Goal: Task Accomplishment & Management: Complete application form

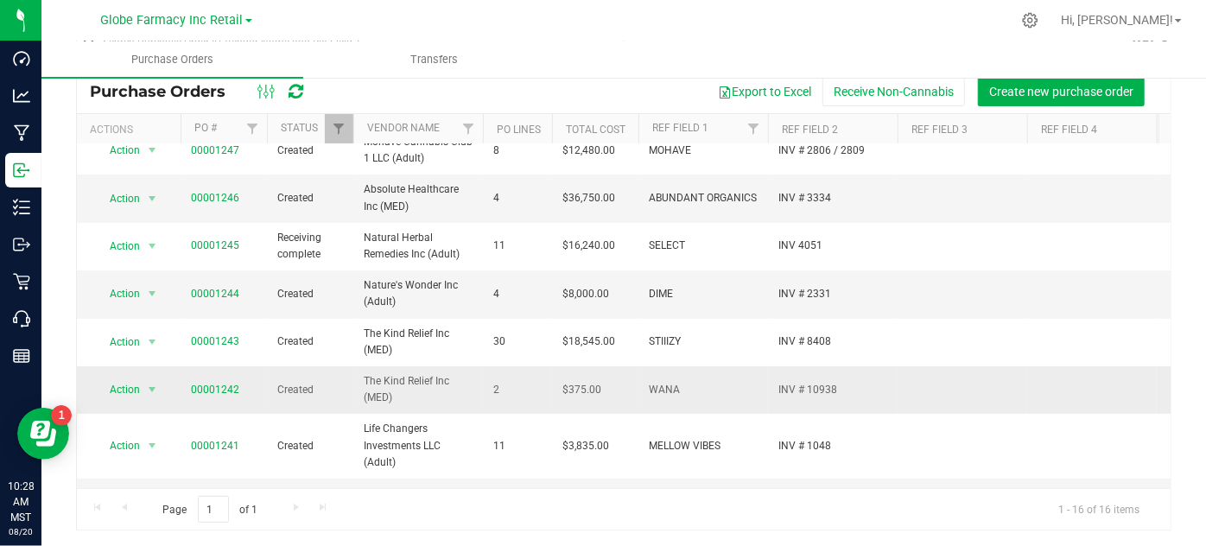
scroll to position [156, 0]
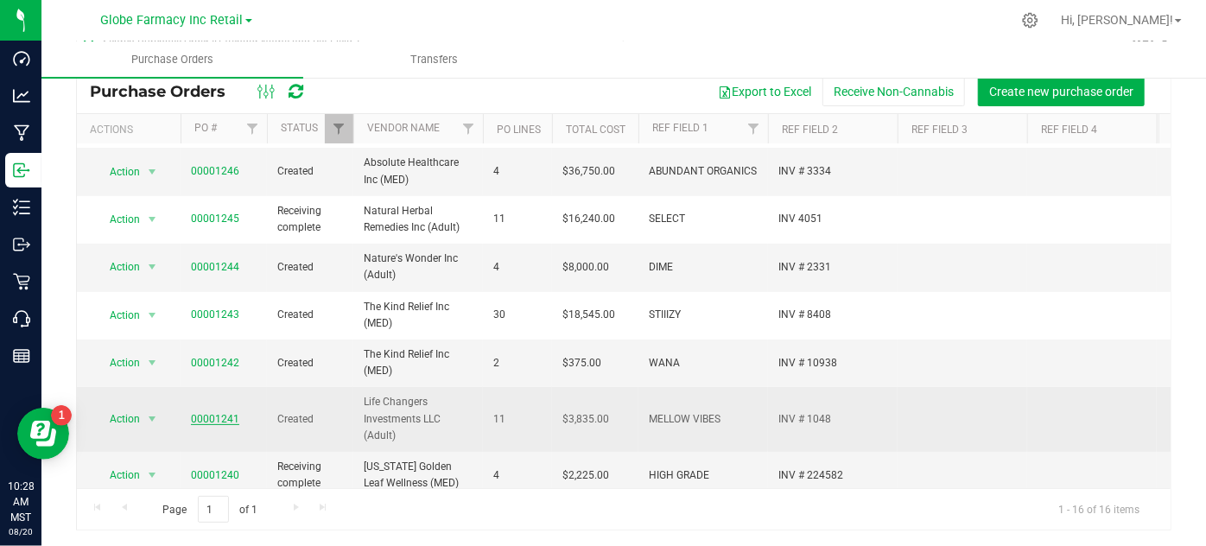
click at [215, 413] on link "00001241" at bounding box center [215, 419] width 48 height 12
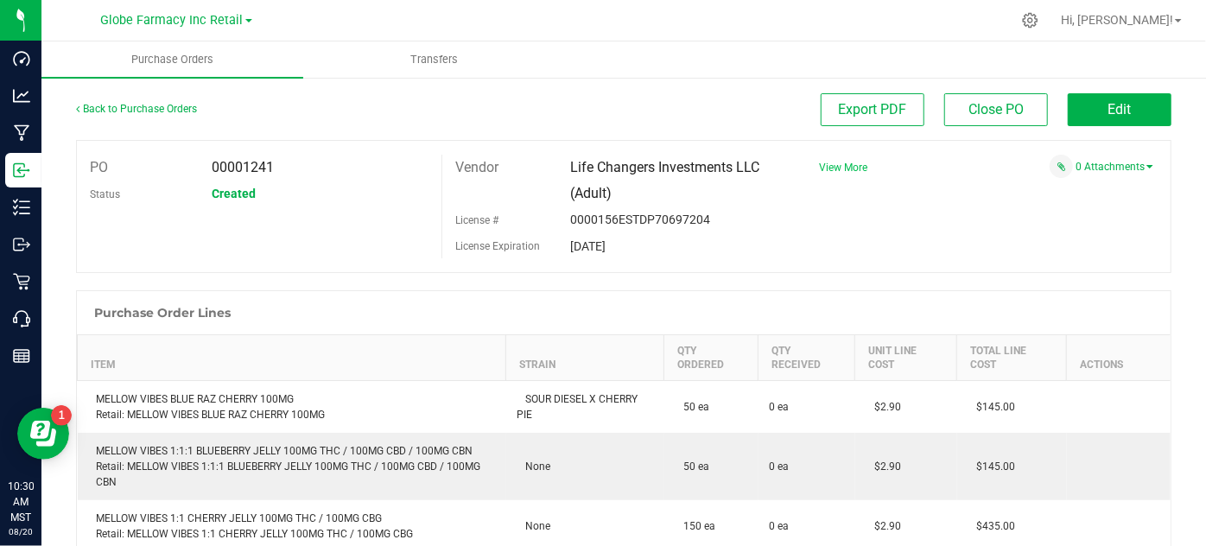
click at [843, 164] on span "View More" at bounding box center [843, 168] width 48 height 12
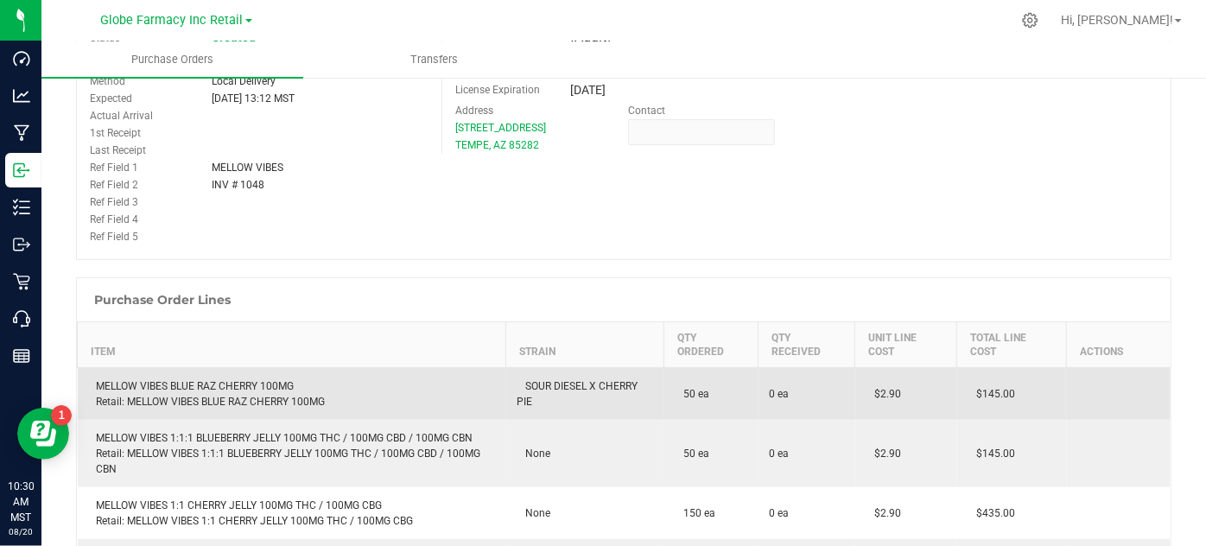
scroll to position [156, 0]
click at [198, 384] on div "MELLOW VIBES BLUE RAZ CHERRY 100MG Retail: MELLOW VIBES BLUE RAZ CHERRY 100MG" at bounding box center [292, 393] width 408 height 31
copy div "MELLOW VIBES BLUE RAZ CHERRY 100MG"
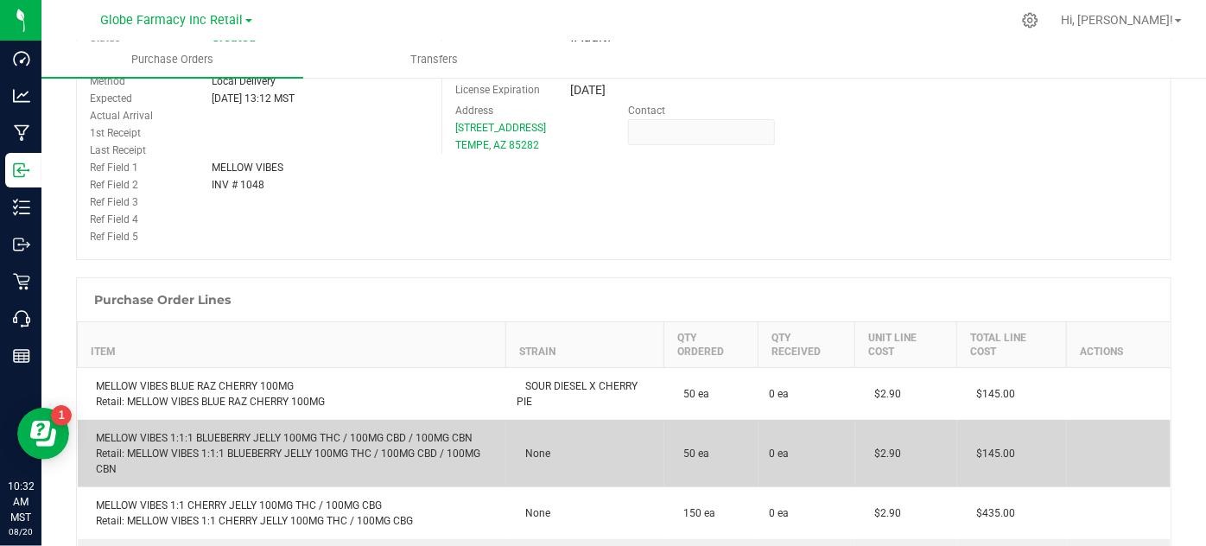
click at [231, 434] on div "MELLOW VIBES 1:1:1 BLUEBERRY JELLY 100MG THC / 100MG CBD / 100MG CBN Retail: ME…" at bounding box center [292, 453] width 408 height 47
copy div "MELLOW VIBES 1:1:1 BLUEBERRY JELLY 100MG THC / 100MG CBD / 100MG CBN"
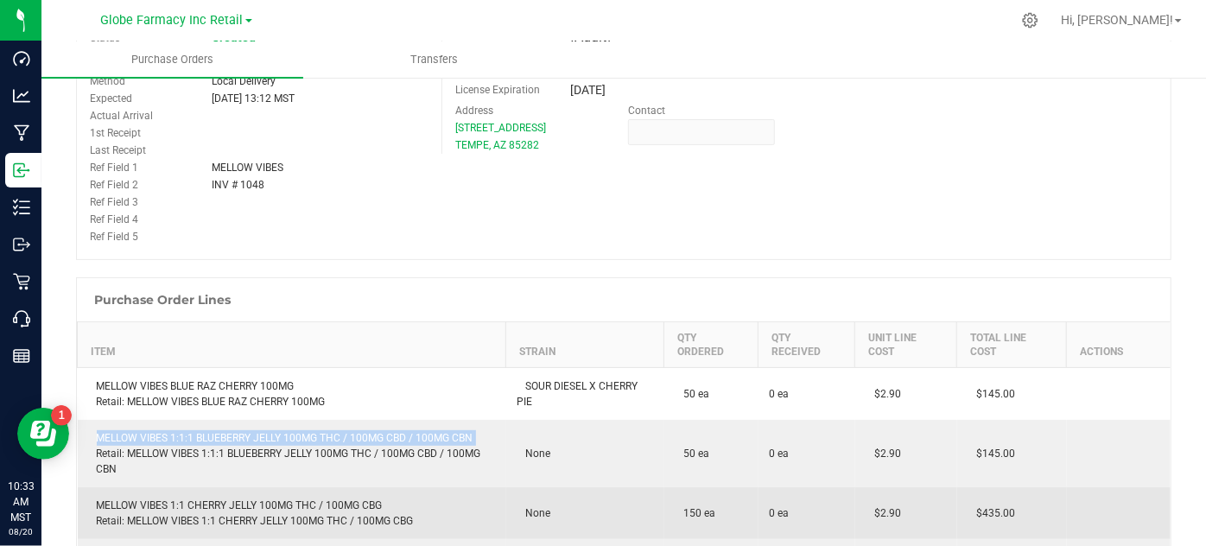
scroll to position [471, 0]
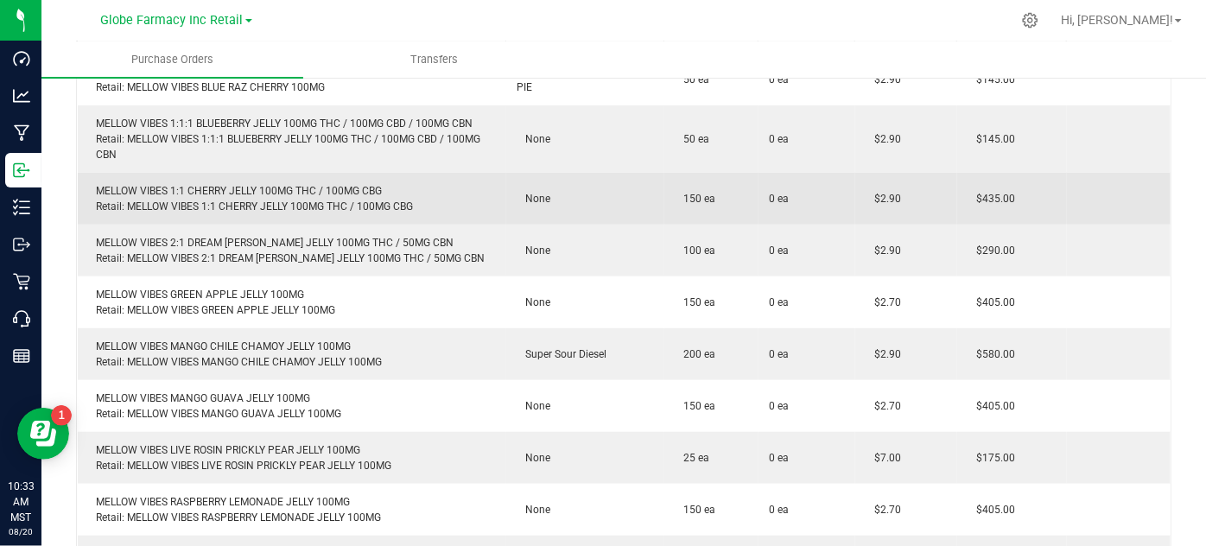
click at [198, 193] on div "MELLOW VIBES 1:1 CHERRY JELLY 100MG THC / 100MG CBG Retail: MELLOW VIBES 1:1 CH…" at bounding box center [292, 198] width 408 height 31
click at [198, 192] on div "MELLOW VIBES 1:1 CHERRY JELLY 100MG THC / 100MG CBG Retail: MELLOW VIBES 1:1 CH…" at bounding box center [292, 198] width 408 height 31
copy div "MELLOW VIBES 1:1 CHERRY JELLY 100MG THC / 100MG CBG"
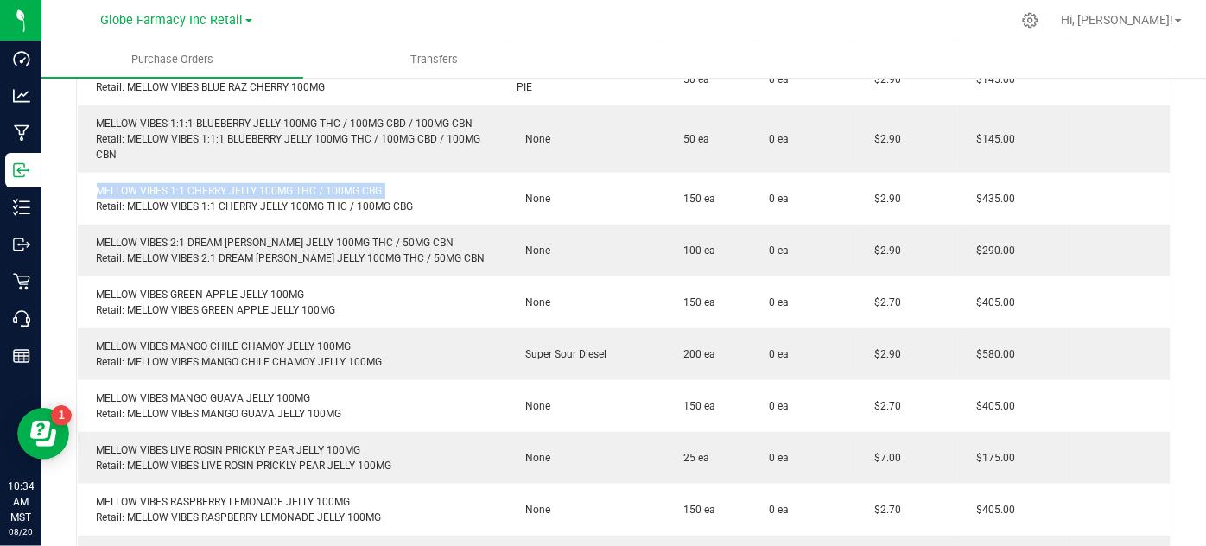
copy div "MELLOW VIBES 1:1 CHERRY JELLY 100MG THC / 100MG CBG"
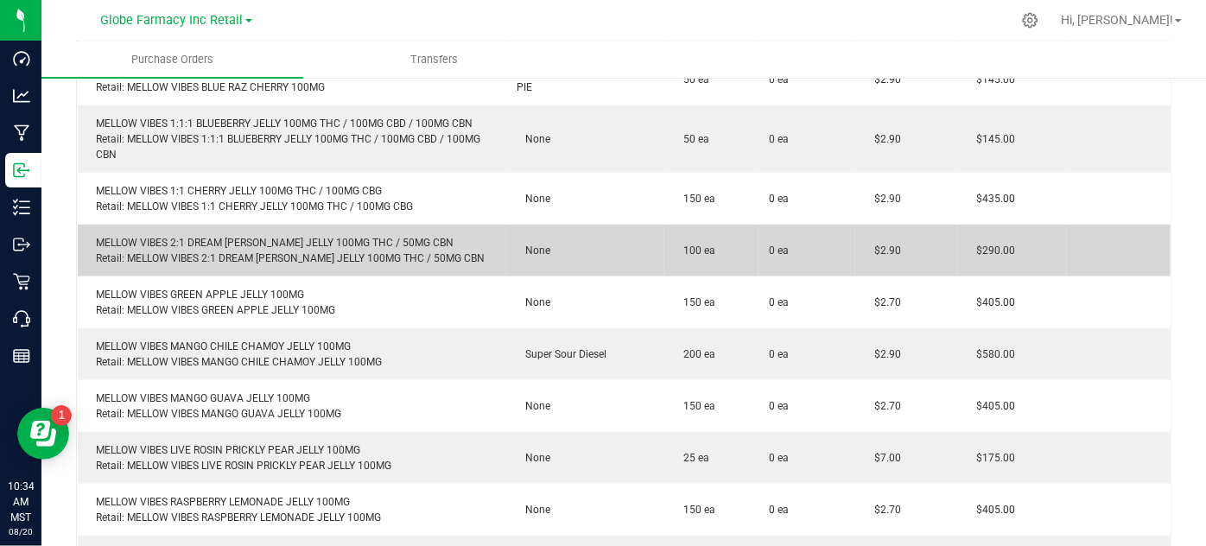
click at [250, 236] on div "MELLOW VIBES 2:1 DREAM [PERSON_NAME] JELLY 100MG THC / 50MG CBN Retail: MELLOW …" at bounding box center [292, 250] width 408 height 31
copy div "MELLOW VIBES 2:1 DREAM [PERSON_NAME] JELLY 100MG THC / 50MG CBN"
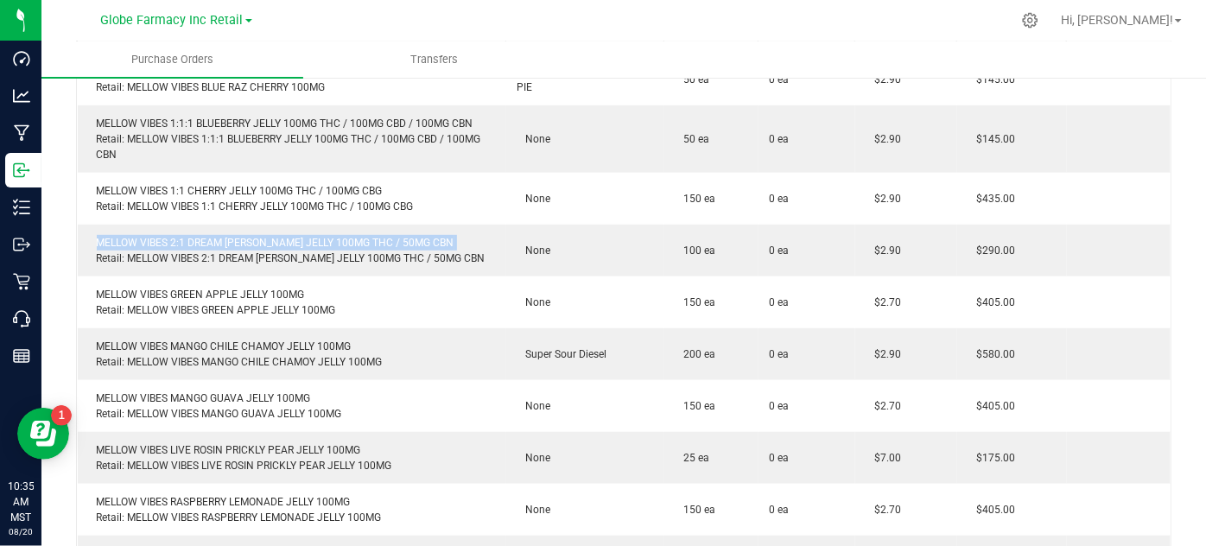
copy div "MELLOW VIBES 2:1 DREAM [PERSON_NAME] JELLY 100MG THC / 50MG CBN"
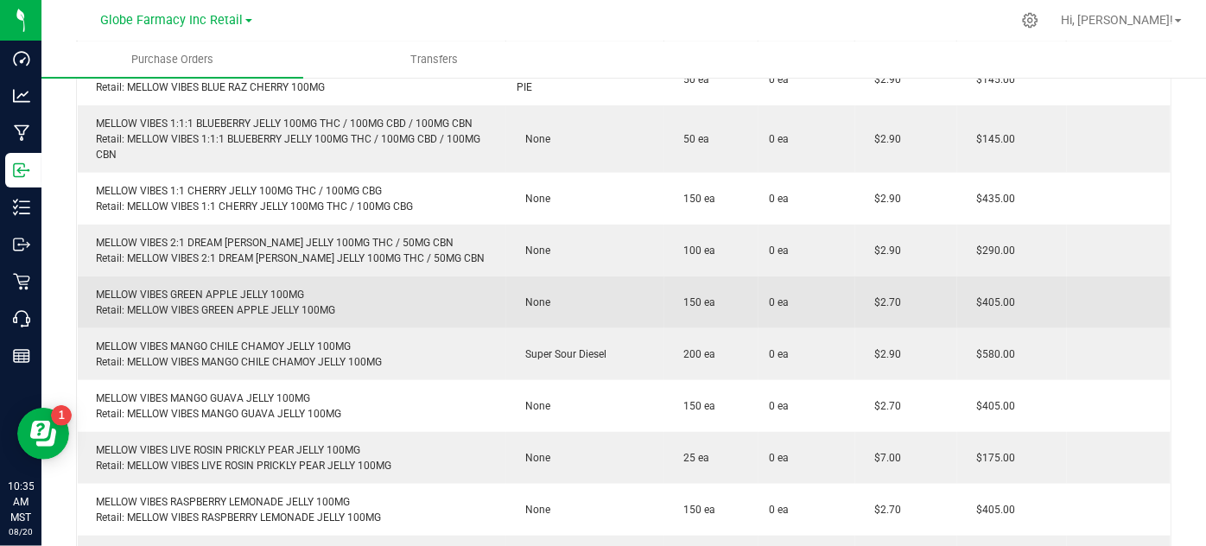
click at [173, 287] on div "MELLOW VIBES GREEN APPLE JELLY 100MG Retail: MELLOW VIBES GREEN APPLE JELLY 100…" at bounding box center [292, 302] width 408 height 31
copy div "MELLOW VIBES GREEN APPLE JELLY 100MG"
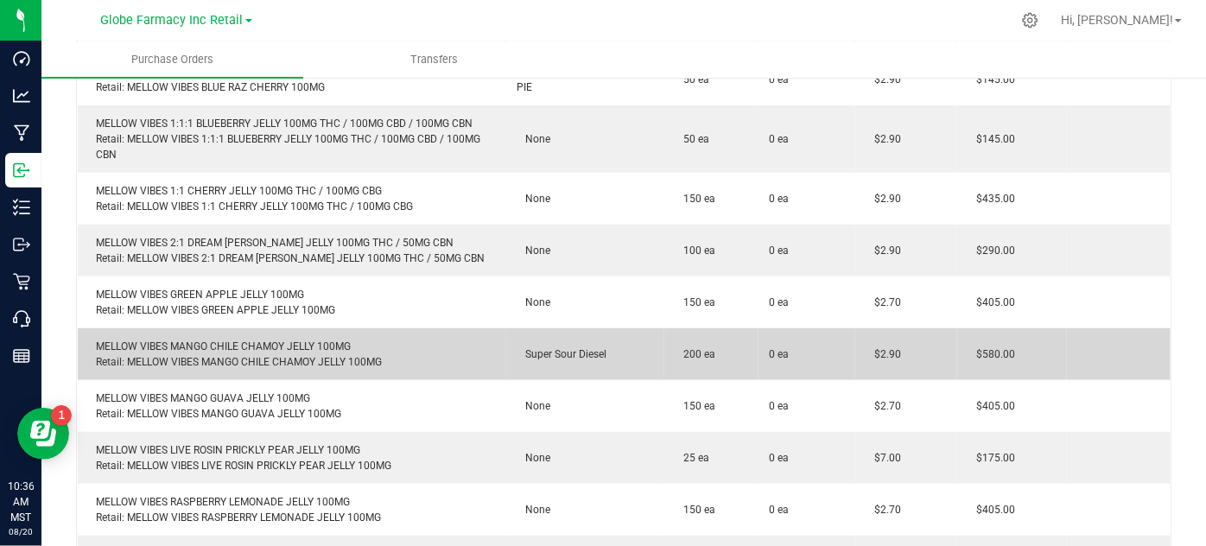
click at [221, 341] on div "MELLOW VIBES MANGO CHILE CHAMOY JELLY 100MG Retail: MELLOW VIBES MANGO CHILE CH…" at bounding box center [292, 354] width 408 height 31
click at [221, 340] on div "MELLOW VIBES MANGO CHILE CHAMOY JELLY 100MG Retail: MELLOW VIBES MANGO CHILE CH…" at bounding box center [292, 354] width 408 height 31
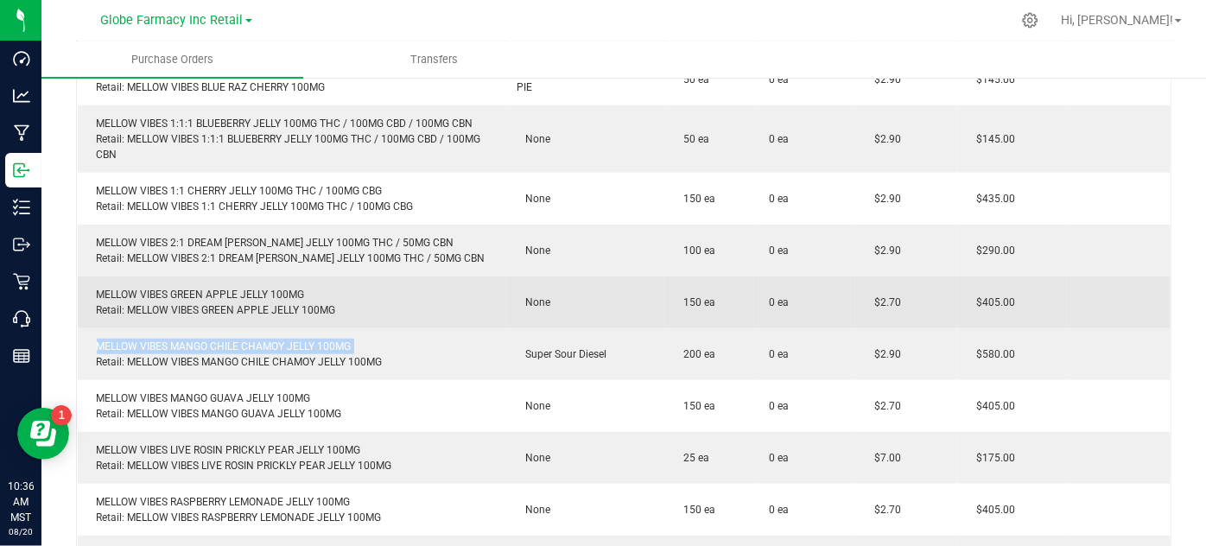
copy div "MELLOW VIBES MANGO CHILE CHAMOY JELLY 100MG"
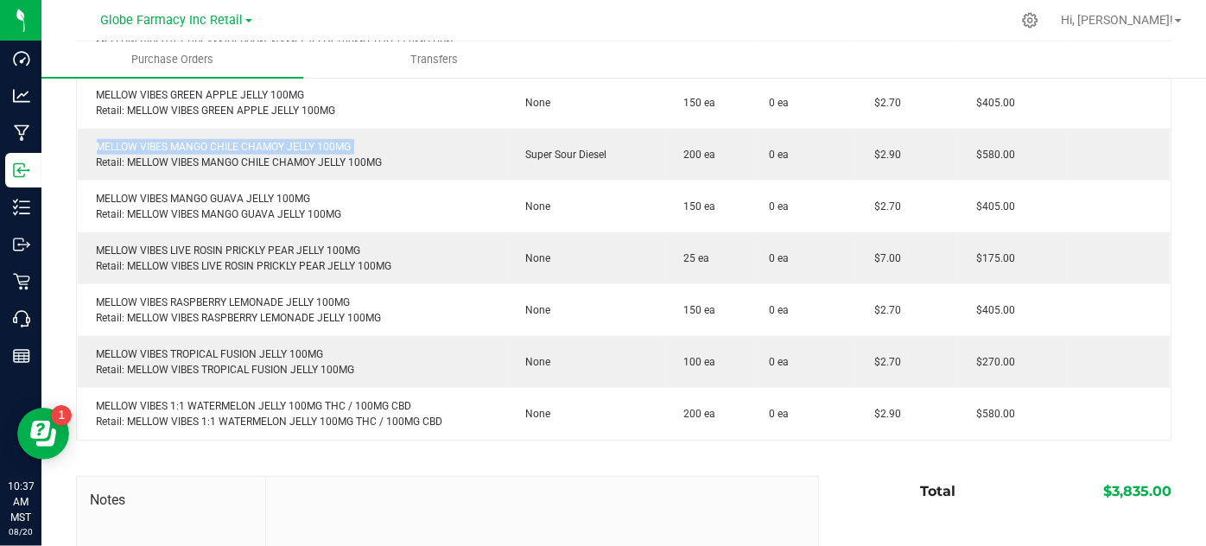
scroll to position [707, 0]
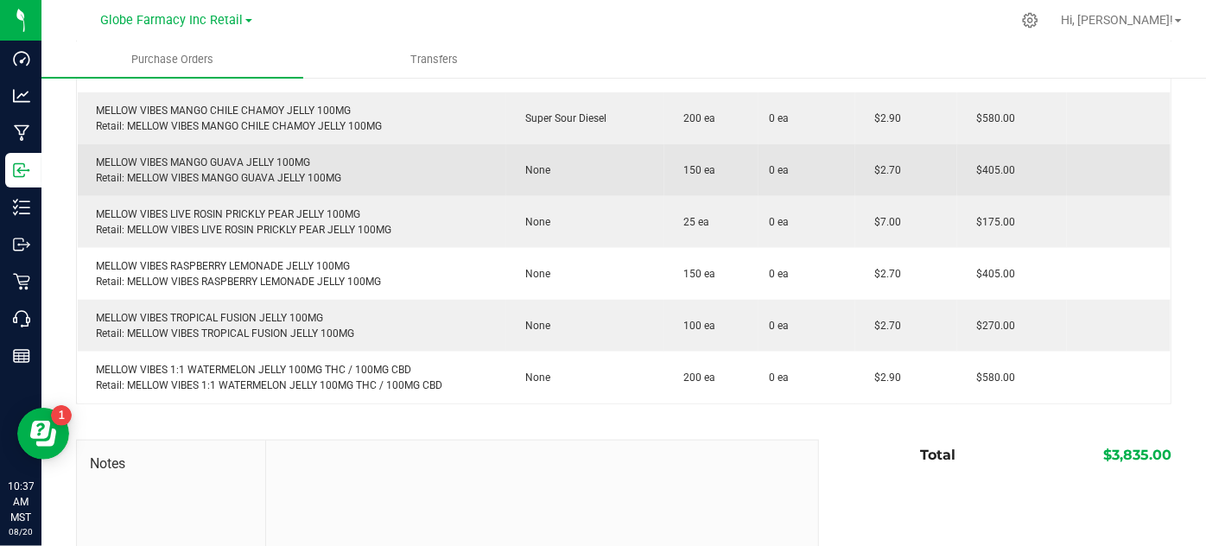
click at [156, 165] on div "MELLOW VIBES MANGO GUAVA JELLY 100MG Retail: MELLOW VIBES MANGO GUAVA JELLY 100…" at bounding box center [292, 170] width 408 height 31
copy div "MELLOW VIBES MANGO GUAVA JELLY 100MG"
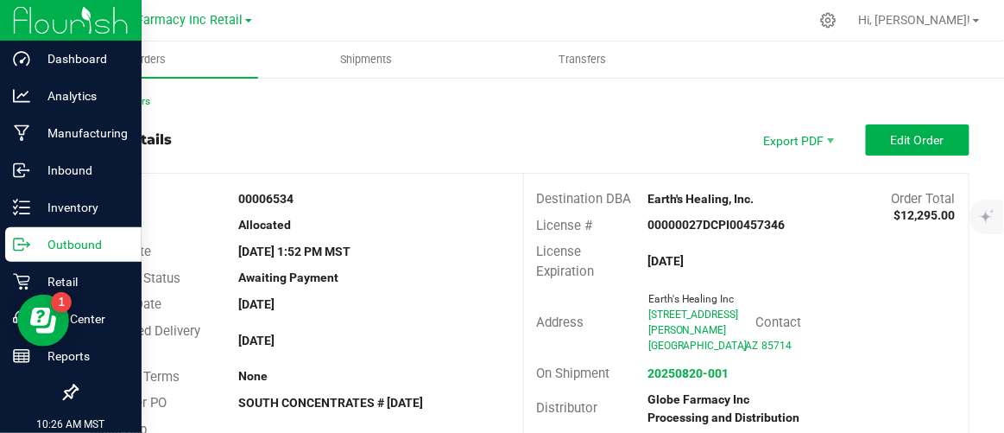
click at [53, 245] on p "Outbound" at bounding box center [82, 244] width 104 height 21
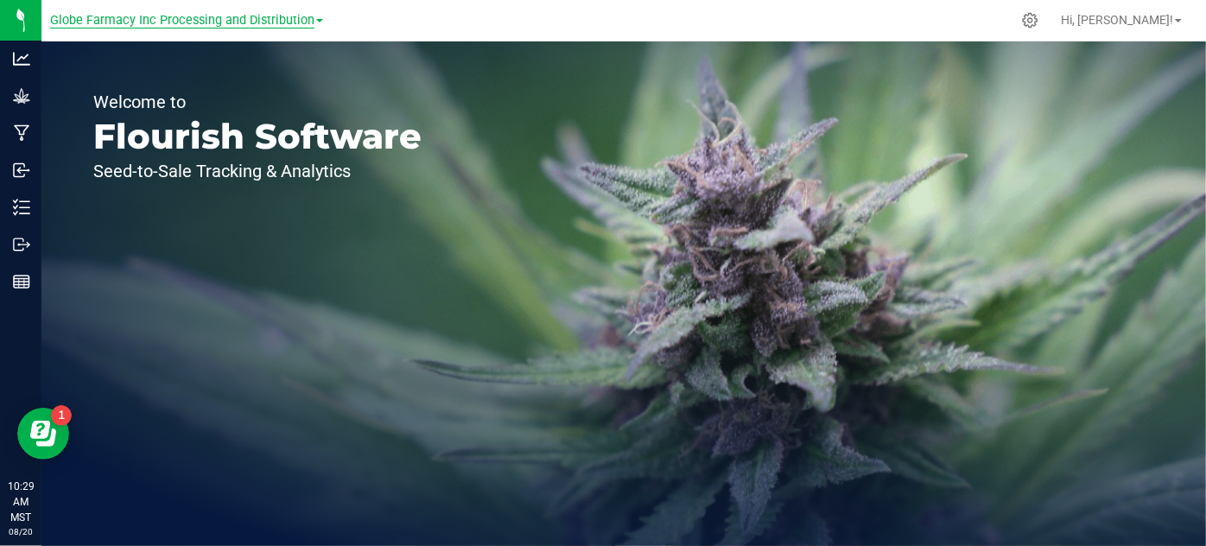
click at [311, 16] on span "Globe Farmacy Inc Processing and Distribution" at bounding box center [182, 21] width 264 height 16
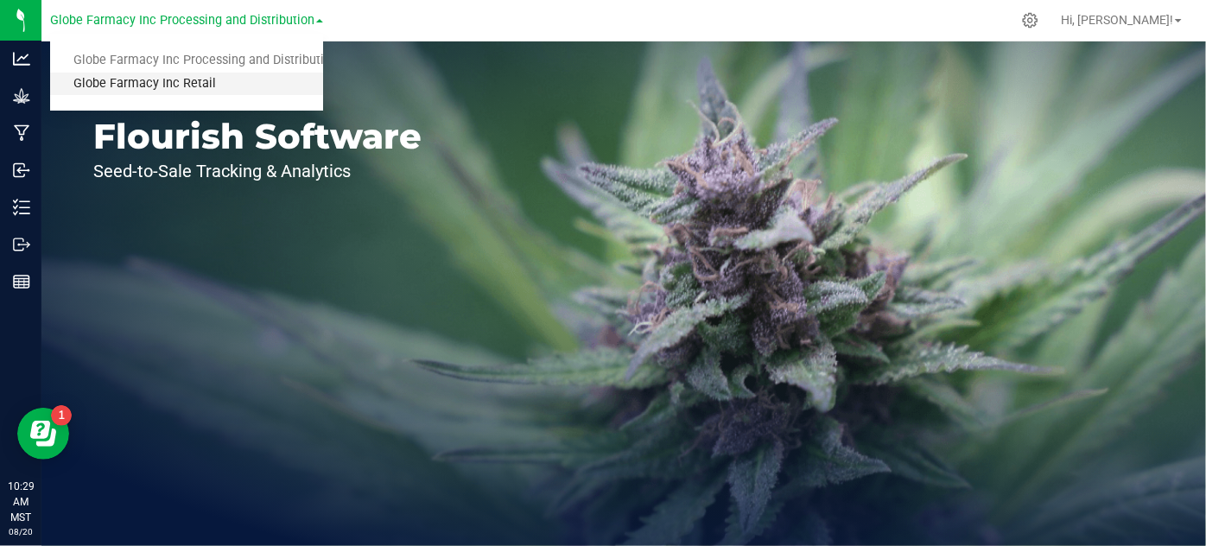
click at [282, 82] on link "Globe Farmacy Inc Retail" at bounding box center [186, 84] width 273 height 23
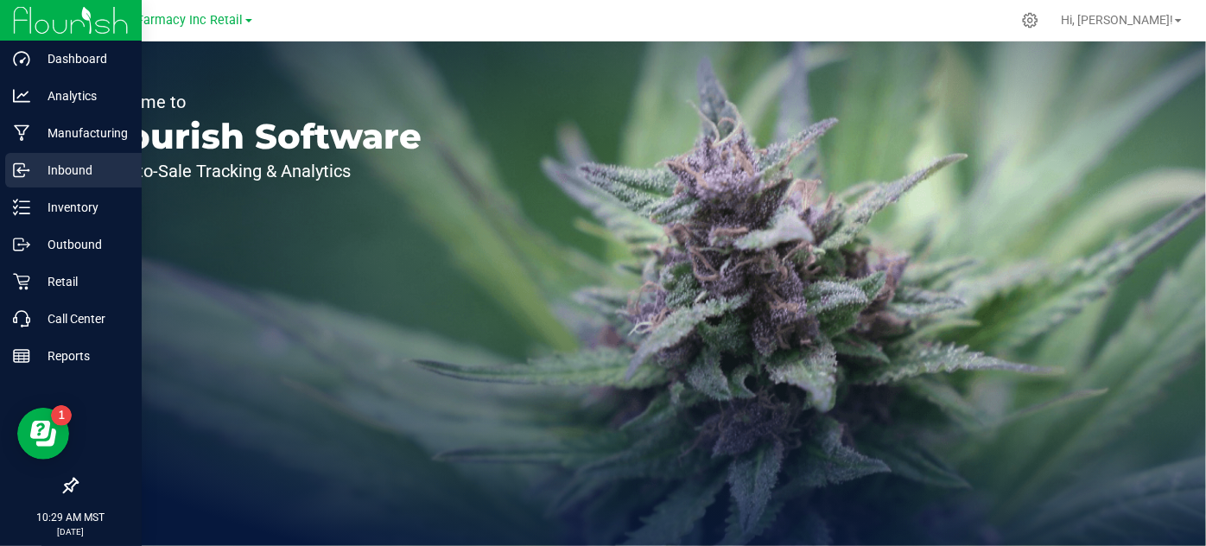
click at [64, 177] on p "Inbound" at bounding box center [82, 170] width 104 height 21
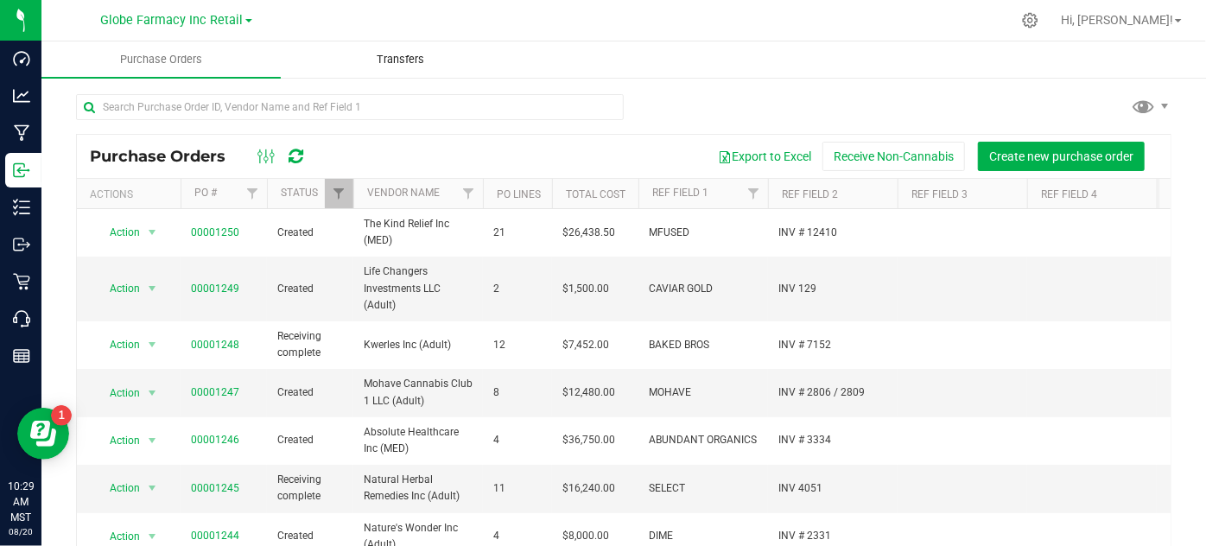
click at [388, 54] on span "Transfers" at bounding box center [400, 60] width 94 height 16
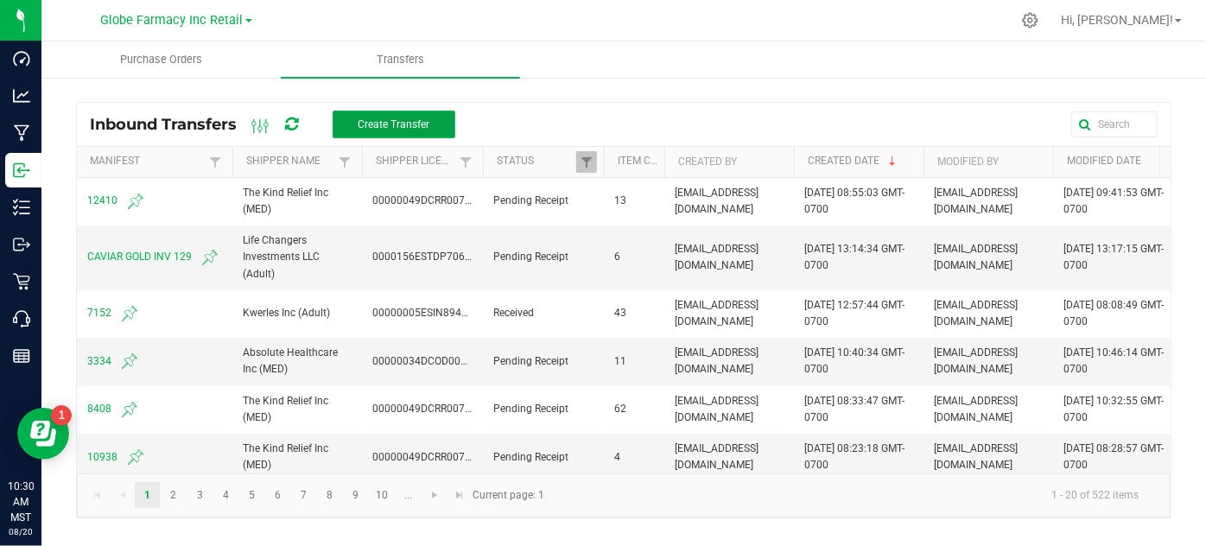
click at [412, 132] on button "Create Transfer" at bounding box center [394, 125] width 123 height 28
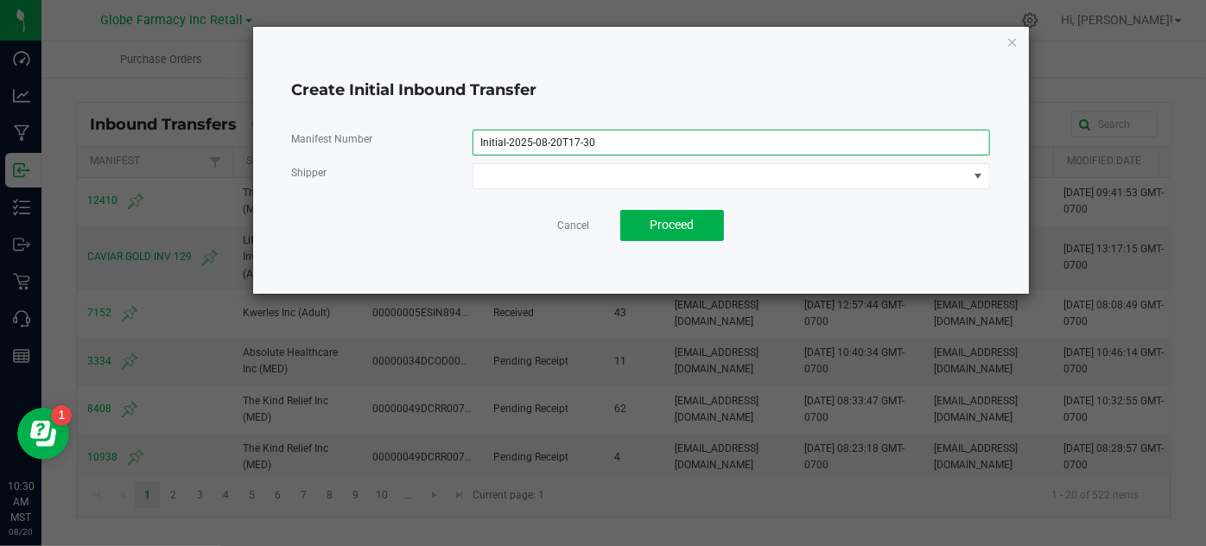
drag, startPoint x: 612, startPoint y: 141, endPoint x: 349, endPoint y: 107, distance: 265.6
click at [371, 110] on div "Create Initial Inbound Transfer Manifest Number Initial-2025-08-20T17-30 Shippe…" at bounding box center [641, 160] width 776 height 267
type input "m"
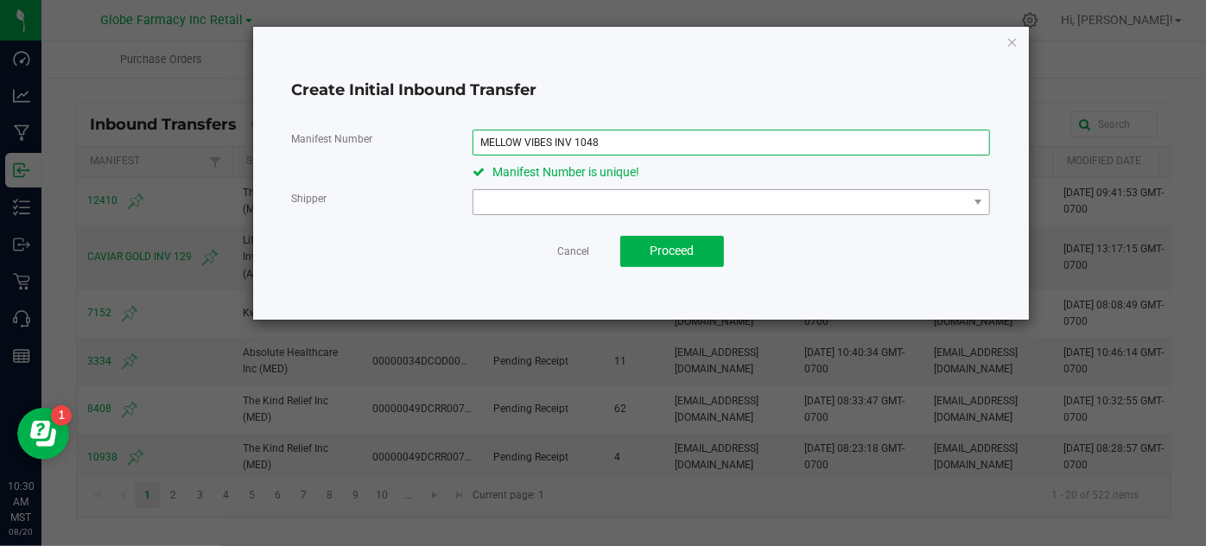
type input "MELLOW VIBES INV 1048"
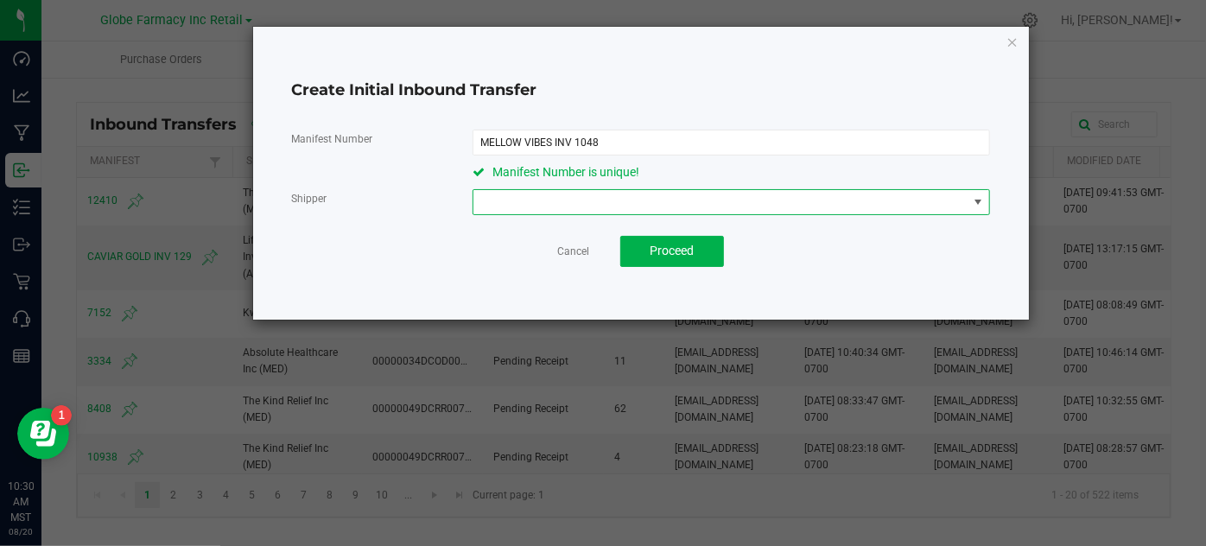
click at [521, 203] on span at bounding box center [720, 202] width 494 height 24
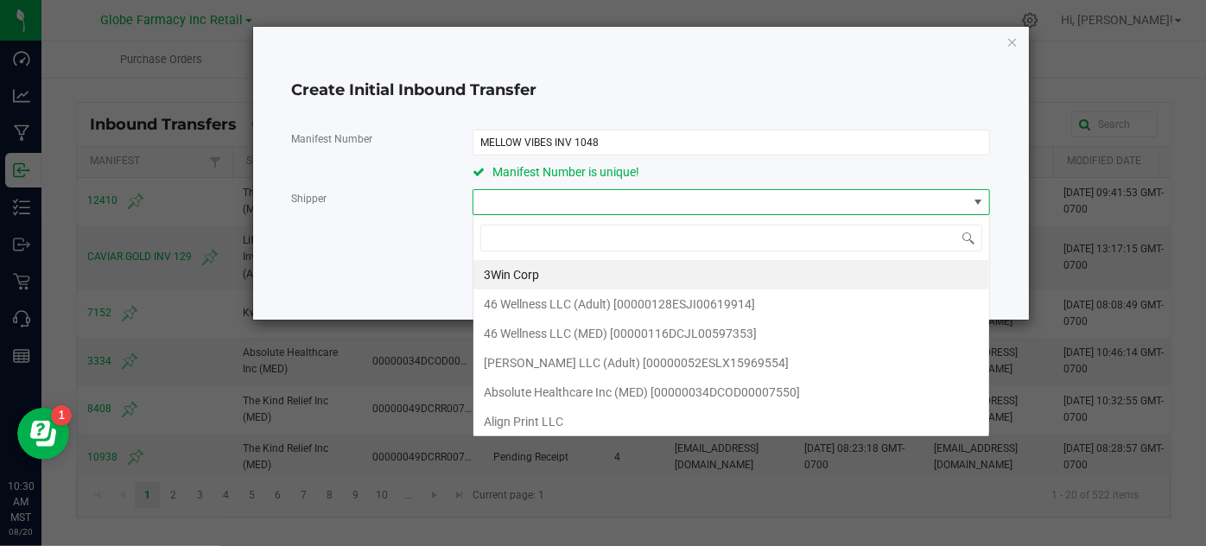
scroll to position [25, 516]
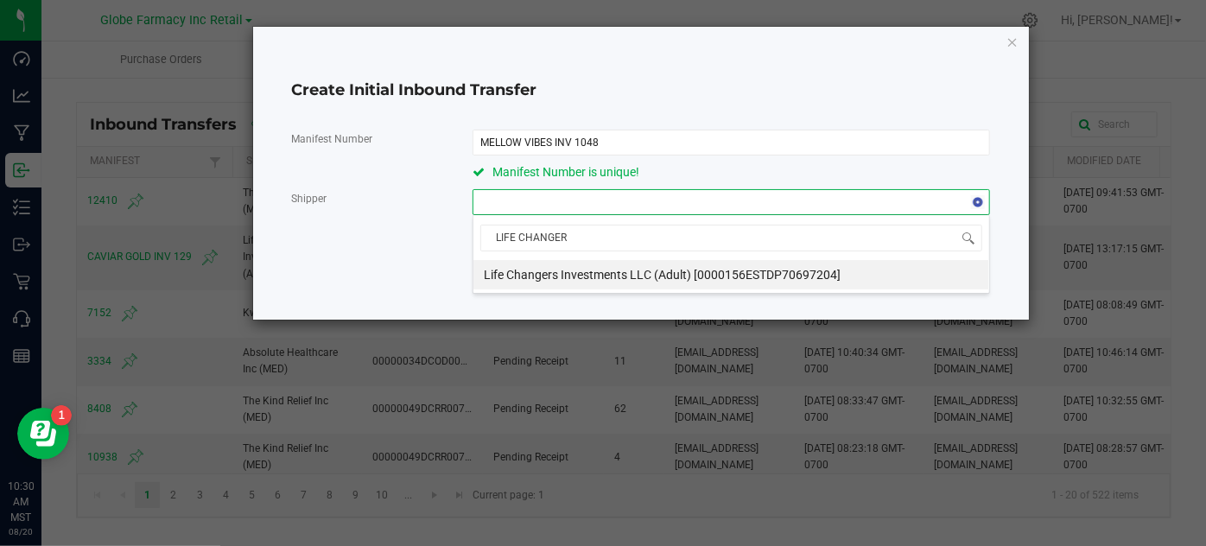
type input "LIFE CHANGERS"
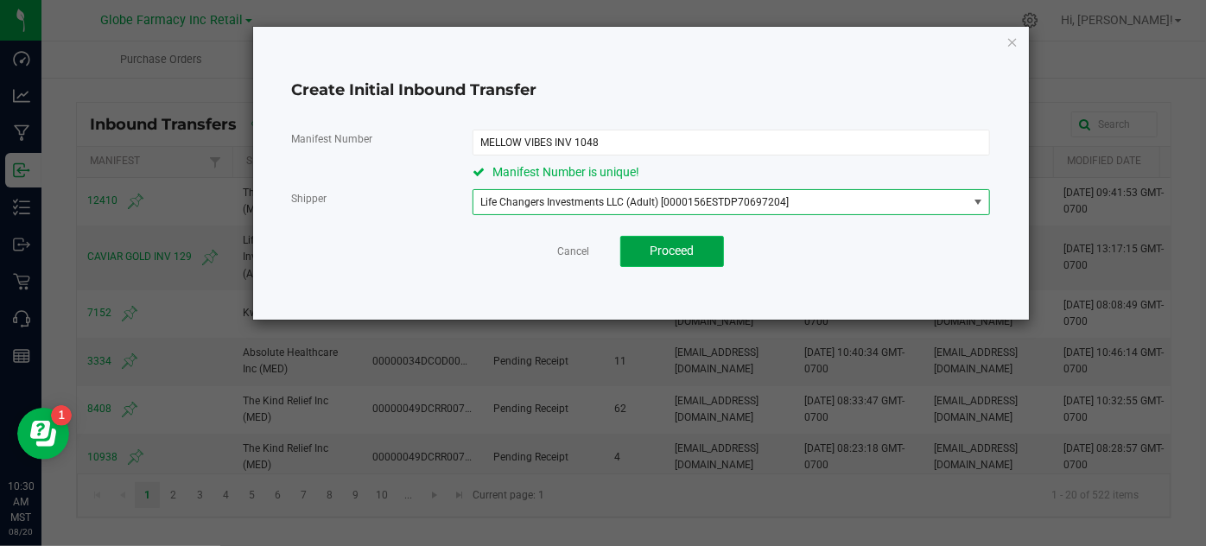
click at [688, 250] on span "Proceed" at bounding box center [672, 251] width 44 height 14
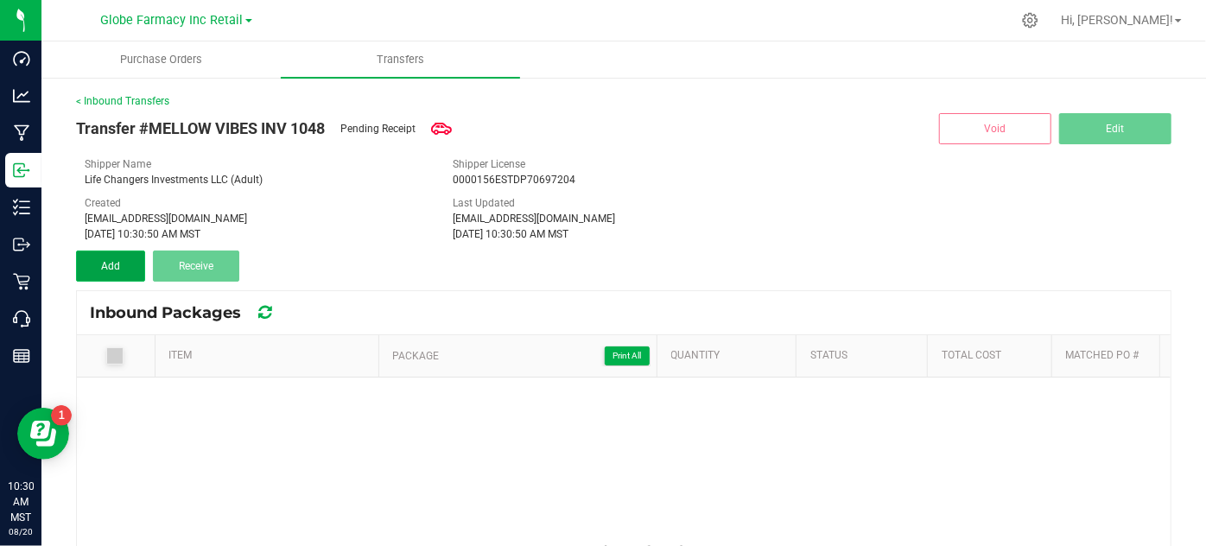
click at [89, 257] on button "Add" at bounding box center [110, 265] width 69 height 31
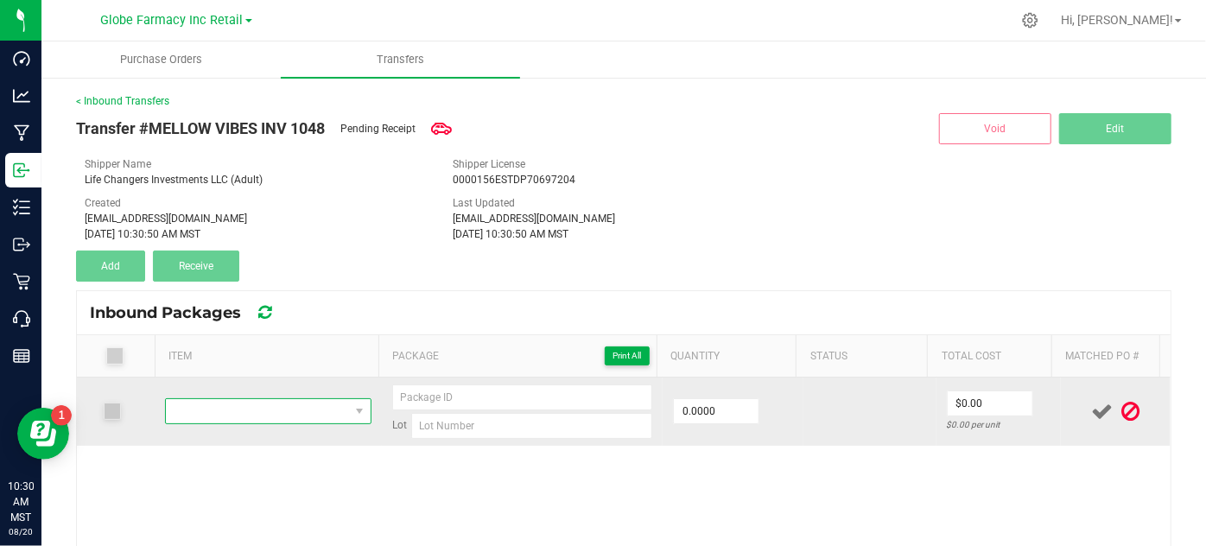
click at [311, 414] on span "NO DATA FOUND" at bounding box center [257, 411] width 182 height 24
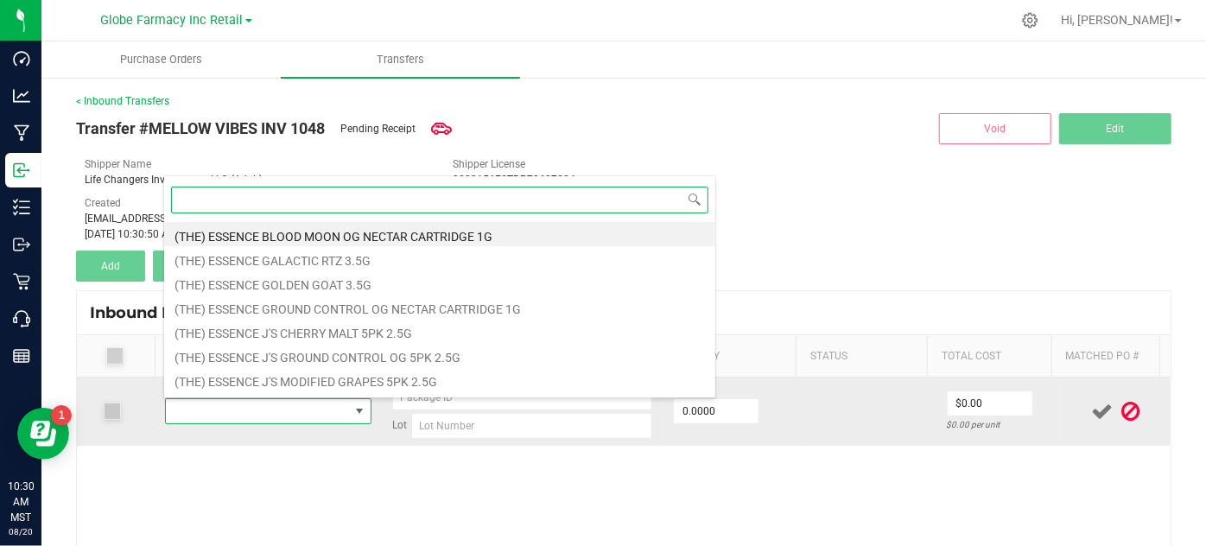
paste input "MELLOW VIBES BLUE RAZ CHERRY 100MG"
type input "MELLOW VIBES BLUE RAZ CHERRY 100MG"
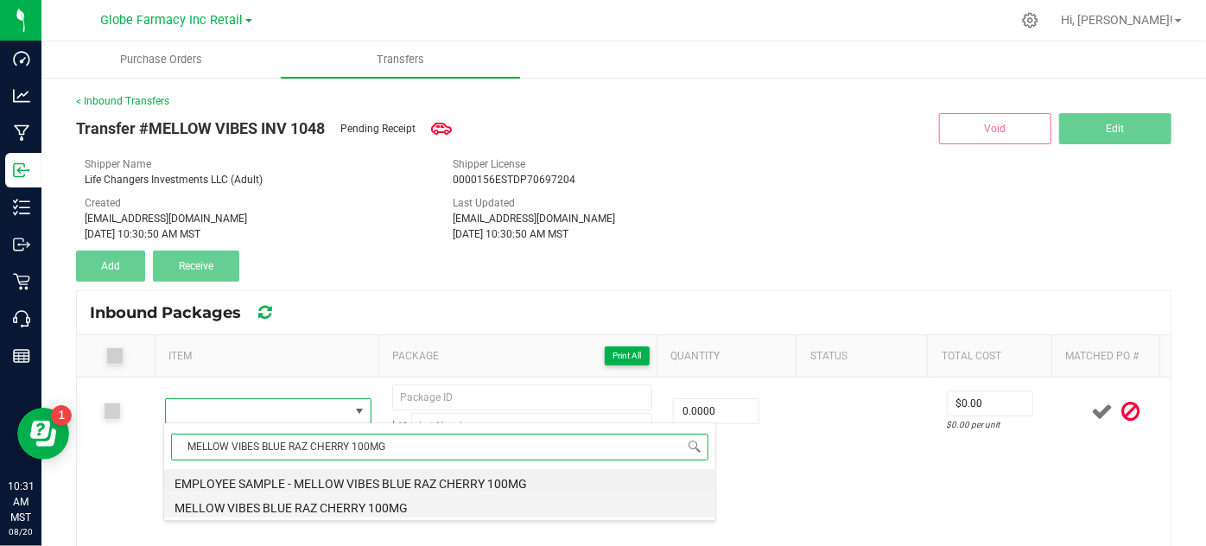
click at [386, 500] on li "MELLOW VIBES BLUE RAZ CHERRY 100MG" at bounding box center [439, 505] width 551 height 24
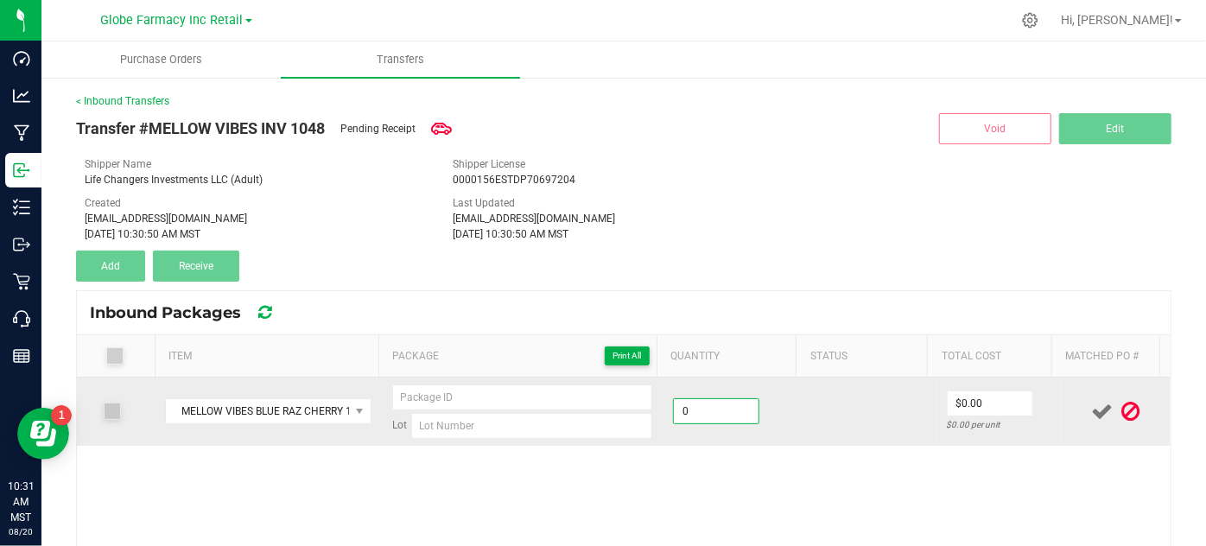
click at [726, 408] on input "0" at bounding box center [716, 411] width 85 height 24
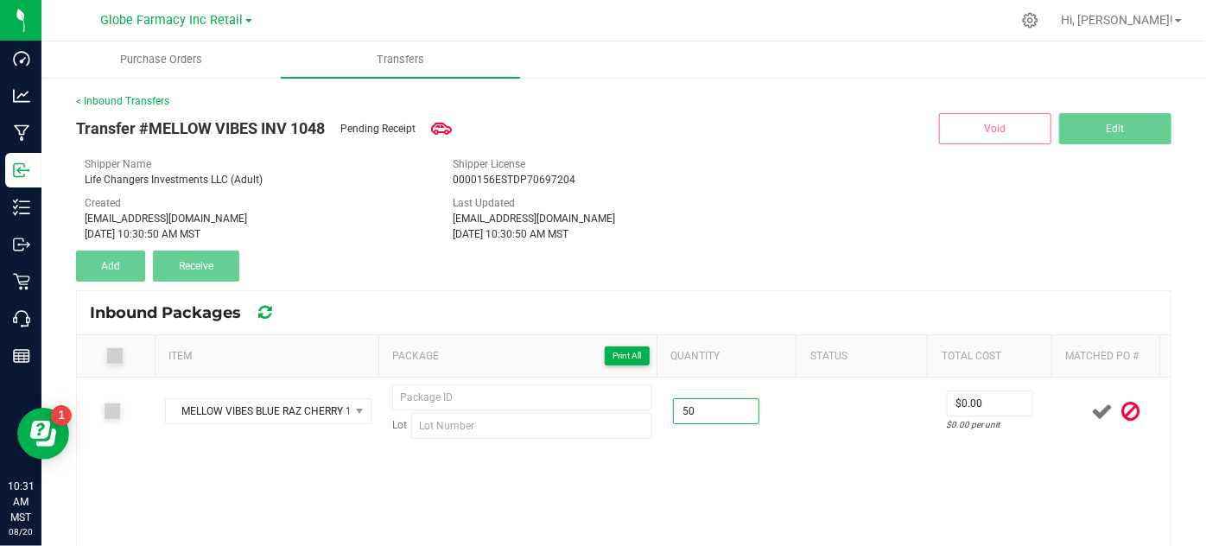
type input "50 ea"
click at [766, 475] on div "MELLOW VIBES BLUE RAZ CHERRY 100MG Lot 50 ea $0.00 $0.00 per unit" at bounding box center [623, 549] width 1093 height 345
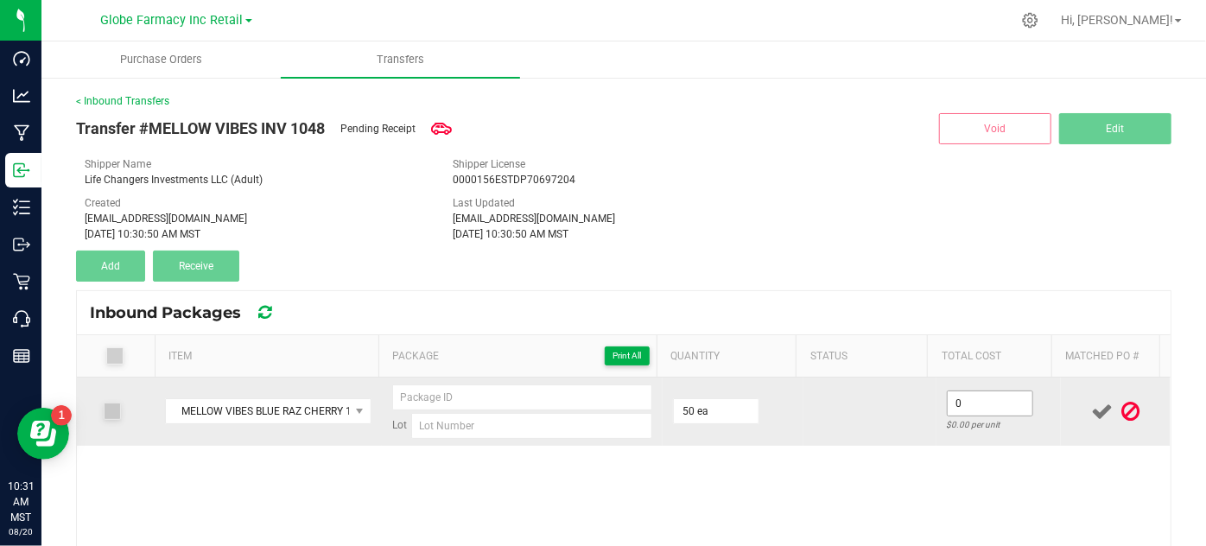
click at [953, 396] on input "0" at bounding box center [989, 403] width 85 height 24
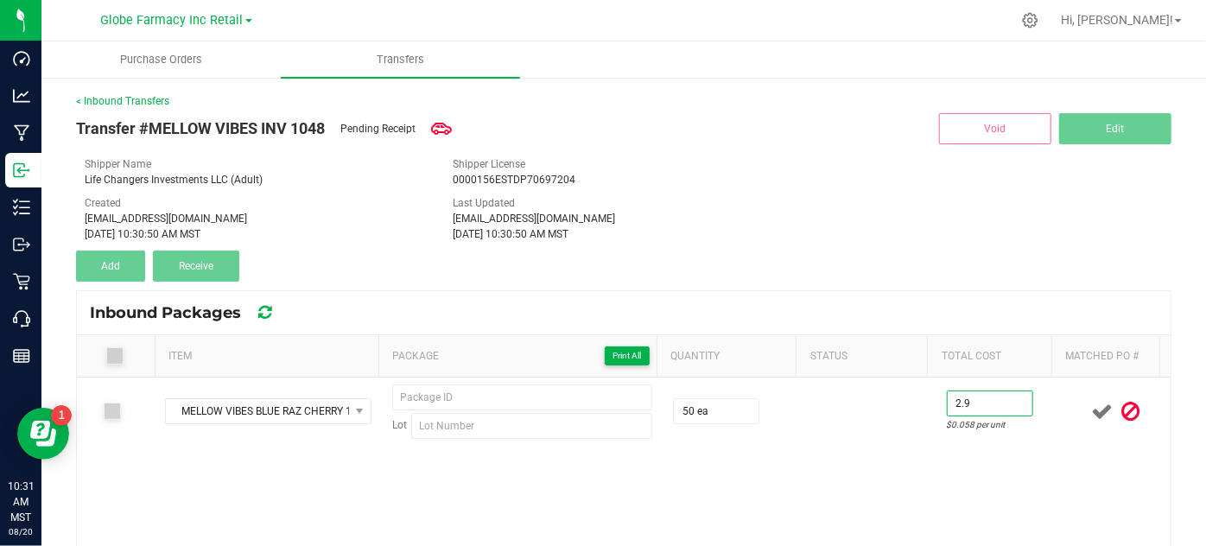
type input "$2.90"
click at [614, 499] on div "MELLOW VIBES BLUE RAZ CHERRY 100MG Lot 50 ea $2.90 $0.058 per unit" at bounding box center [623, 549] width 1093 height 345
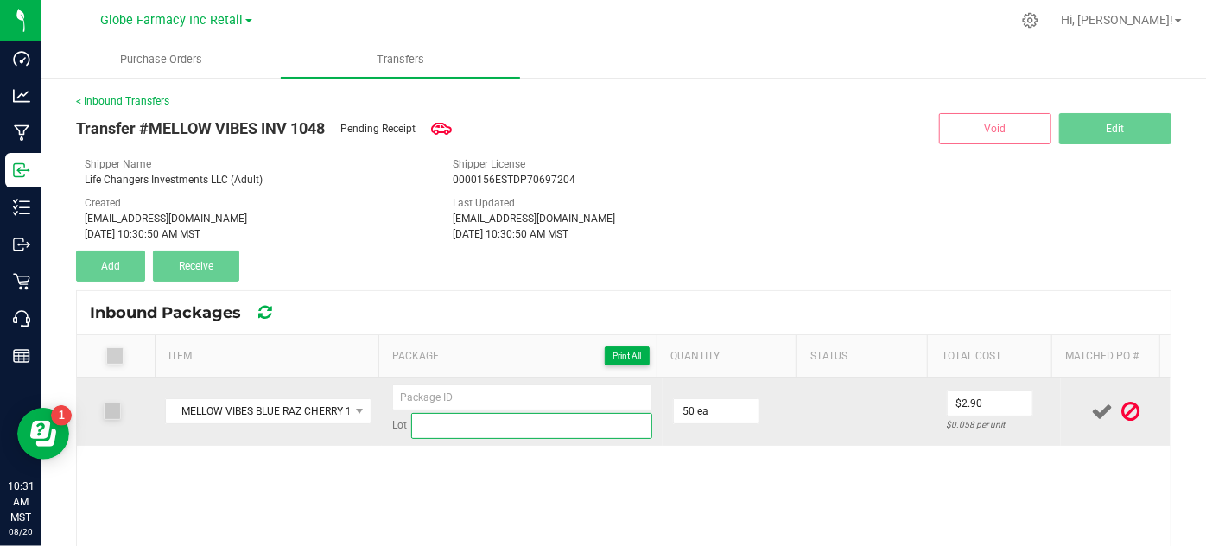
click at [456, 434] on input at bounding box center [532, 426] width 242 height 26
paste input "BLRZCHJ202"
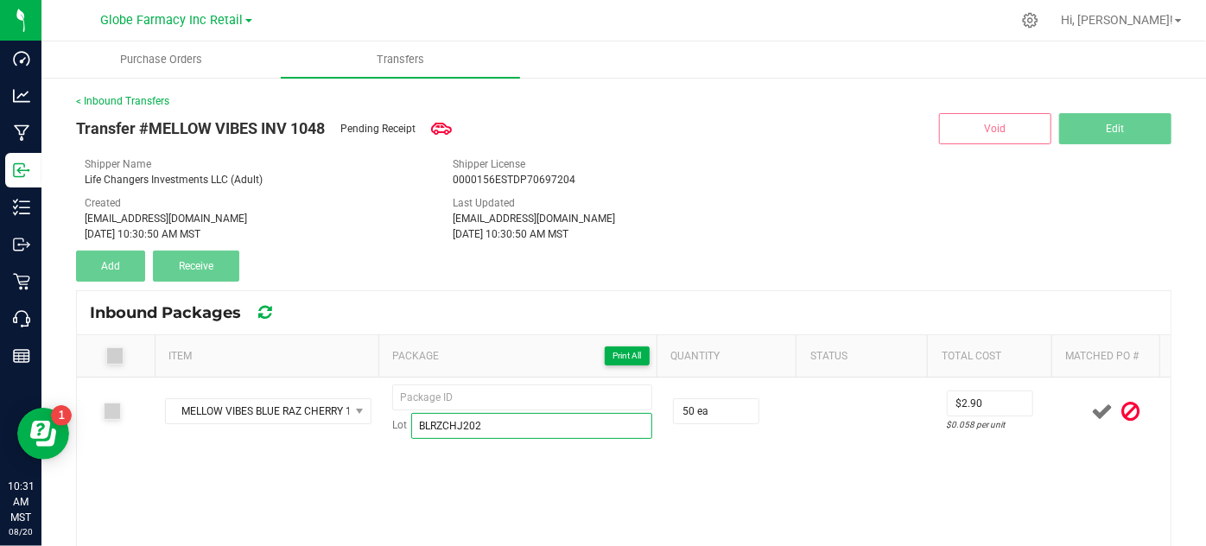
type input "BLRZCHJ202"
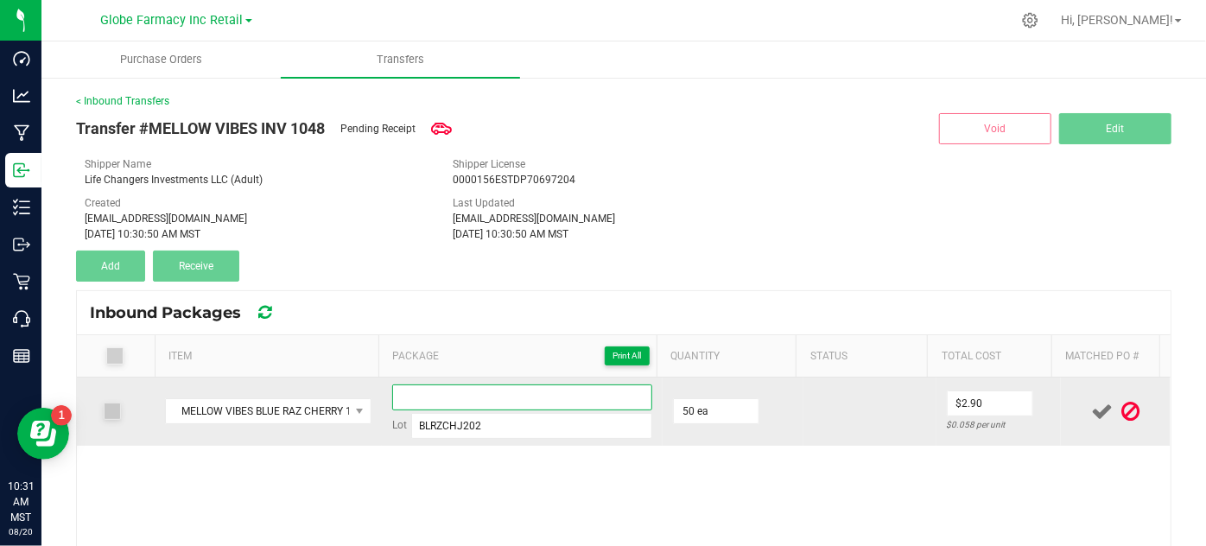
click at [497, 386] on input at bounding box center [522, 397] width 261 height 26
paste input "4508"
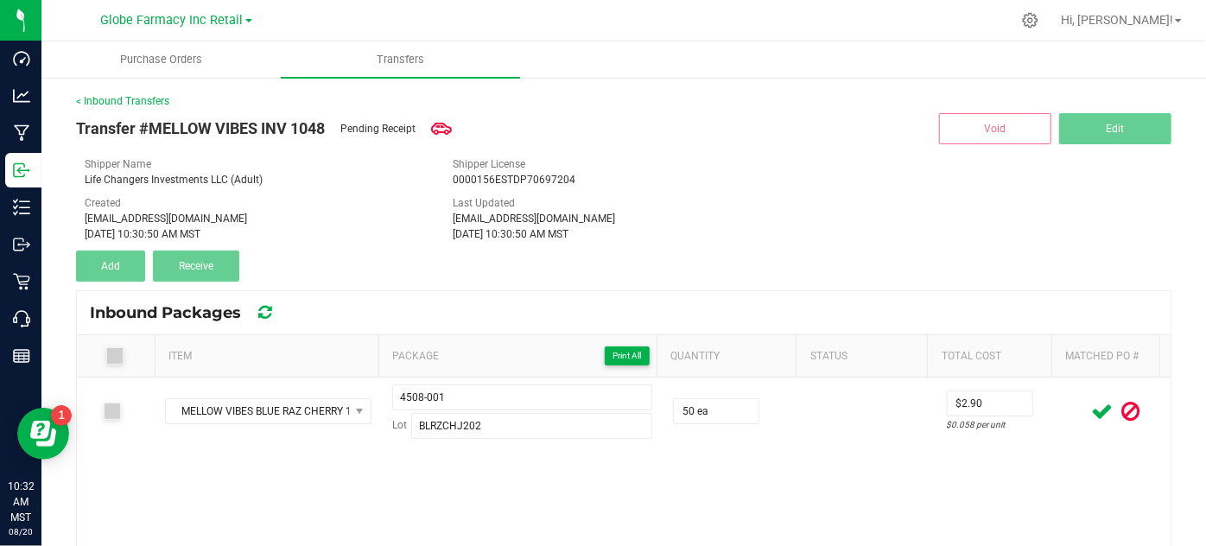
click at [556, 491] on div "MELLOW VIBES BLUE RAZ CHERRY 100MG 4508-001 Lot BLRZCHJ202 50 ea $2.90 $0.058 p…" at bounding box center [623, 549] width 1093 height 345
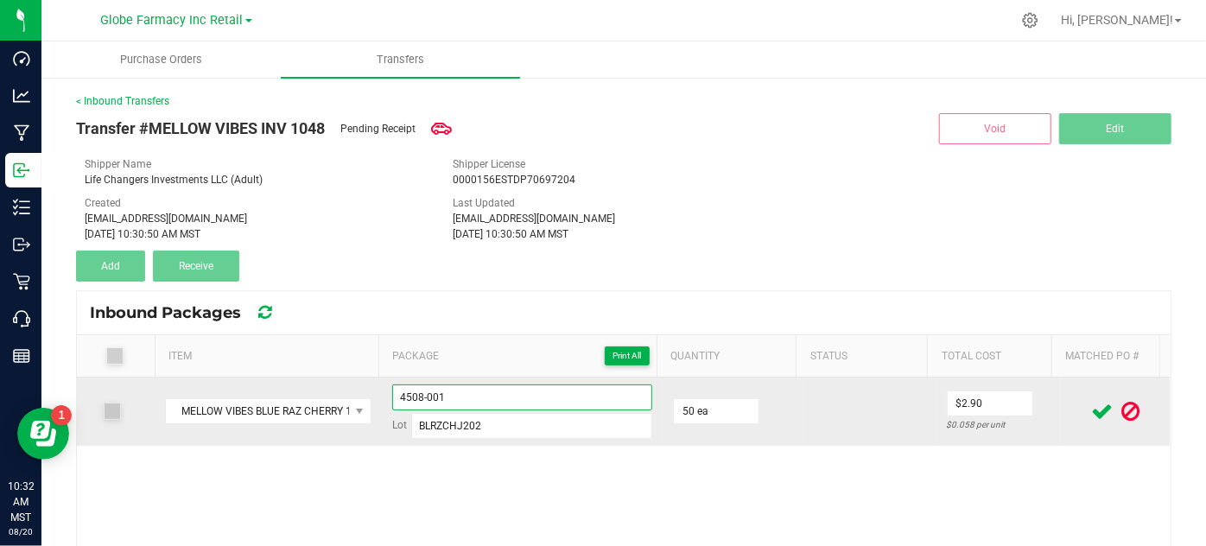
click at [478, 399] on input "4508-001" at bounding box center [522, 397] width 261 height 26
type input "4508"
click at [1092, 413] on icon at bounding box center [1103, 412] width 22 height 22
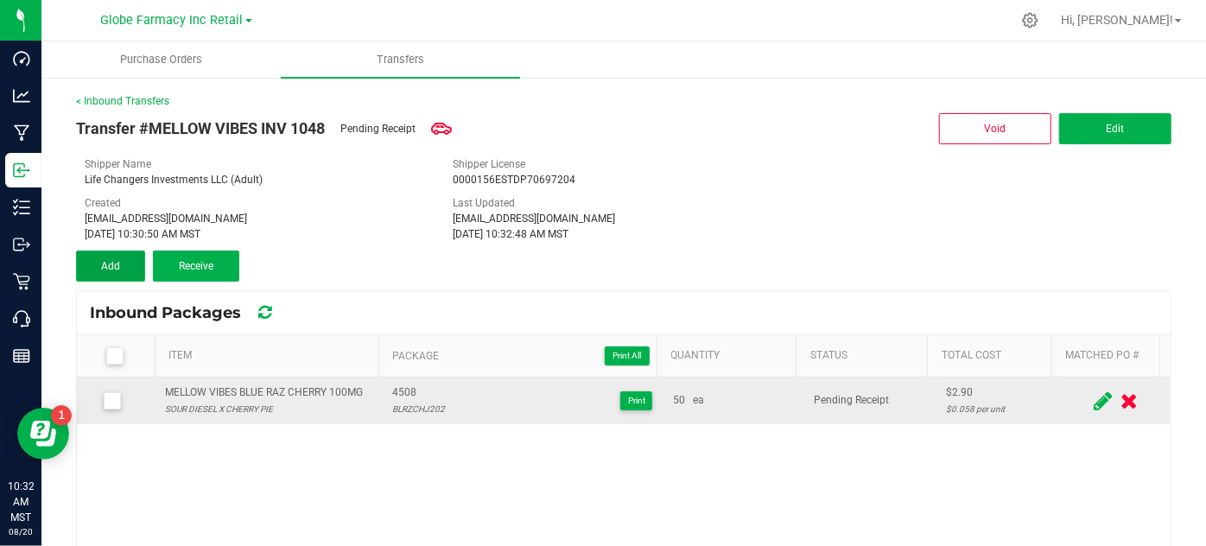
click at [85, 269] on button "Add" at bounding box center [110, 265] width 69 height 31
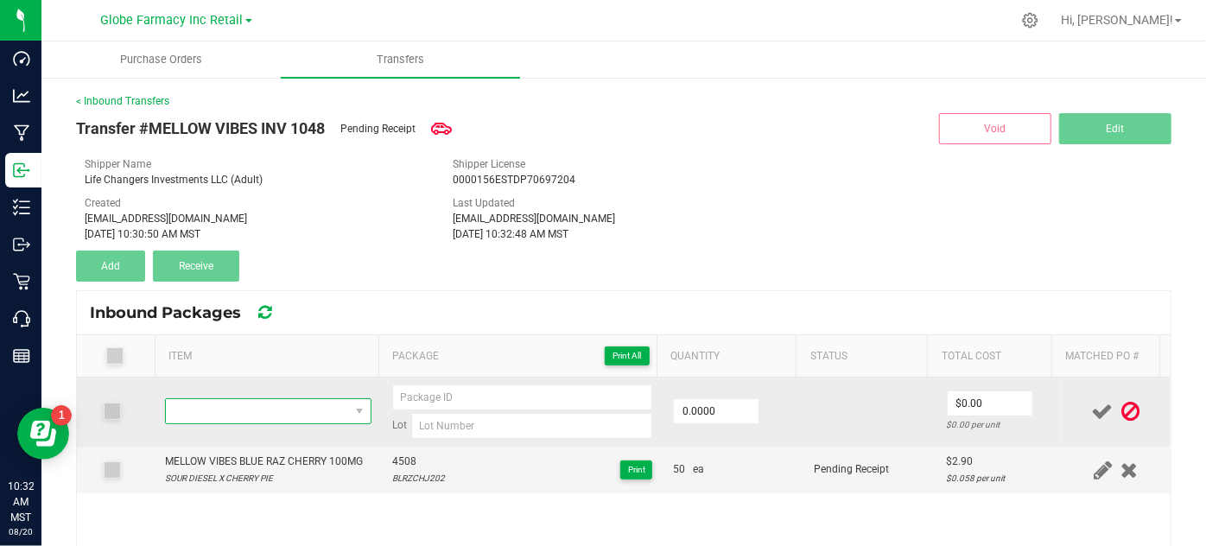
click at [219, 409] on span "NO DATA FOUND" at bounding box center [257, 411] width 182 height 24
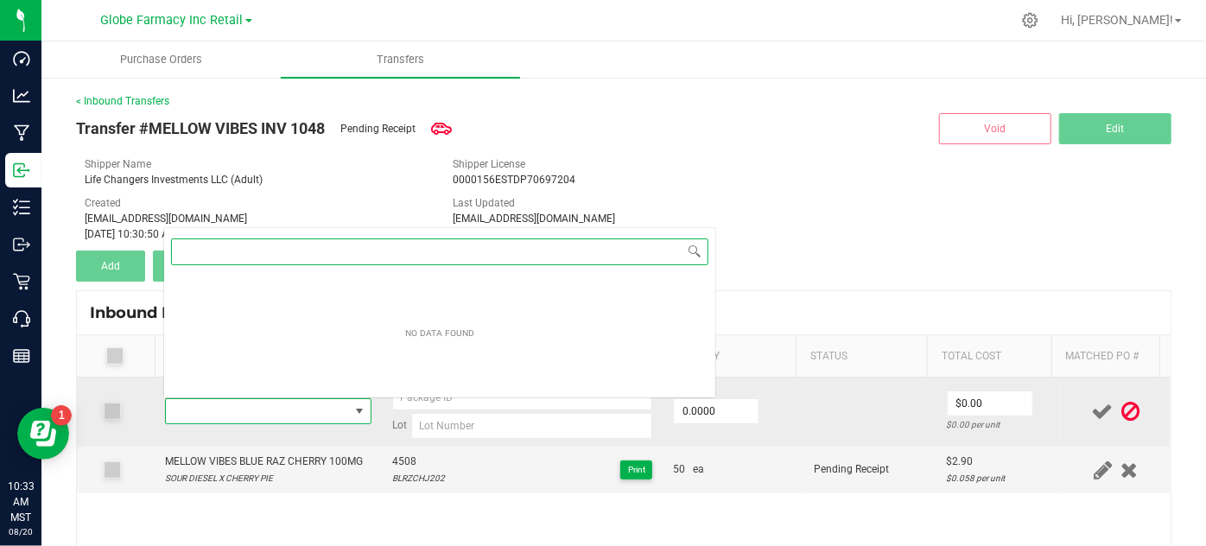
scroll to position [25, 198]
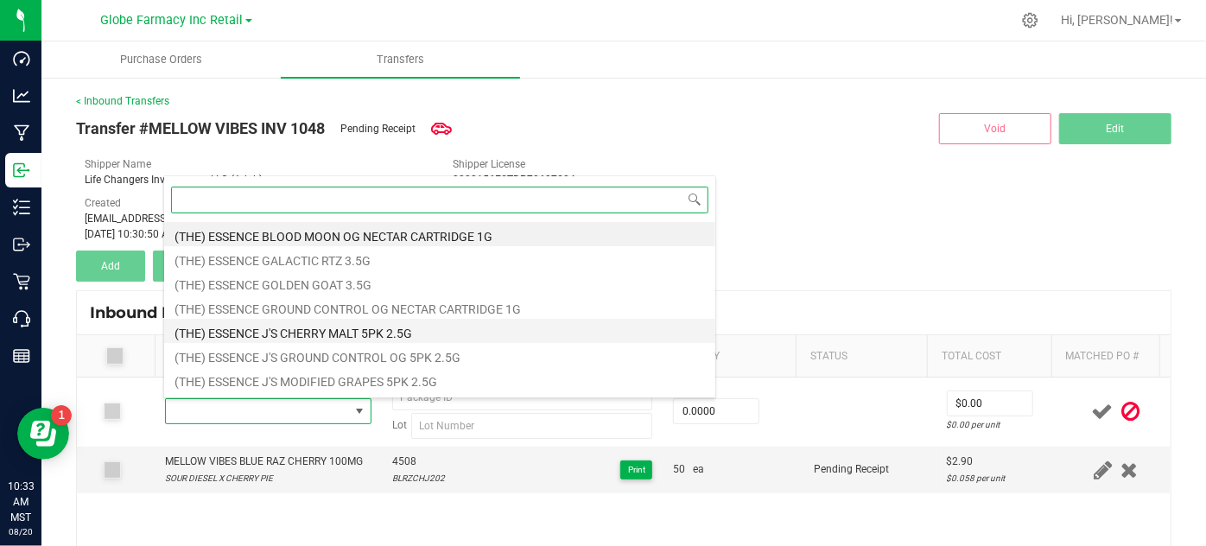
paste input "MELLOW VIBES 1:1:1 BLUEBERRY JELLY 100MG THC / 100MG CBD / 100MG CBN"
type input "MELLOW VIBES 1:1:1 BLUEBERRY JELLY 100MG THC / 100MG CBD / 100MG CBN"
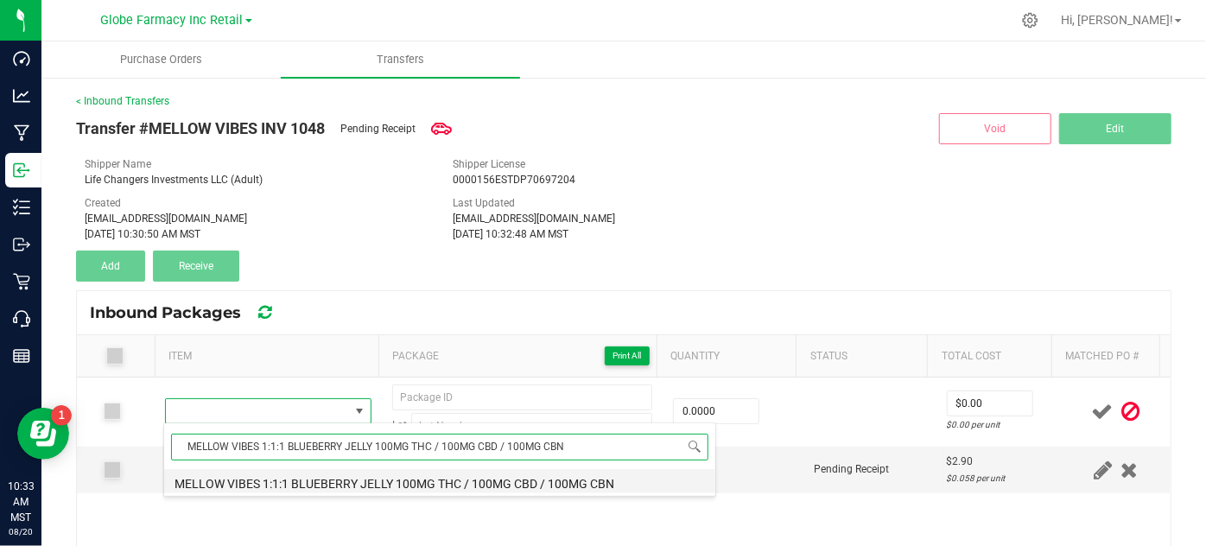
click at [315, 478] on li "MELLOW VIBES 1:1:1 BLUEBERRY JELLY 100MG THC / 100MG CBD / 100MG CBN" at bounding box center [439, 481] width 551 height 24
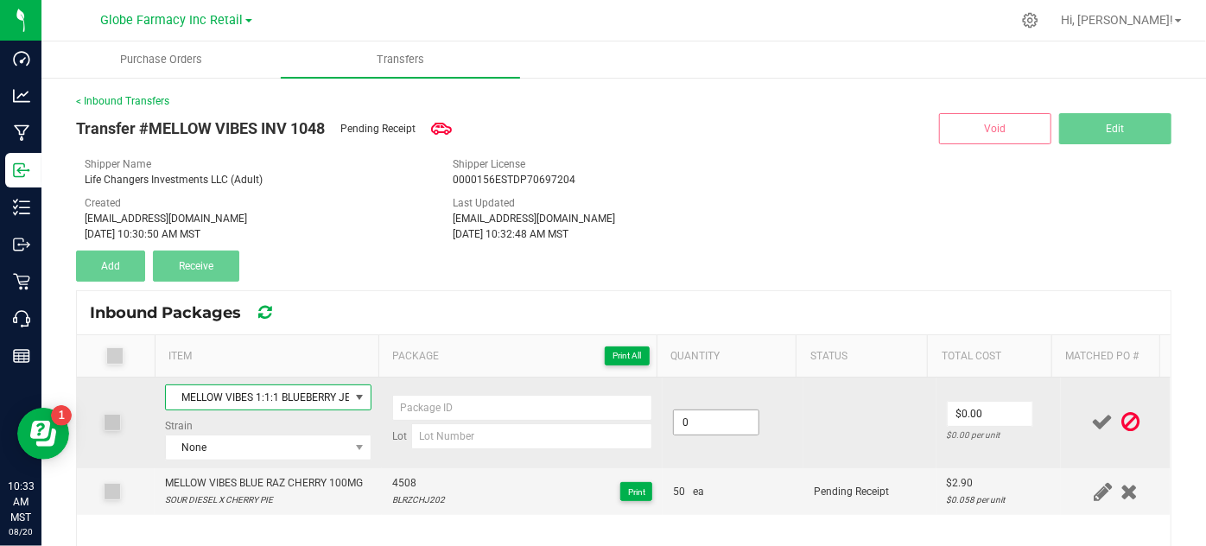
click at [683, 414] on input "0" at bounding box center [716, 422] width 85 height 24
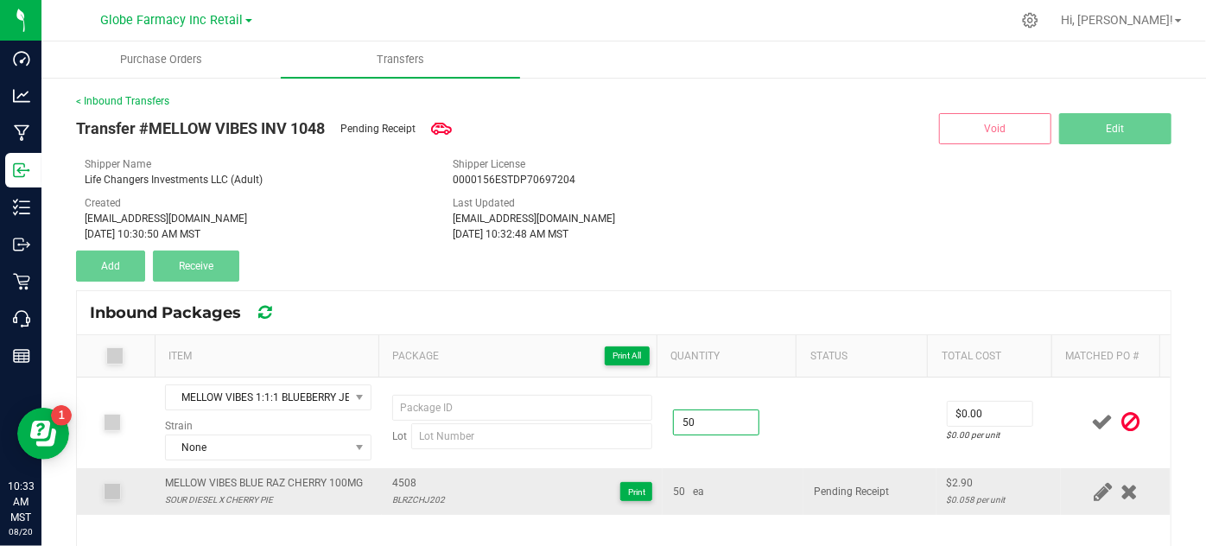
type input "50 ea"
click at [728, 472] on td "50 ea" at bounding box center [732, 491] width 141 height 47
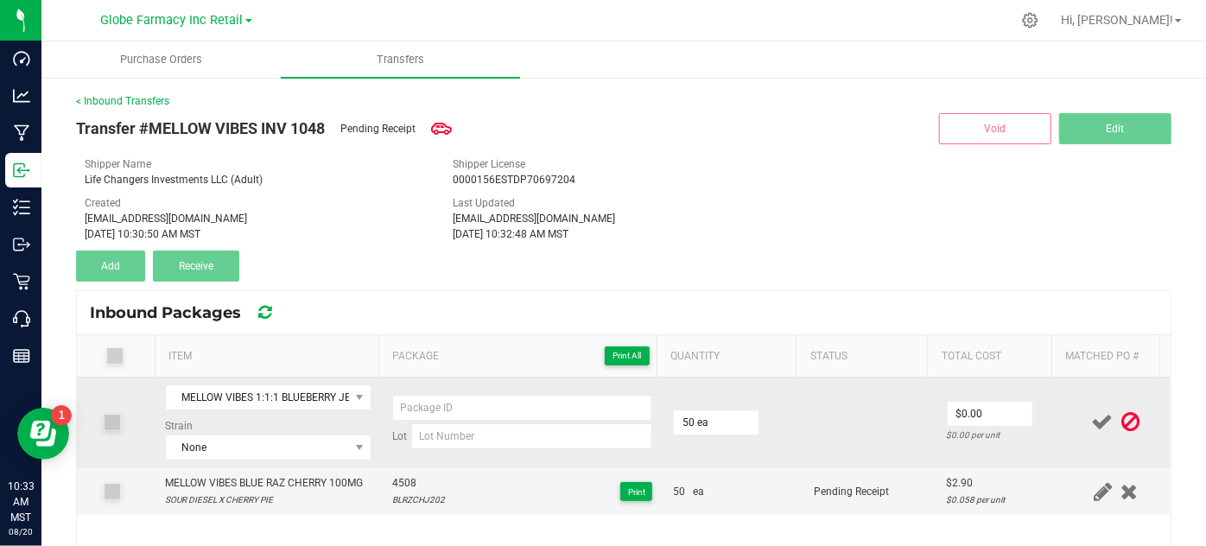
click at [972, 427] on div "$0.00 per unit" at bounding box center [999, 435] width 105 height 16
click at [825, 432] on td at bounding box center [869, 422] width 133 height 91
click at [954, 404] on input "0" at bounding box center [989, 414] width 85 height 24
type input "$2.90"
click at [893, 423] on td at bounding box center [869, 422] width 133 height 91
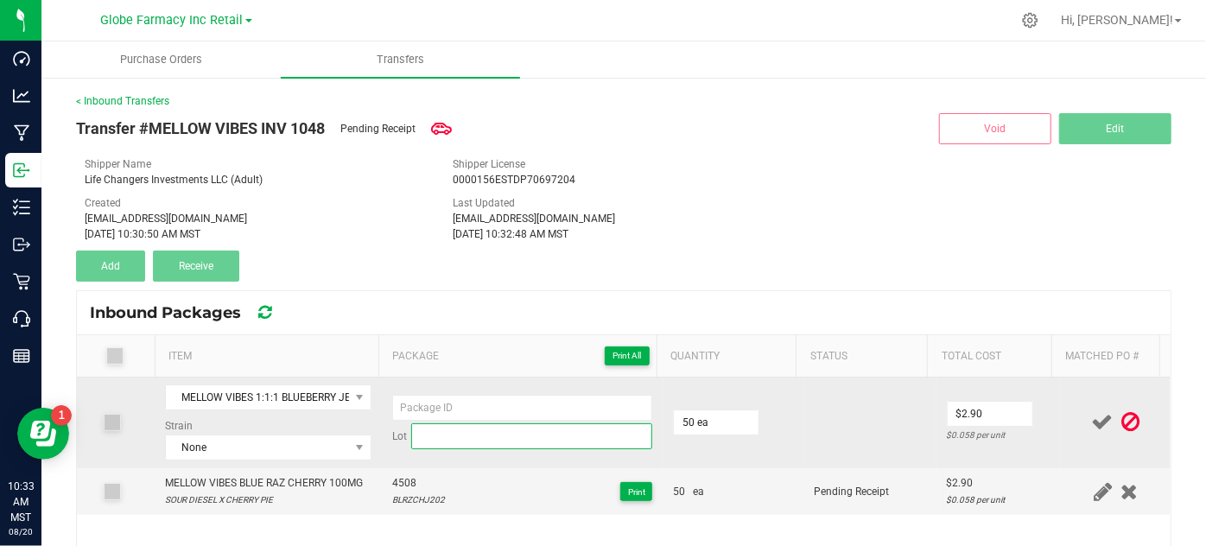
click at [440, 444] on input at bounding box center [532, 436] width 242 height 26
paste input "BBJ1003"
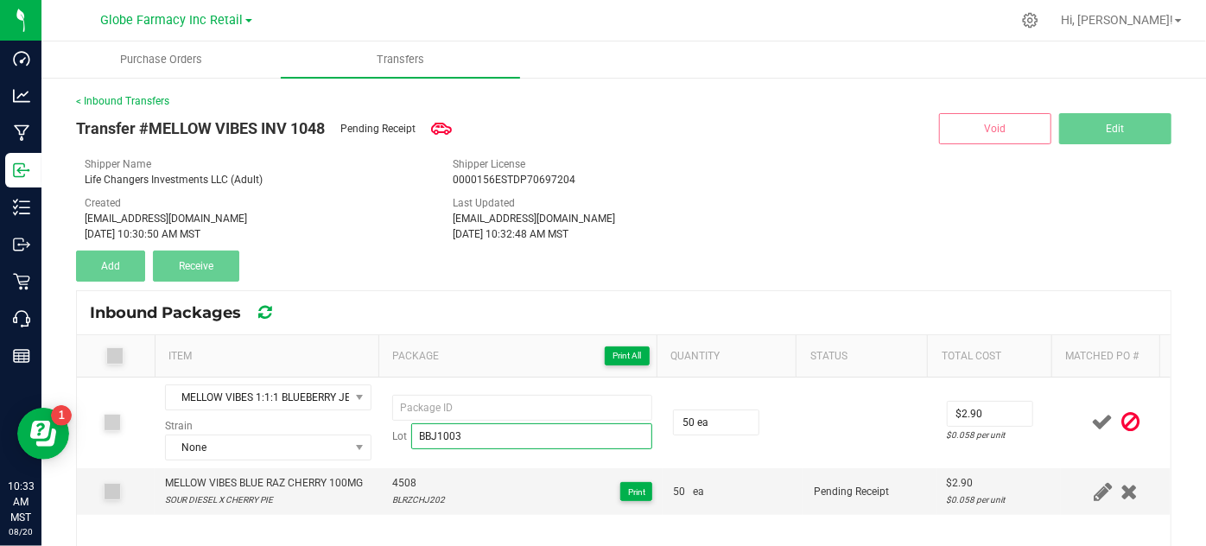
type input "BBJ1003"
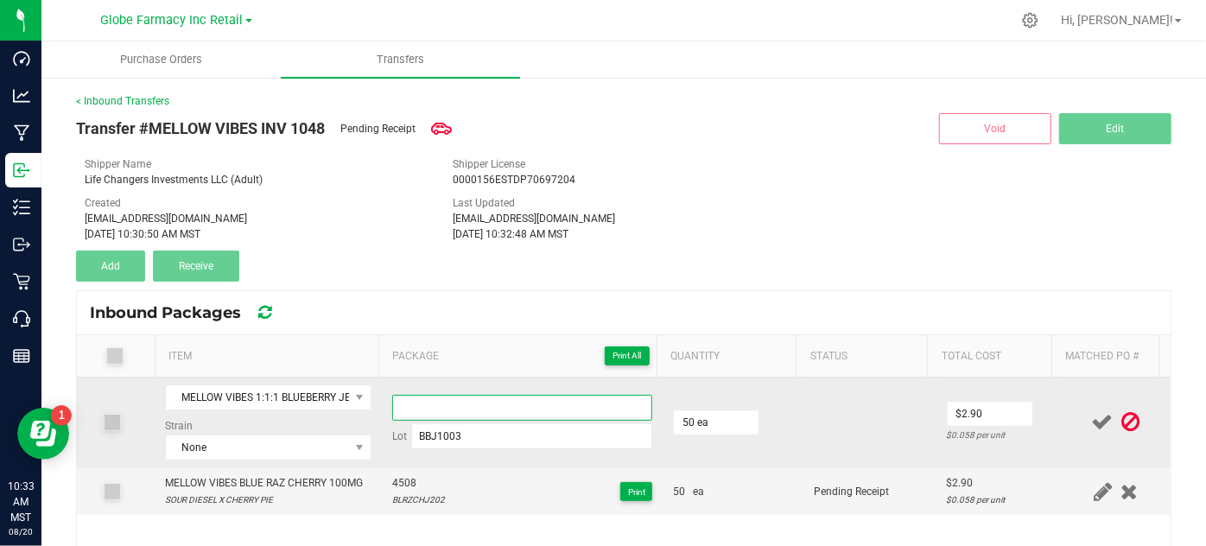
click at [467, 402] on input at bounding box center [522, 408] width 261 height 26
paste input "4693"
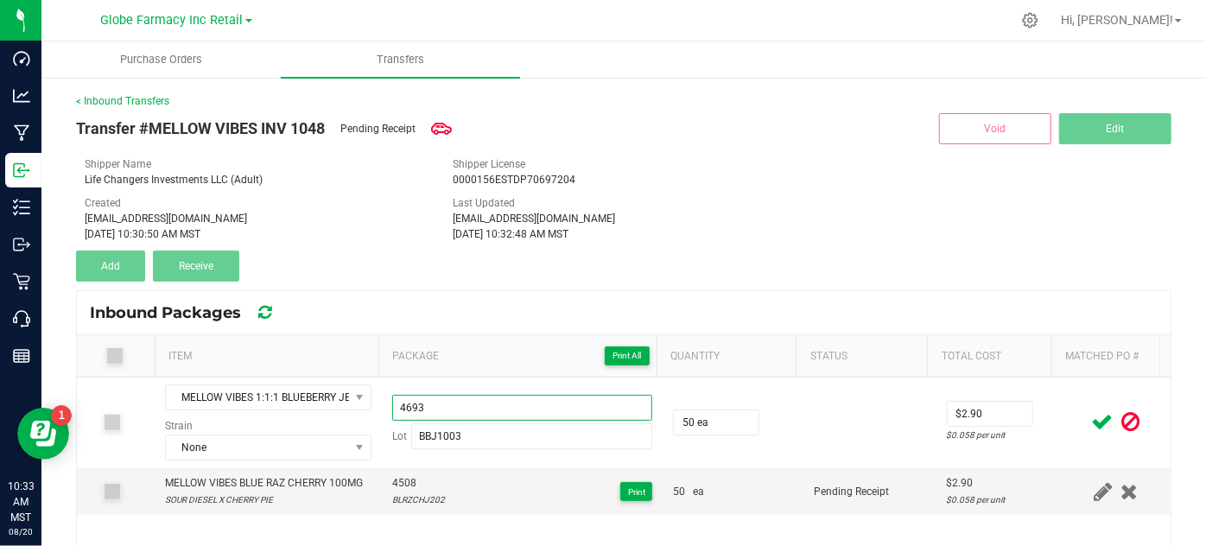
type input "4693"
click at [1092, 421] on icon at bounding box center [1103, 422] width 22 height 22
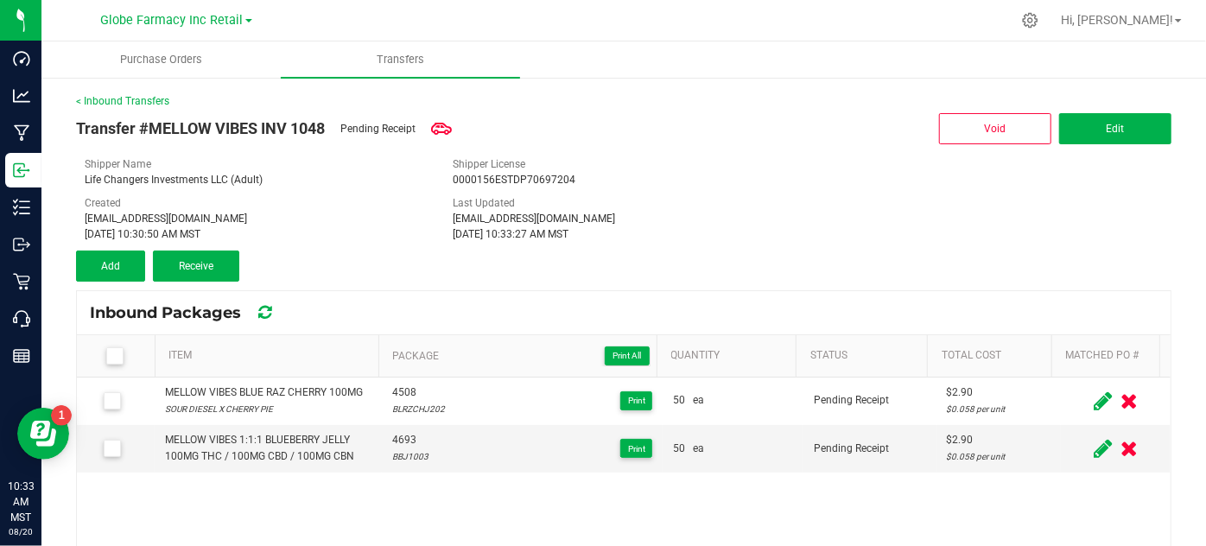
click at [117, 282] on div "< Inbound Transfers Transfer #MELLOW VIBES INV 1048 Pending Receipt Void Edit S…" at bounding box center [623, 408] width 1095 height 631
click at [107, 276] on button "Add" at bounding box center [110, 265] width 69 height 31
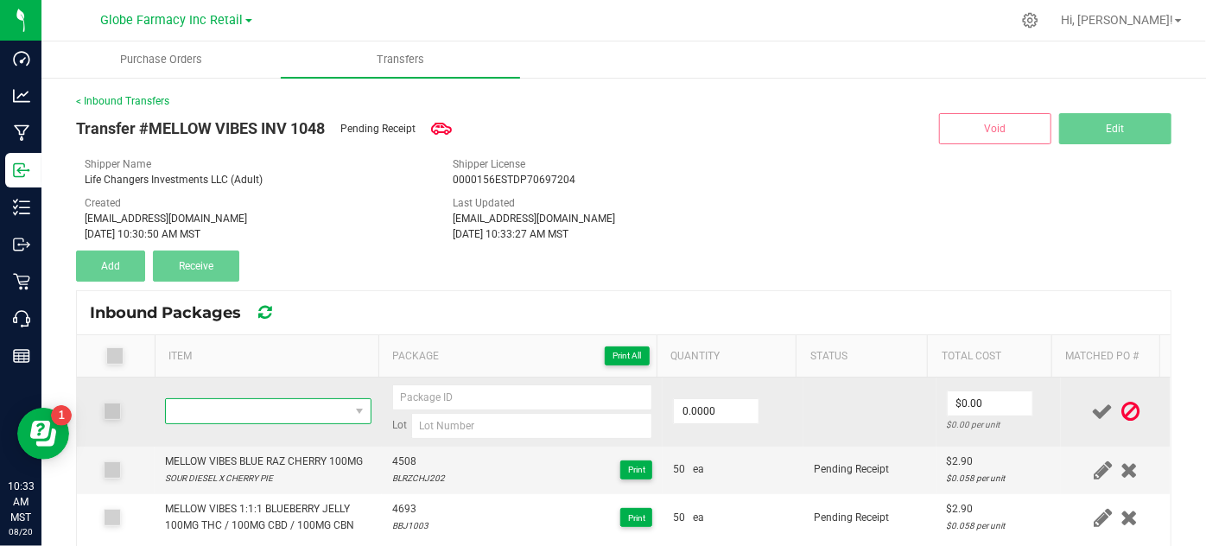
click at [257, 411] on span "NO DATA FOUND" at bounding box center [257, 411] width 182 height 24
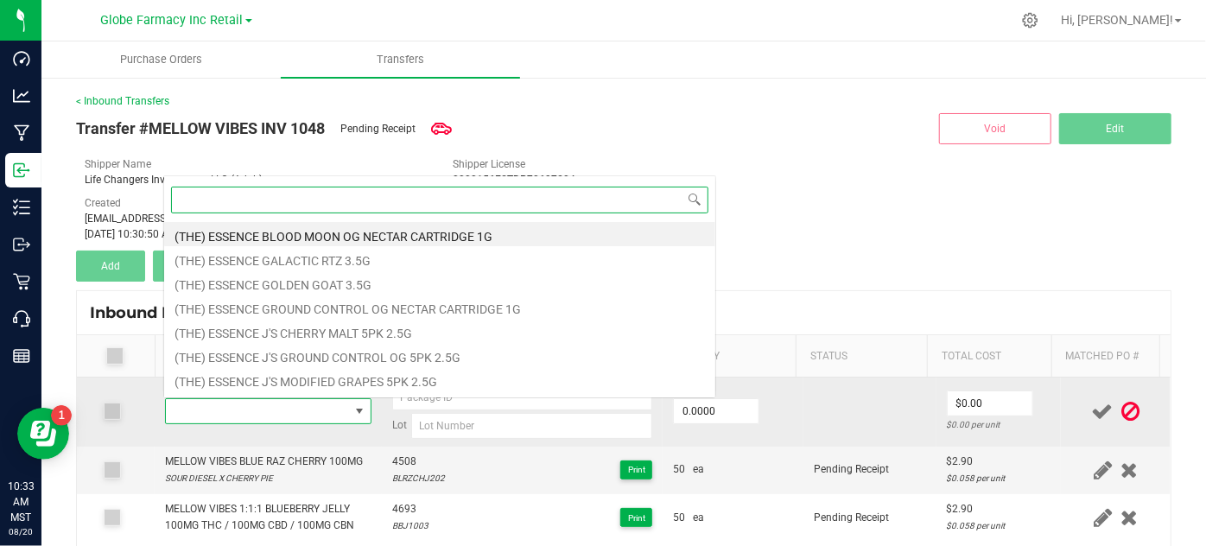
paste input "MELLOW VIBES 1:1 CHERRY JELLY 100MG THC / 100MG CBG"
type input "MELLOW VIBES 1:1 CHERRY JELLY 100MG THC / 100MG CBG"
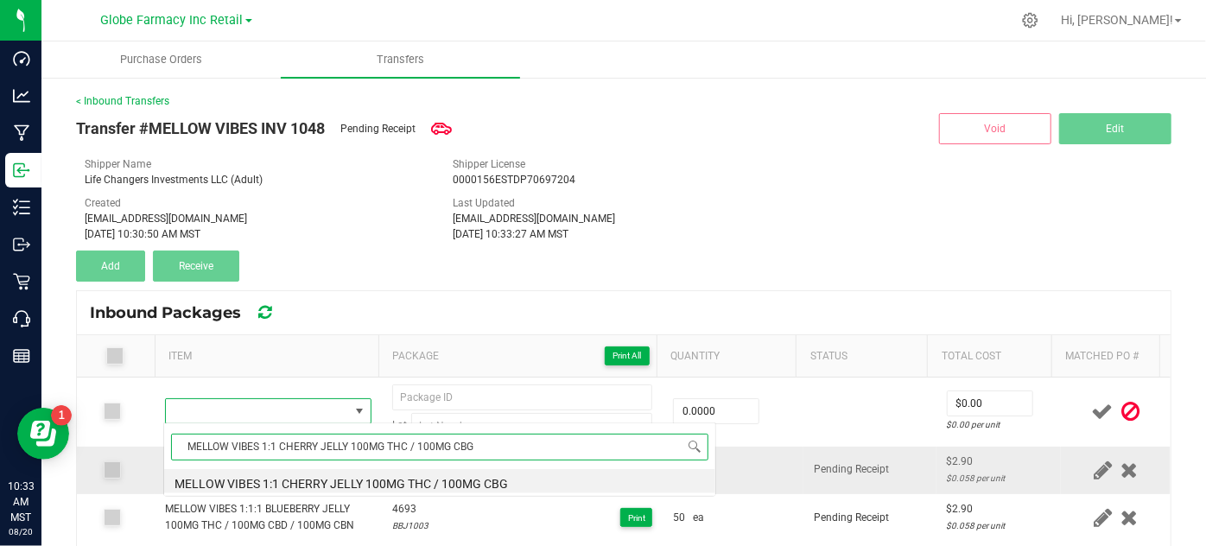
scroll to position [0, 0]
click at [214, 473] on li "MELLOW VIBES 1:1 CHERRY JELLY 100MG THC / 100MG CBG" at bounding box center [439, 481] width 551 height 24
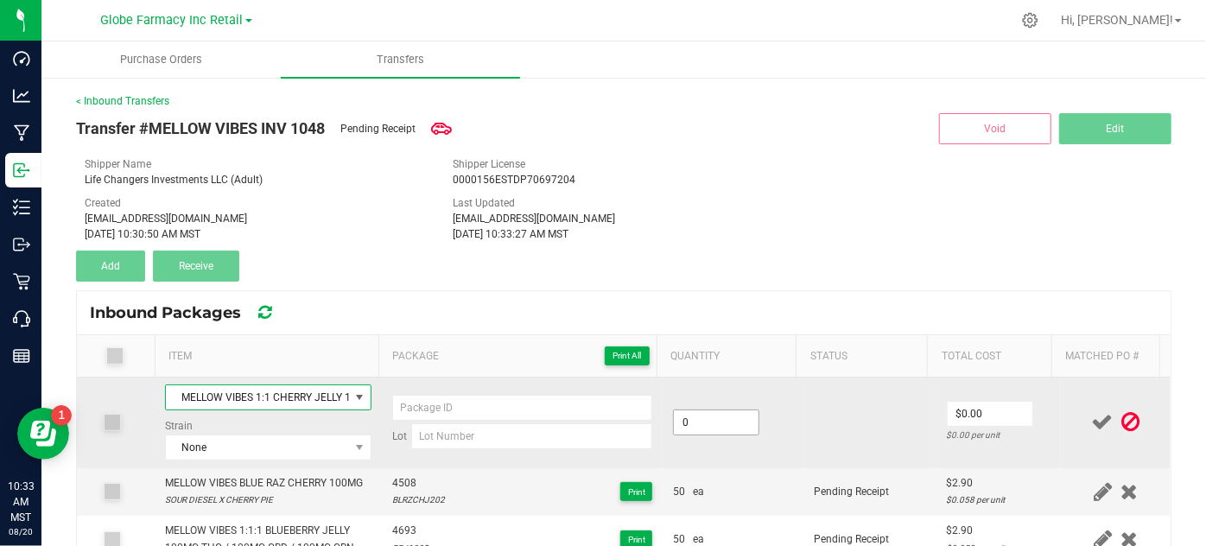
click at [679, 418] on input "0" at bounding box center [716, 422] width 85 height 24
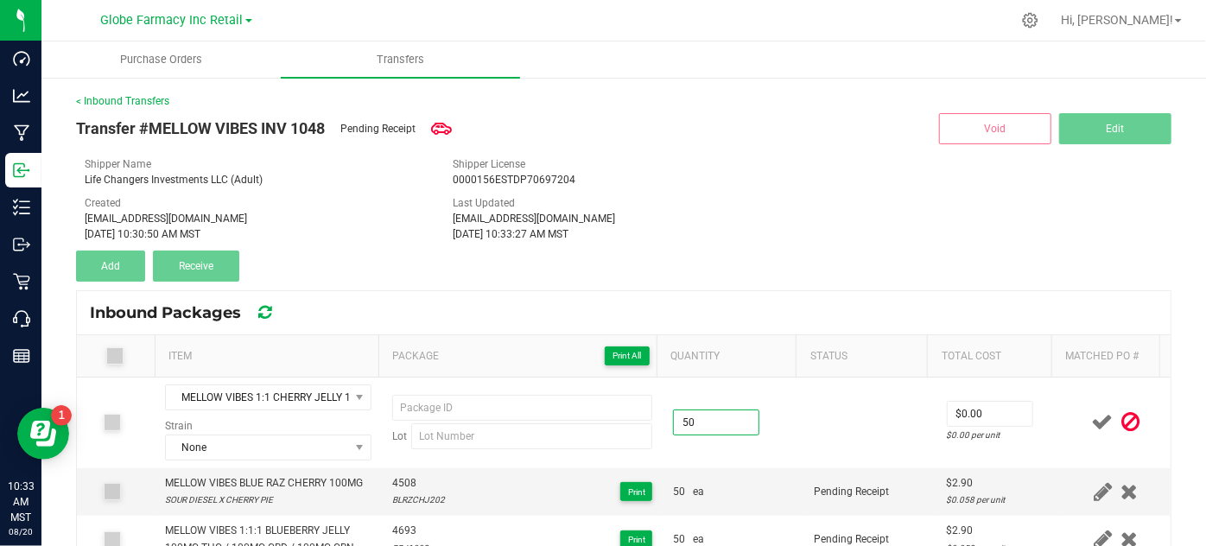
drag, startPoint x: 694, startPoint y: 420, endPoint x: 313, endPoint y: 351, distance: 387.1
click at [326, 352] on div "Item Package Print All Quantity Status Total Cost Matched PO # MELLOW VIBES 1:1…" at bounding box center [623, 529] width 1093 height 388
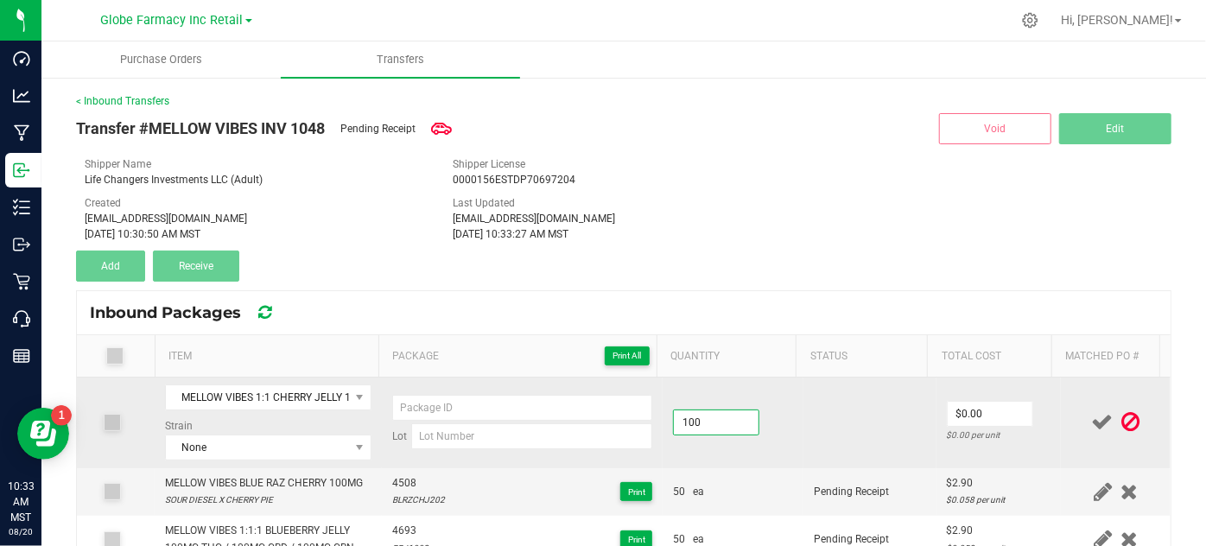
type input "100 ea"
click at [871, 448] on td at bounding box center [869, 422] width 133 height 91
click at [958, 411] on input "0" at bounding box center [989, 414] width 85 height 24
type input "$2.90"
click at [871, 402] on td at bounding box center [869, 422] width 133 height 91
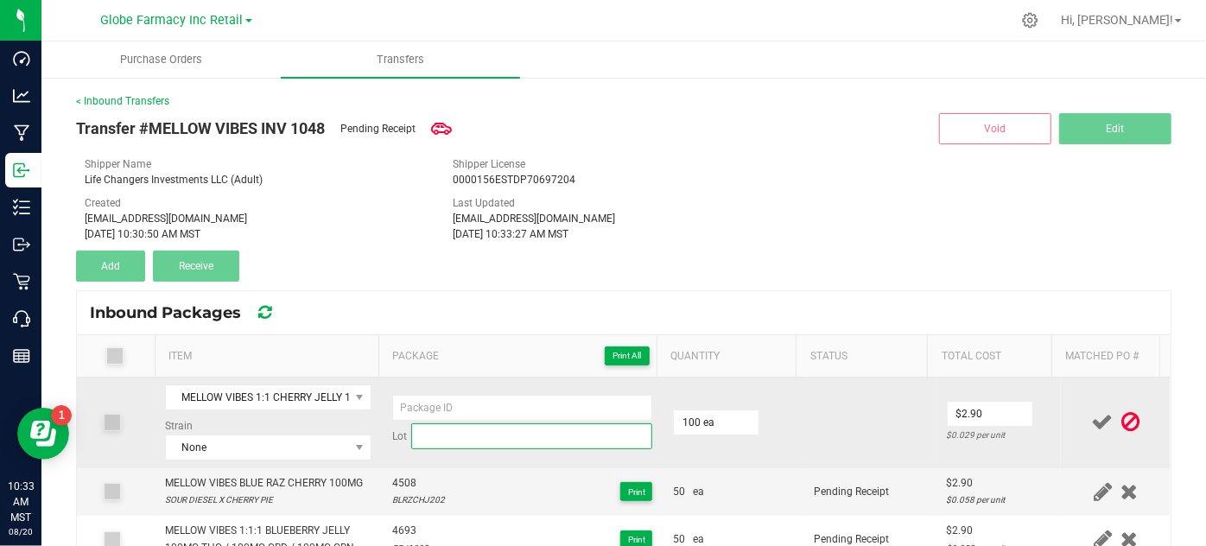
click at [455, 433] on input at bounding box center [532, 436] width 242 height 26
paste input "CHJ602"
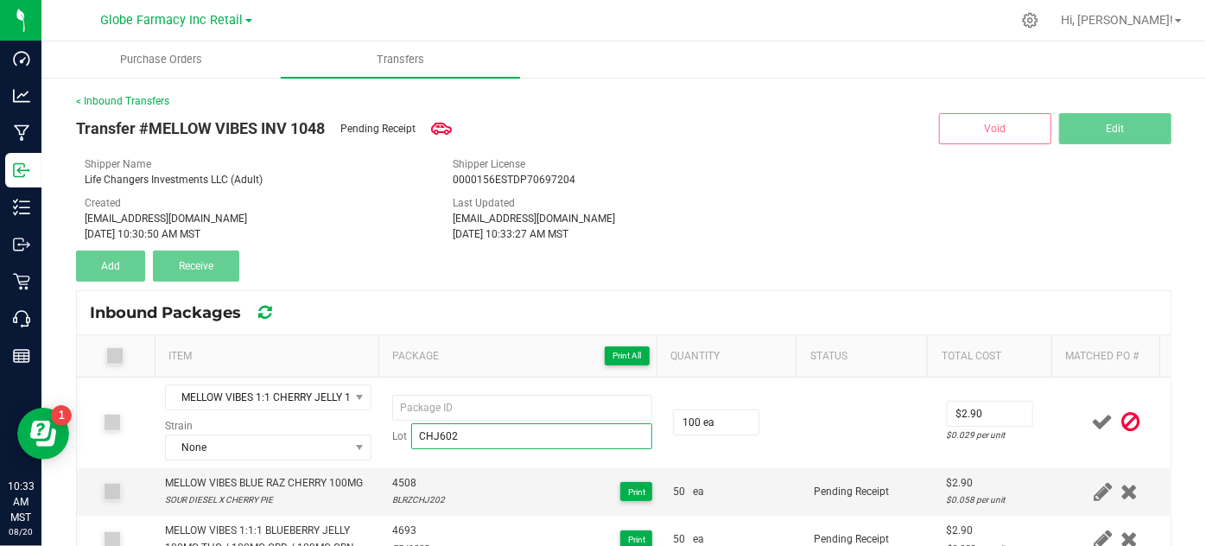
type input "CHJ602"
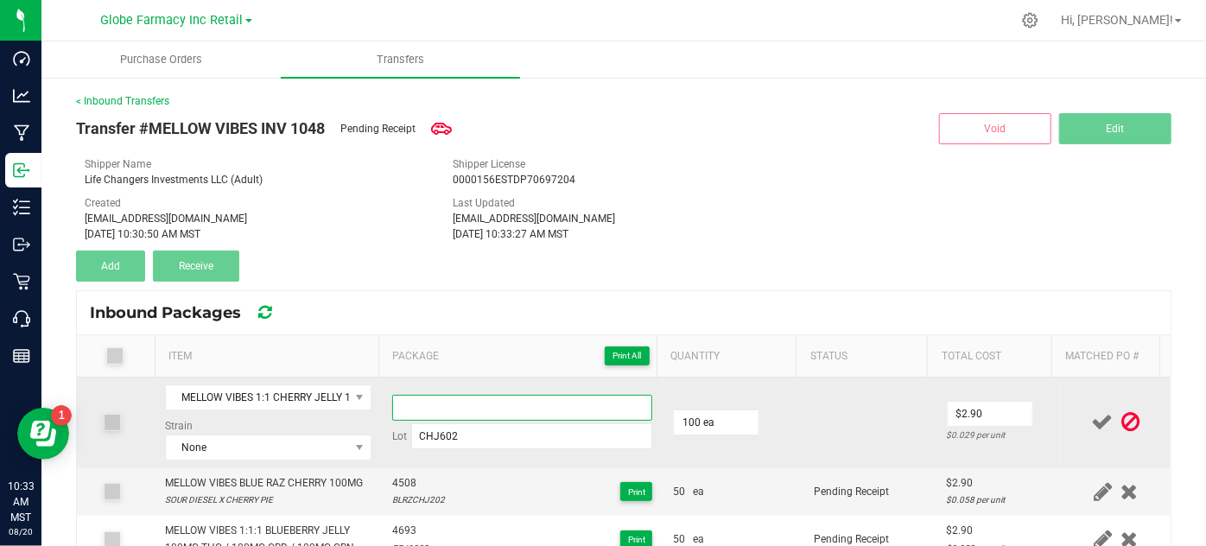
click at [451, 401] on input at bounding box center [522, 408] width 261 height 26
type input "V"
paste input "4680"
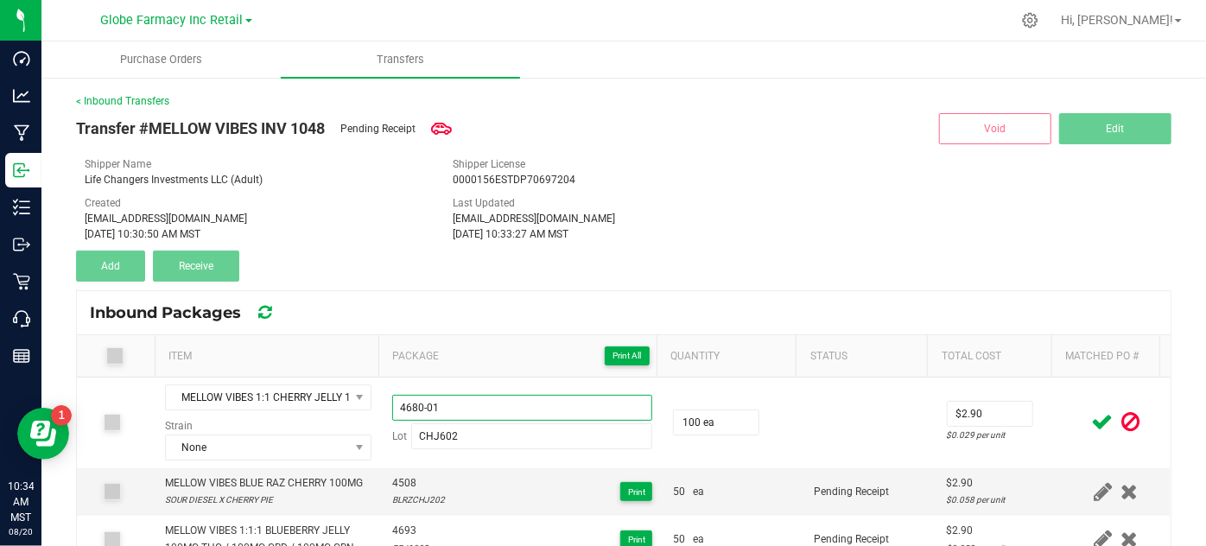
drag, startPoint x: 451, startPoint y: 401, endPoint x: 180, endPoint y: 358, distance: 274.6
click at [180, 358] on div "Item Package Print All Quantity Status Total Cost Matched PO # MELLOW VIBES 1:1…" at bounding box center [623, 529] width 1093 height 388
type input "4680-01"
click at [1092, 422] on icon at bounding box center [1103, 422] width 22 height 22
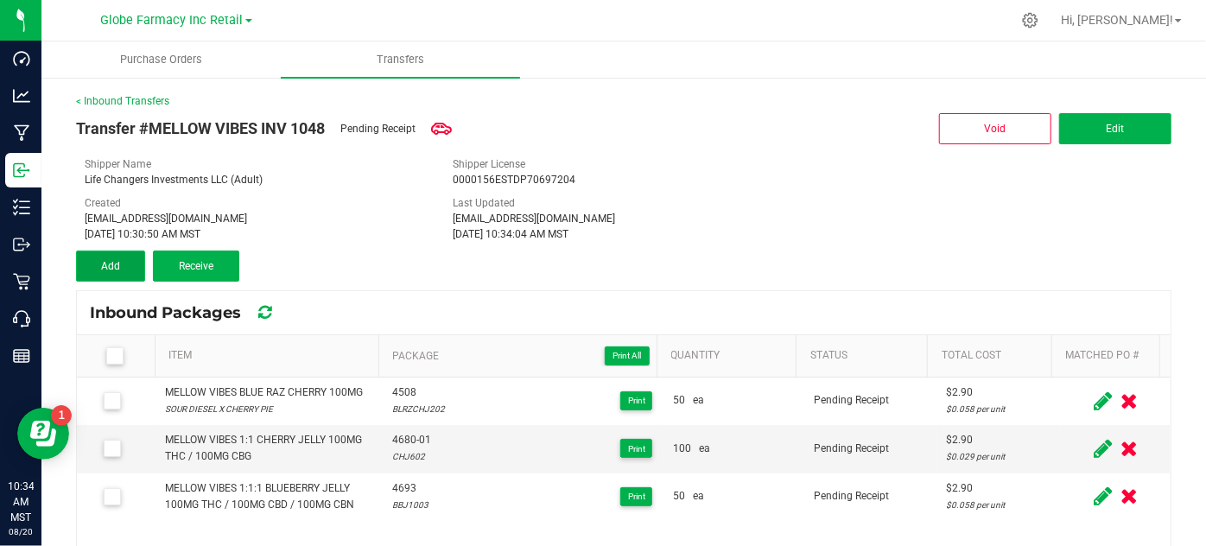
click at [112, 266] on span "Add" at bounding box center [110, 266] width 19 height 12
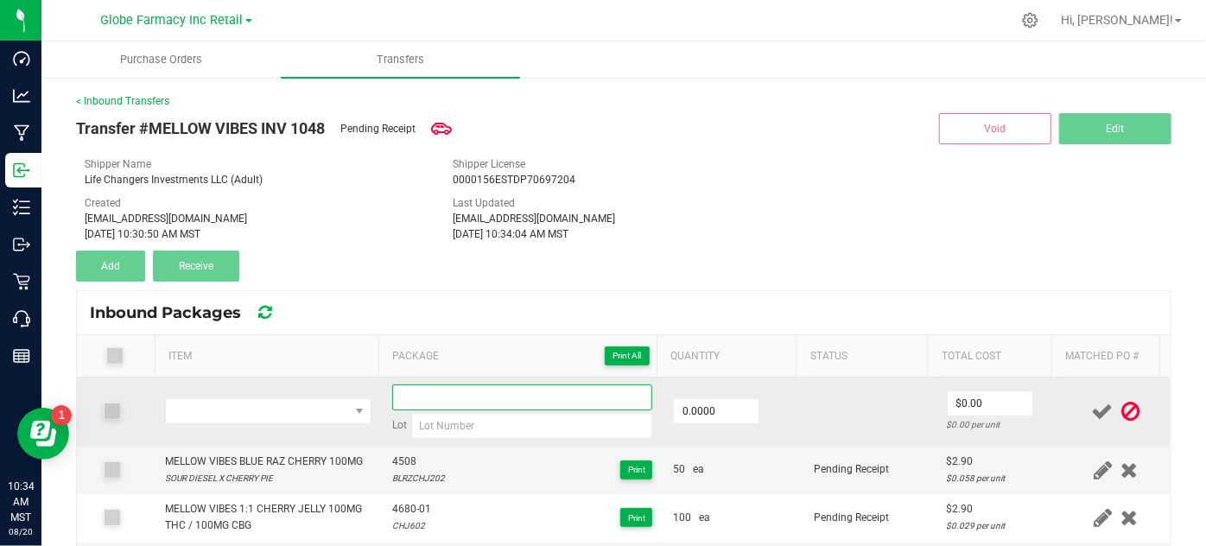
click at [447, 405] on input at bounding box center [522, 397] width 261 height 26
paste input "4680-01"
type input "4680-02"
click at [412, 420] on input at bounding box center [532, 426] width 242 height 26
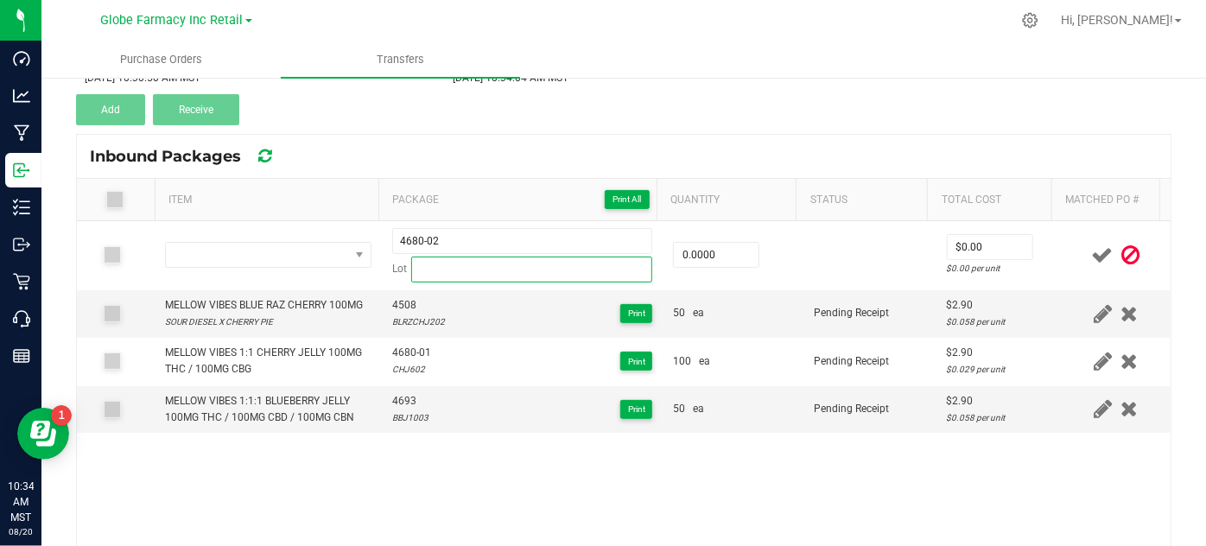
scroll to position [156, 0]
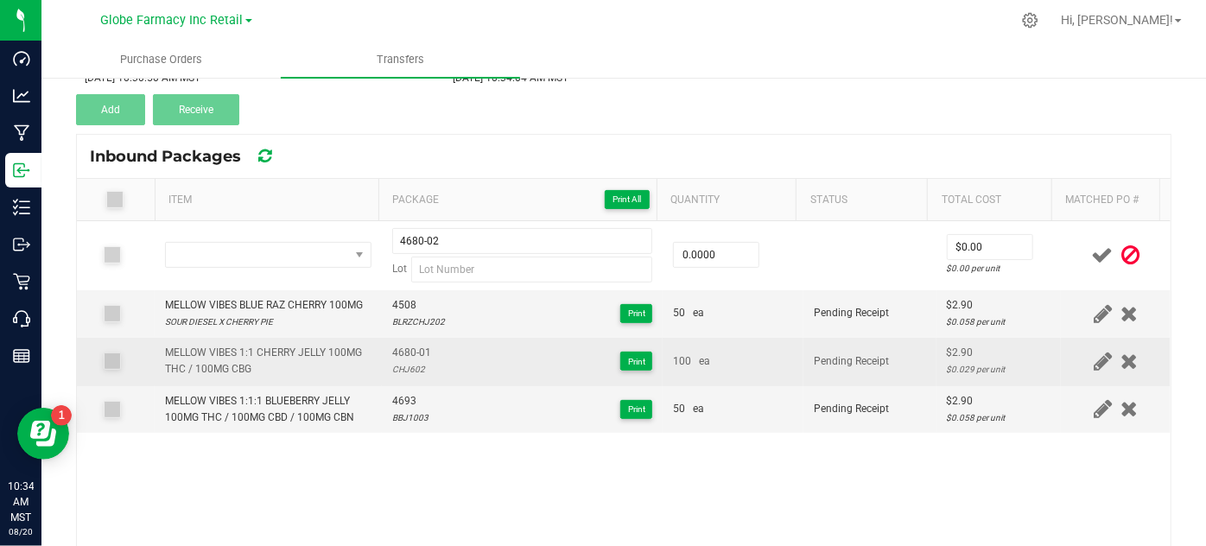
click at [400, 365] on div "CHJ602" at bounding box center [411, 369] width 39 height 16
copy div "CHJ602"
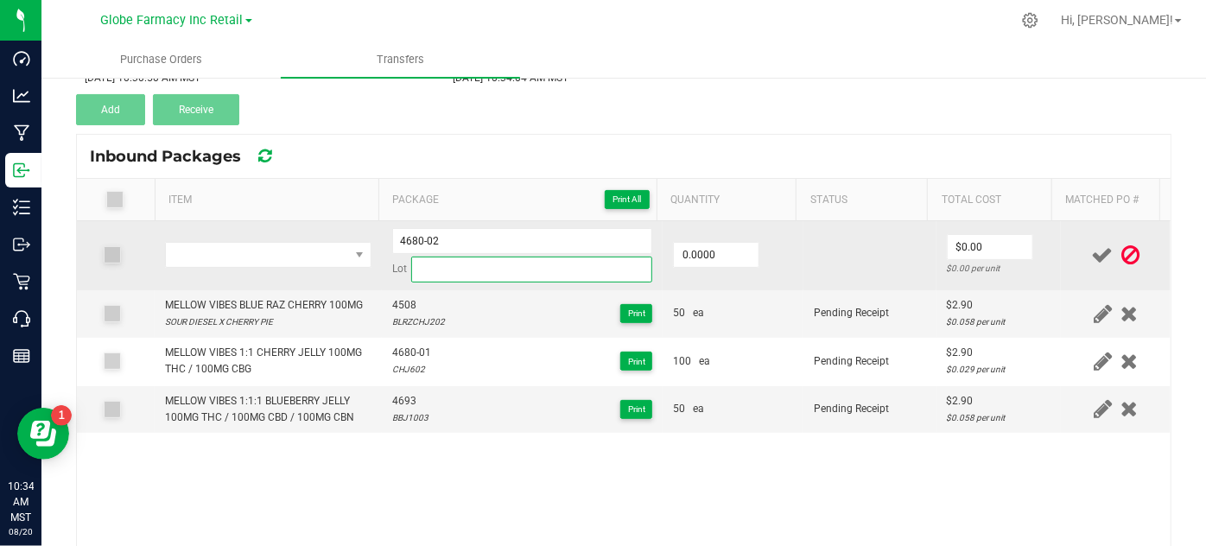
click at [426, 268] on input at bounding box center [532, 270] width 242 height 26
paste input "CHJ602"
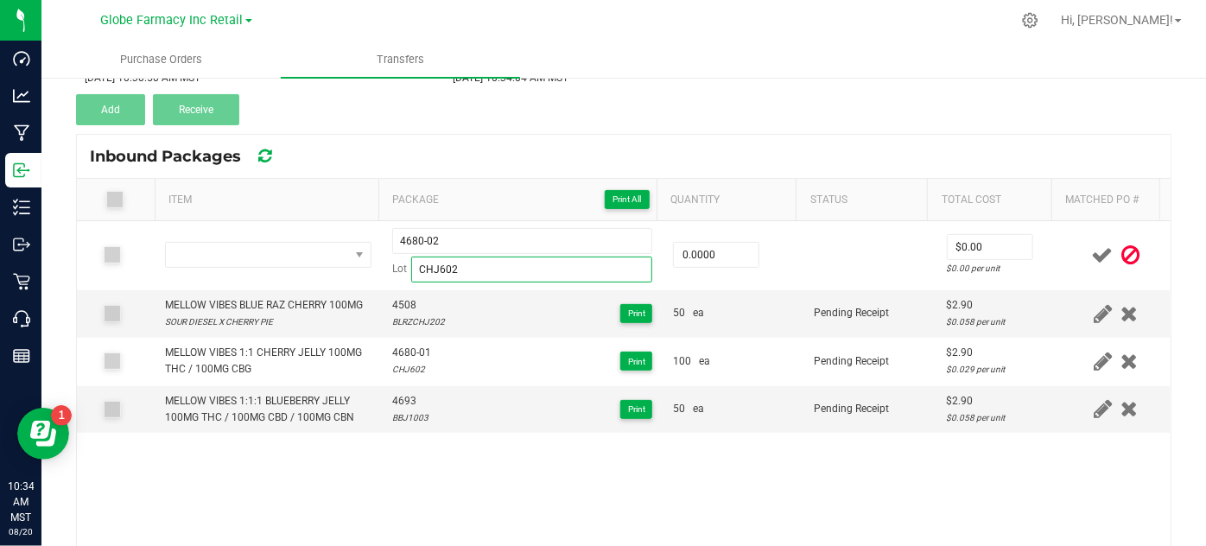
type input "CHJ602"
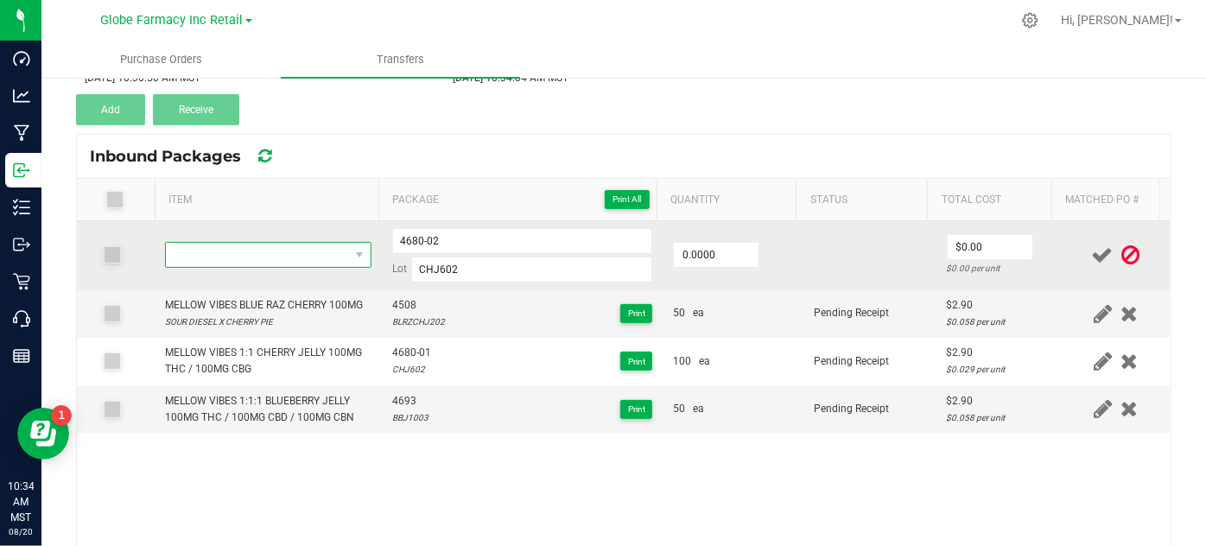
click at [243, 258] on span "NO DATA FOUND" at bounding box center [257, 255] width 182 height 24
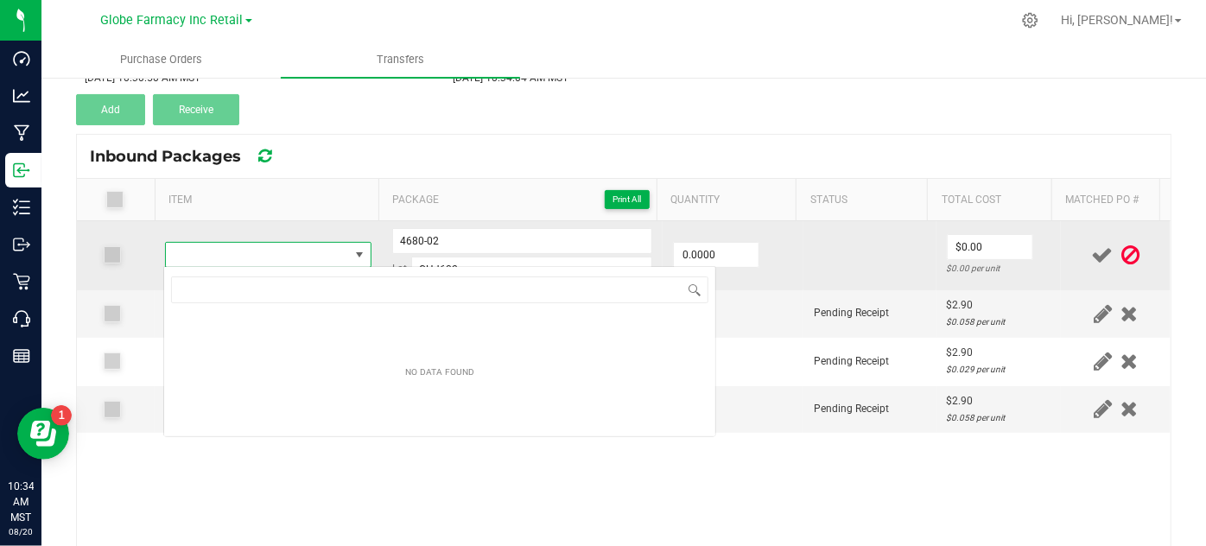
scroll to position [25, 200]
type input "MELLOW VIBES 1:1 CHERRY JELLY 100MG THC / 100MG CBG"
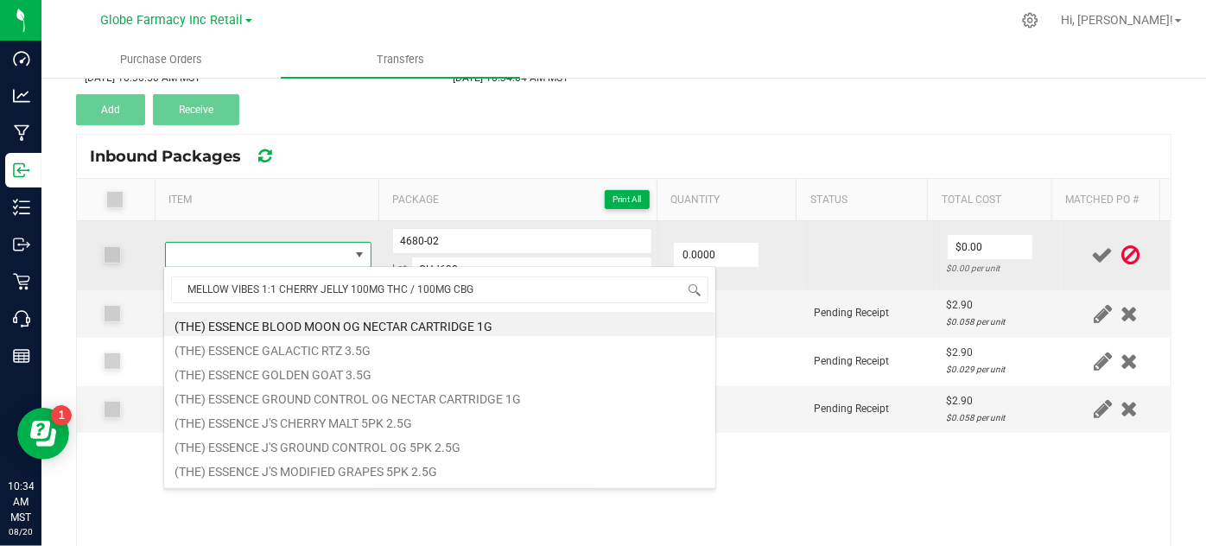
scroll to position [25, 198]
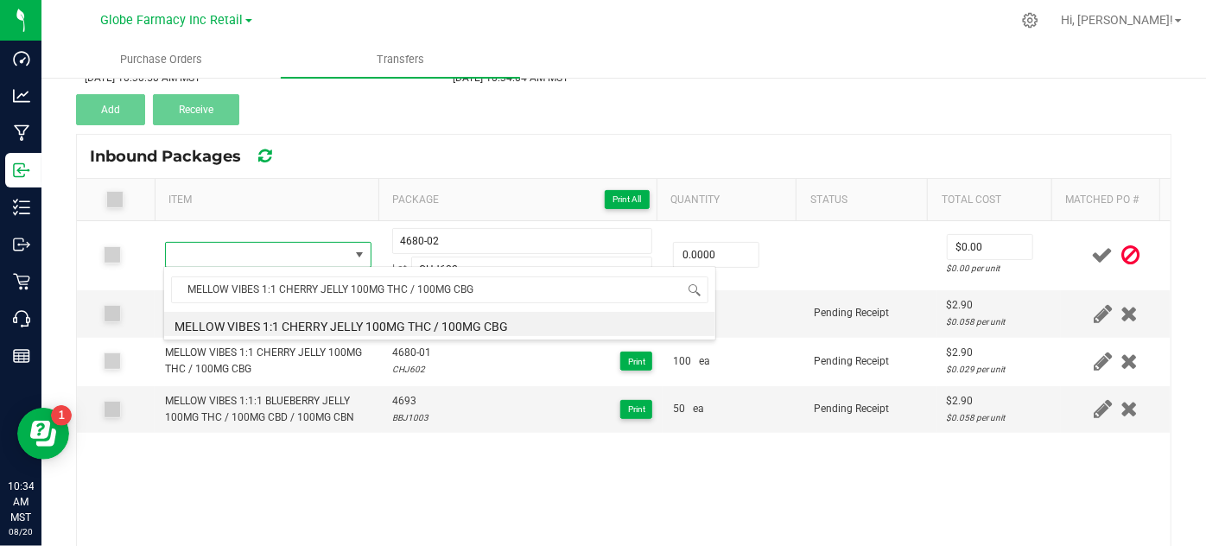
click at [195, 325] on li "MELLOW VIBES 1:1 CHERRY JELLY 100MG THC / 100MG CBG" at bounding box center [439, 324] width 551 height 24
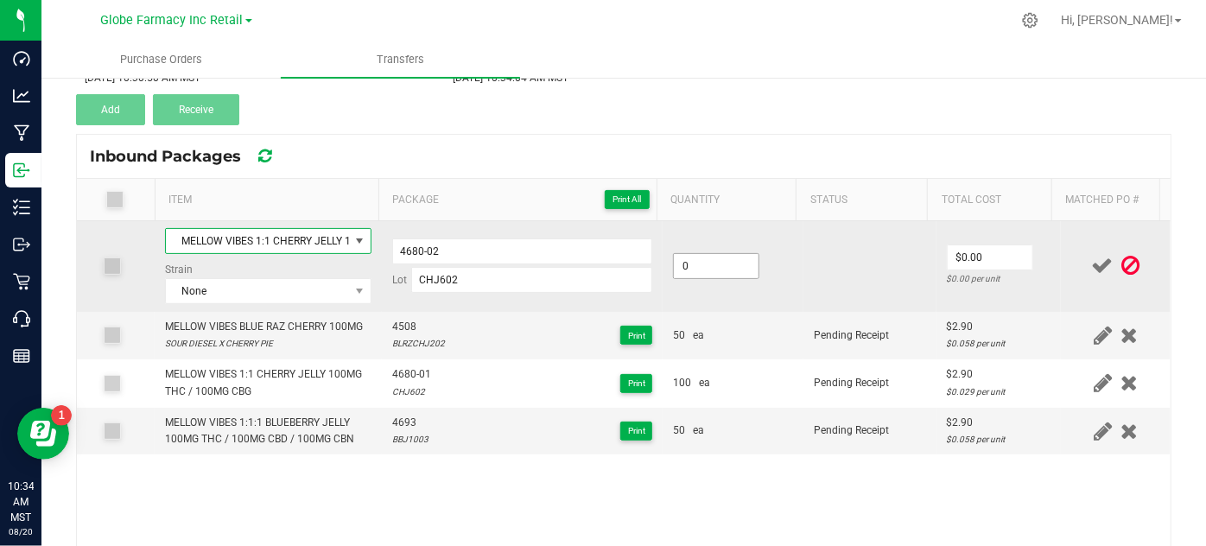
click at [727, 264] on input "0" at bounding box center [716, 266] width 85 height 24
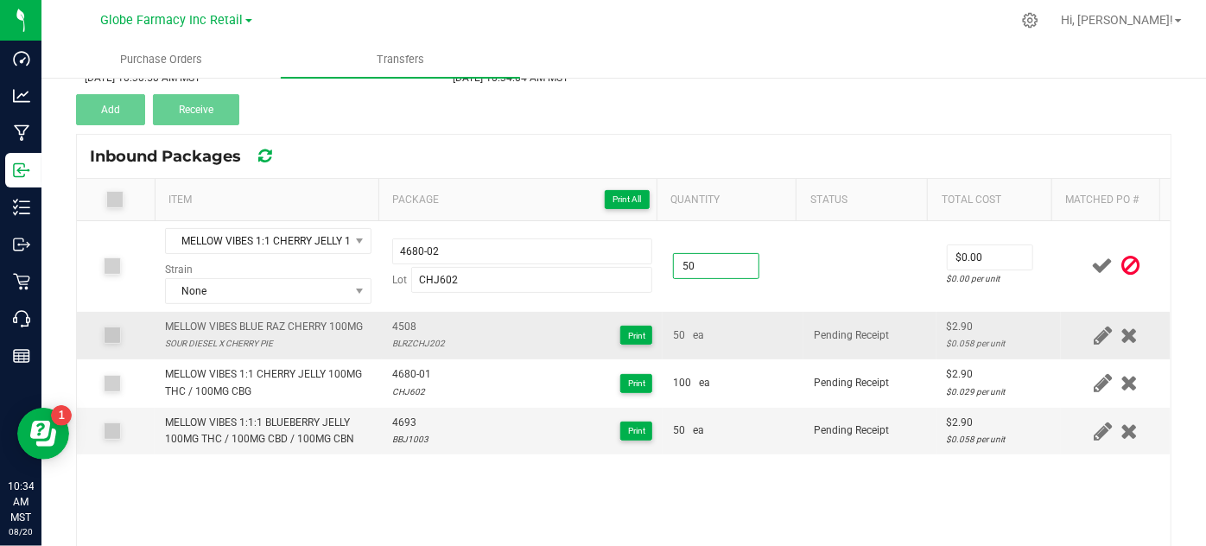
type input "50 ea"
drag, startPoint x: 753, startPoint y: 331, endPoint x: 1135, endPoint y: 212, distance: 399.7
click at [754, 331] on div "50 ea" at bounding box center [733, 335] width 120 height 16
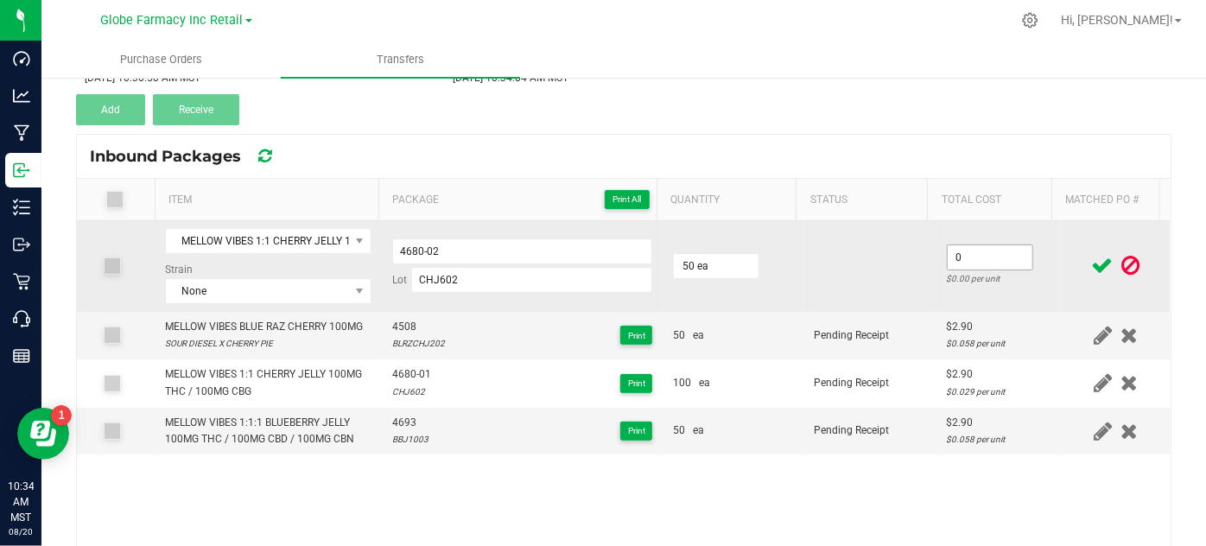
click at [986, 252] on input "0" at bounding box center [989, 257] width 85 height 24
type input "$2.90"
click at [936, 299] on td "$2.90 $0.058 per unit" at bounding box center [998, 266] width 125 height 91
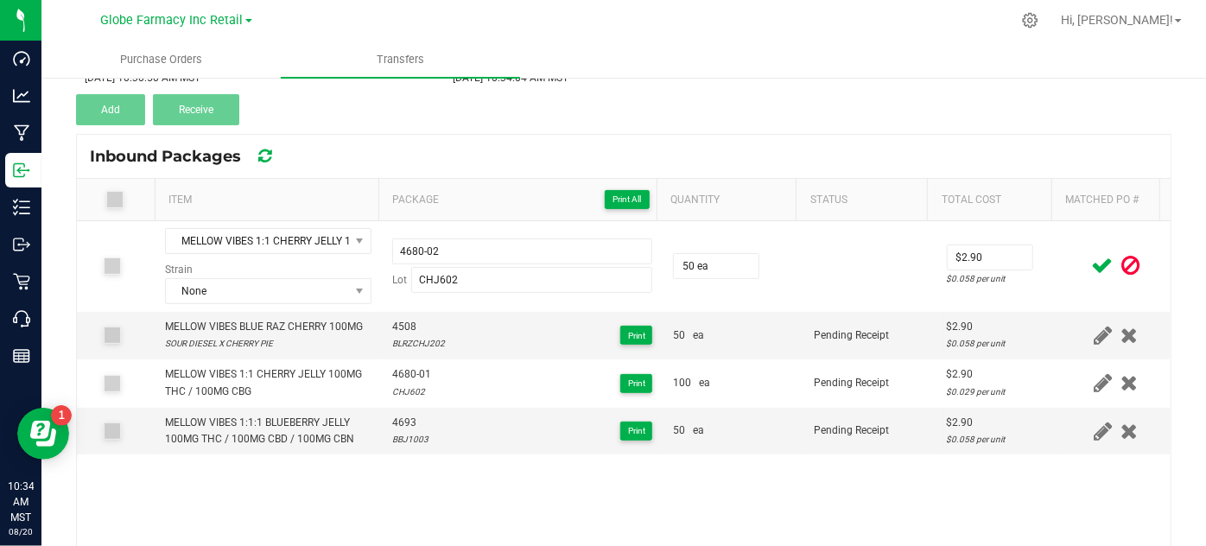
click at [1087, 262] on span at bounding box center [1102, 266] width 30 height 34
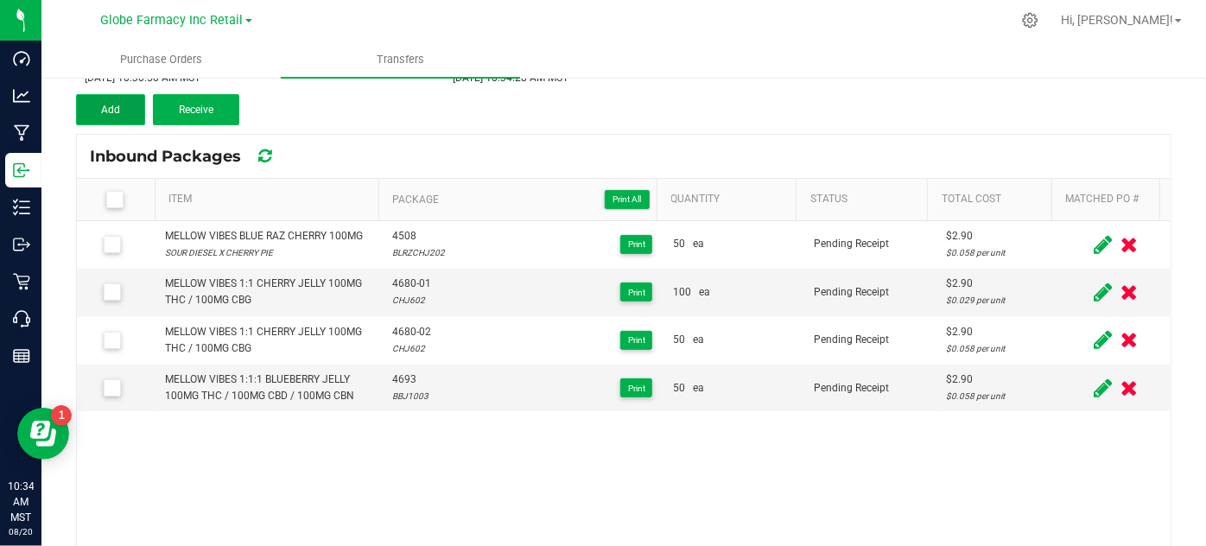
click at [98, 94] on button "Add" at bounding box center [110, 109] width 69 height 31
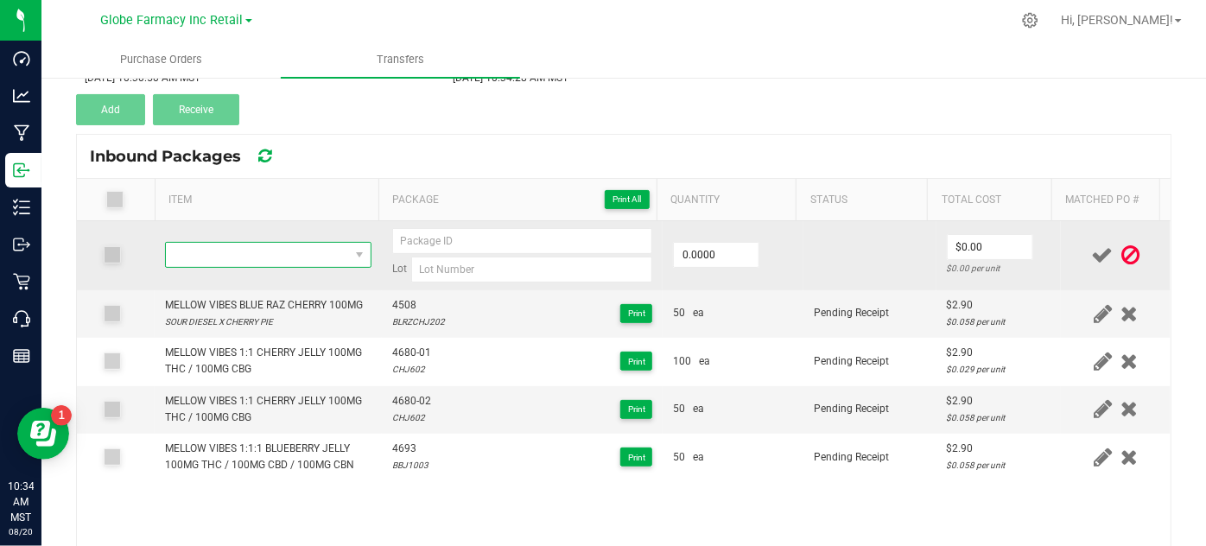
click at [293, 257] on span "NO DATA FOUND" at bounding box center [257, 255] width 182 height 24
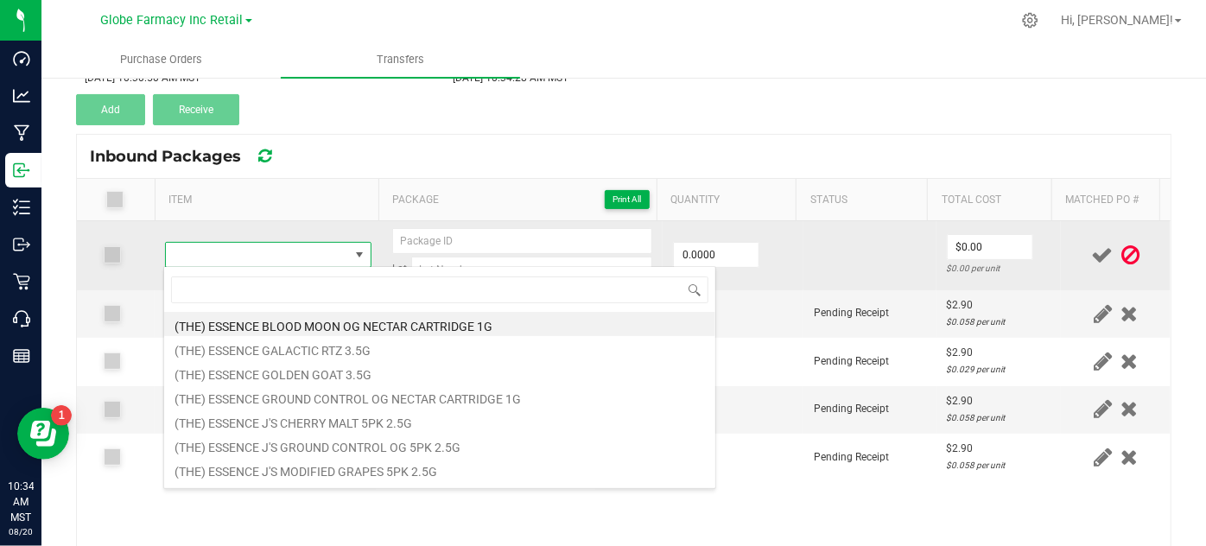
type input "MELLOW VIBES 2:1 DREAM [PERSON_NAME] JELLY 100MG THC / 50MG CBN"
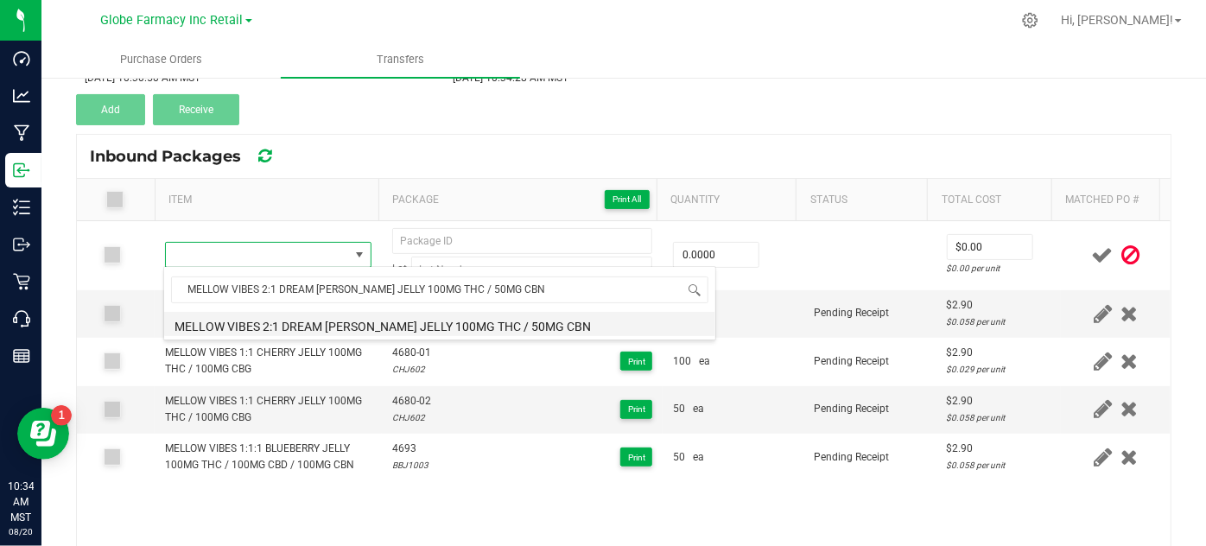
click at [274, 317] on li "MELLOW VIBES 2:1 DREAM [PERSON_NAME] JELLY 100MG THC / 50MG CBN" at bounding box center [439, 324] width 551 height 24
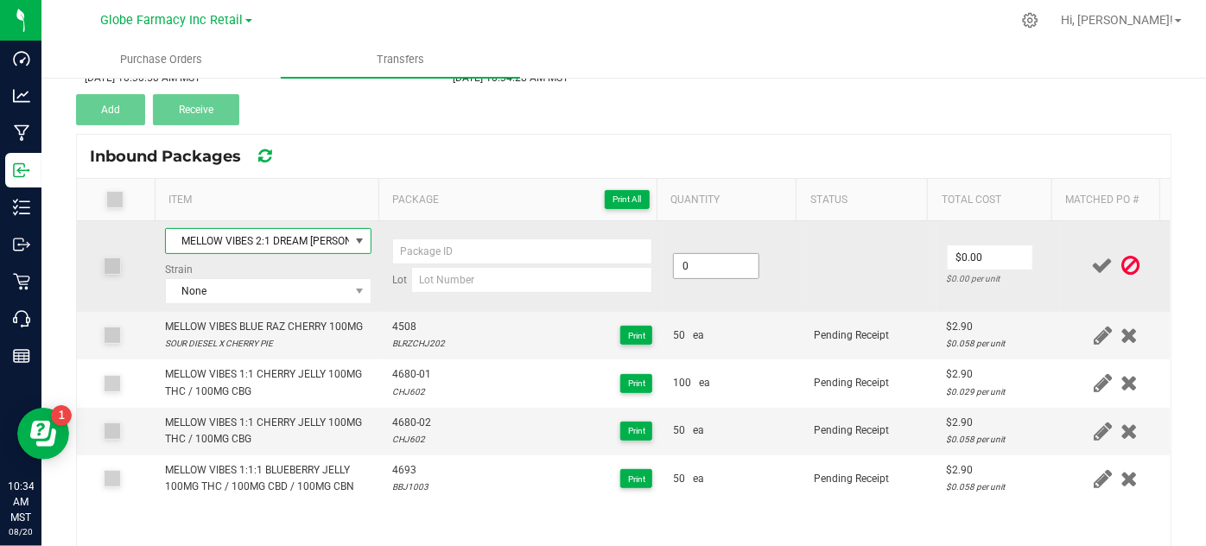
click at [709, 258] on input "0" at bounding box center [716, 266] width 85 height 24
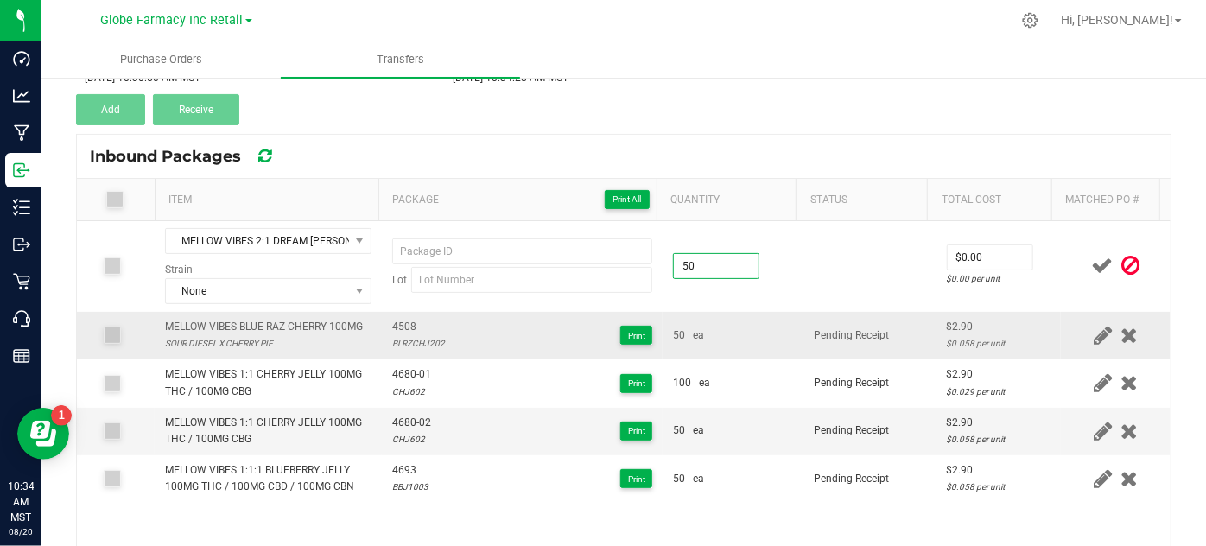
type input "50 ea"
click at [735, 312] on td "50 ea" at bounding box center [732, 336] width 141 height 48
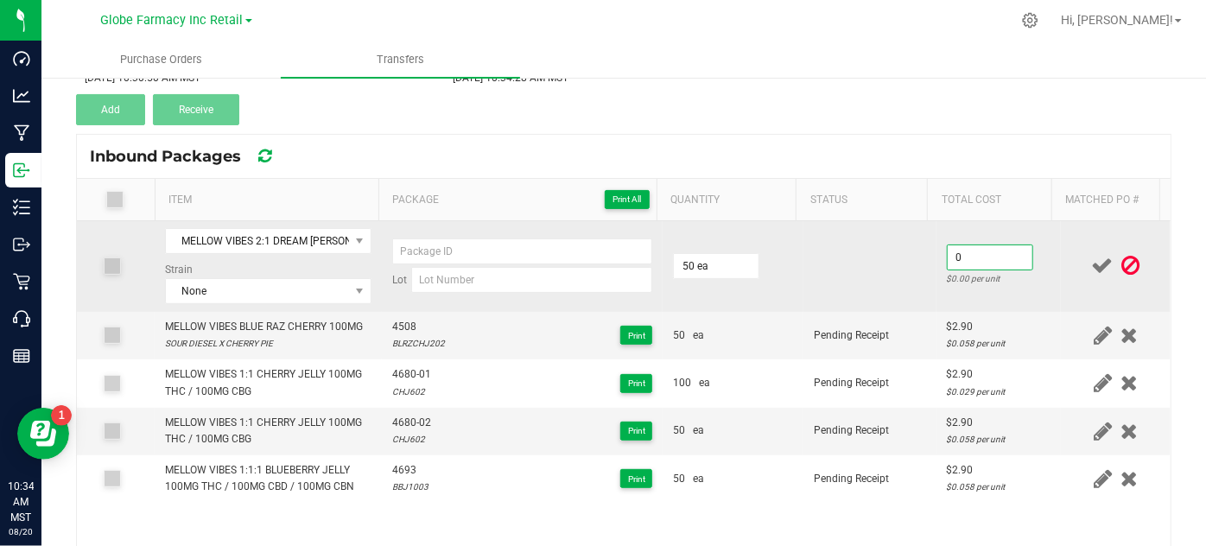
click at [999, 255] on input "0" at bounding box center [989, 257] width 85 height 24
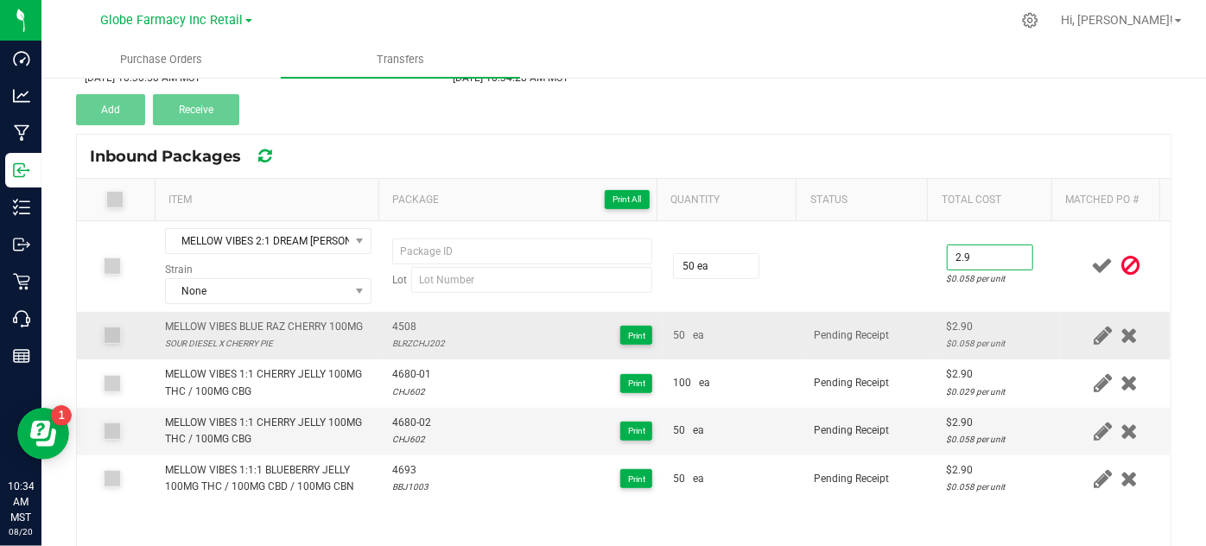
type input "$2.90"
click at [843, 314] on td "Pending Receipt" at bounding box center [869, 336] width 133 height 48
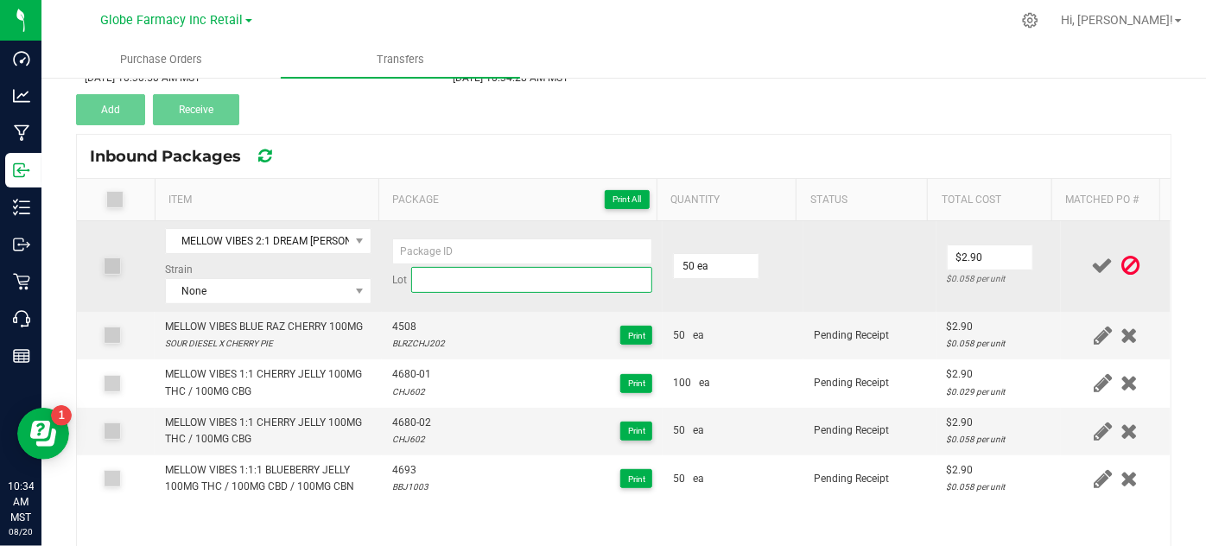
click at [449, 282] on input at bounding box center [532, 280] width 242 height 26
paste input "DBJ802"
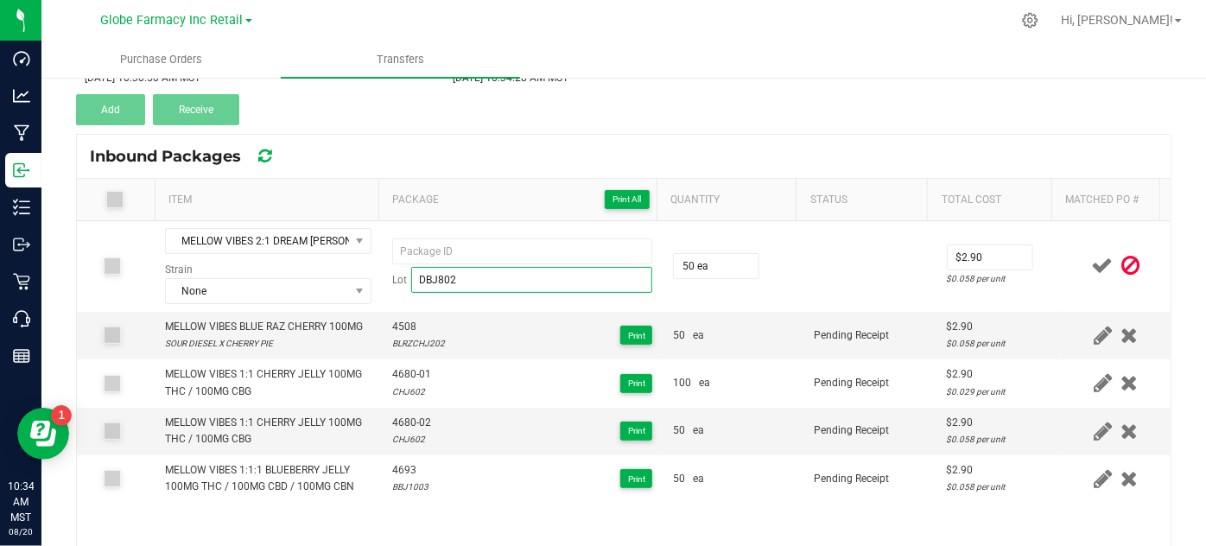
type input "DBJ802"
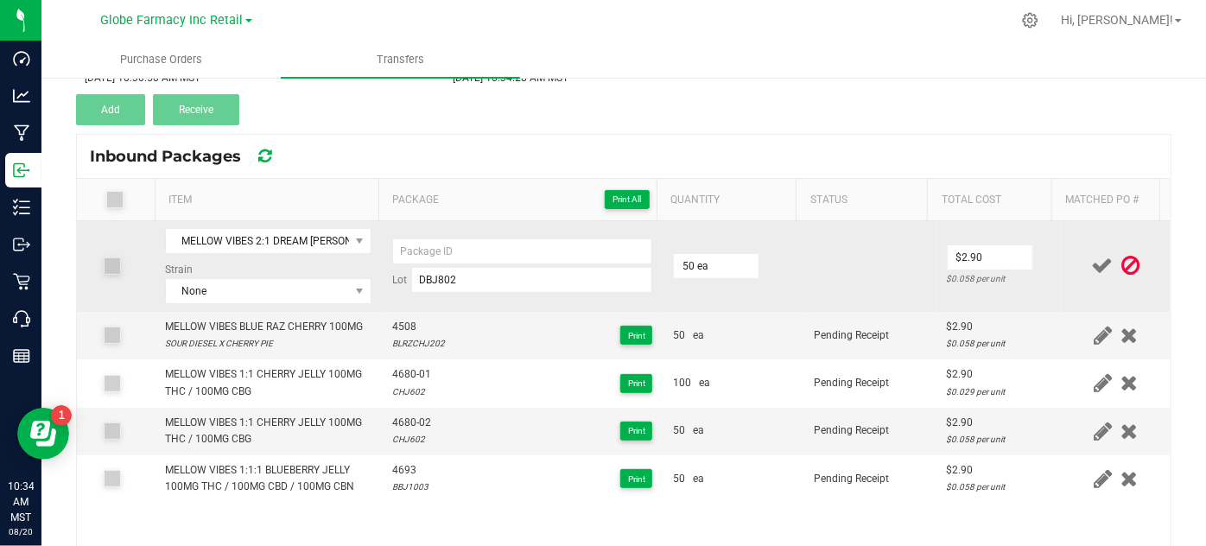
click at [447, 232] on td "Lot DBJ802" at bounding box center [523, 266] width 282 height 91
click at [456, 244] on input at bounding box center [522, 251] width 261 height 26
paste input "4535"
click at [415, 247] on input "4535-01" at bounding box center [522, 251] width 261 height 26
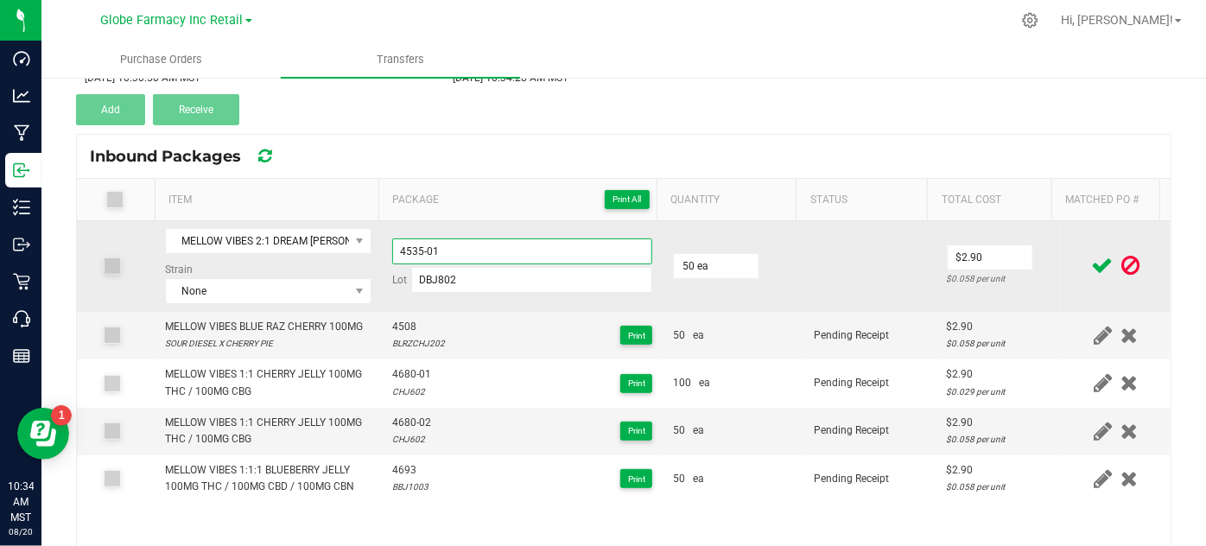
click at [415, 246] on input "4535-01" at bounding box center [522, 251] width 261 height 26
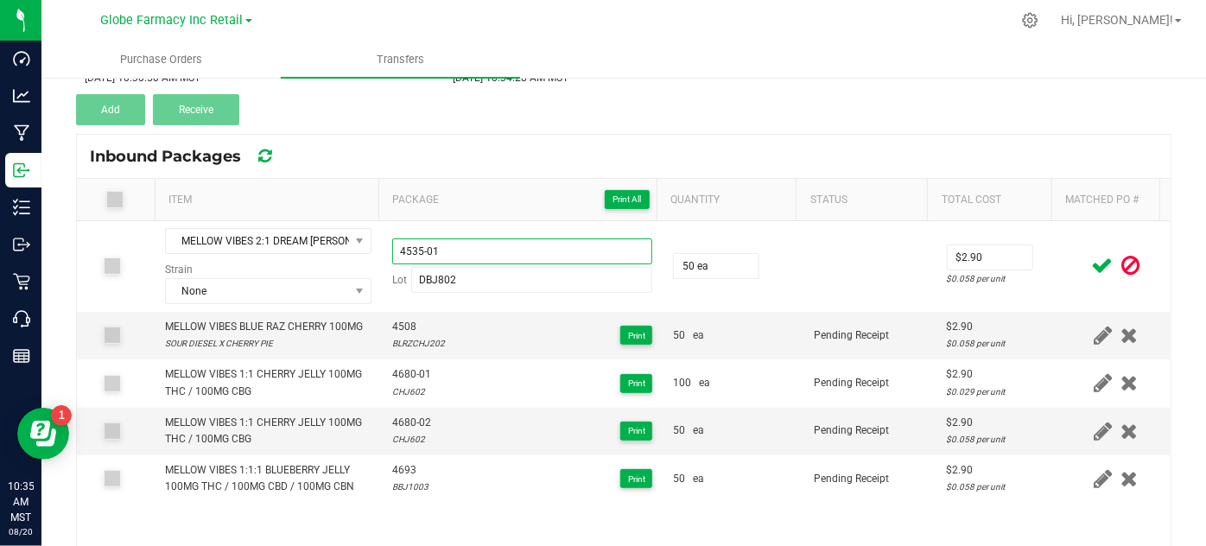
type input "4535-01"
click at [1092, 259] on icon at bounding box center [1103, 266] width 22 height 22
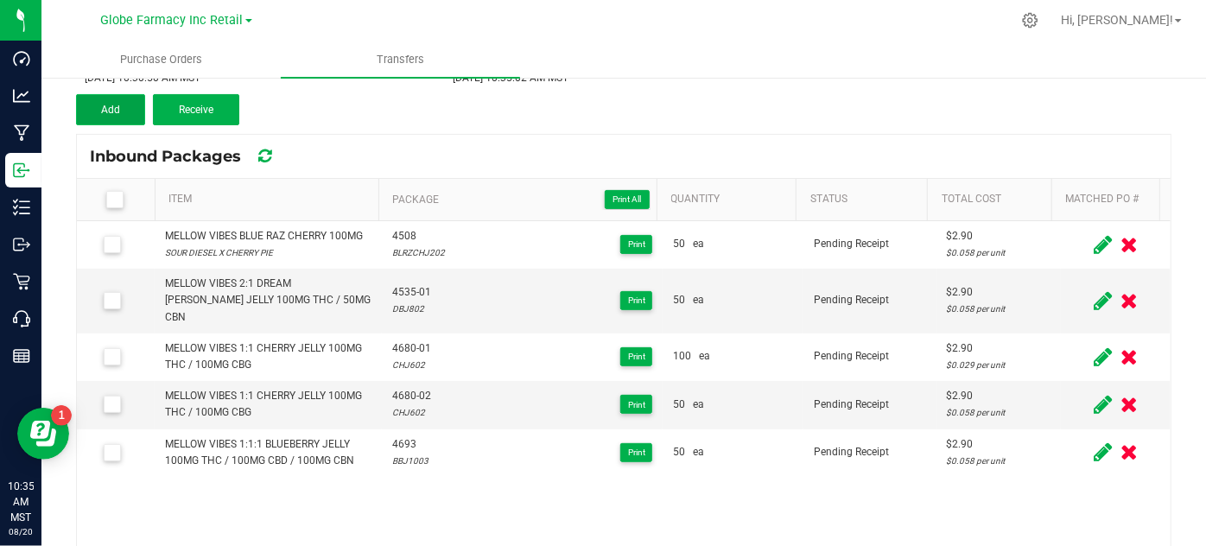
drag, startPoint x: 117, startPoint y: 112, endPoint x: 135, endPoint y: 122, distance: 19.7
click at [117, 112] on span "Add" at bounding box center [110, 110] width 19 height 12
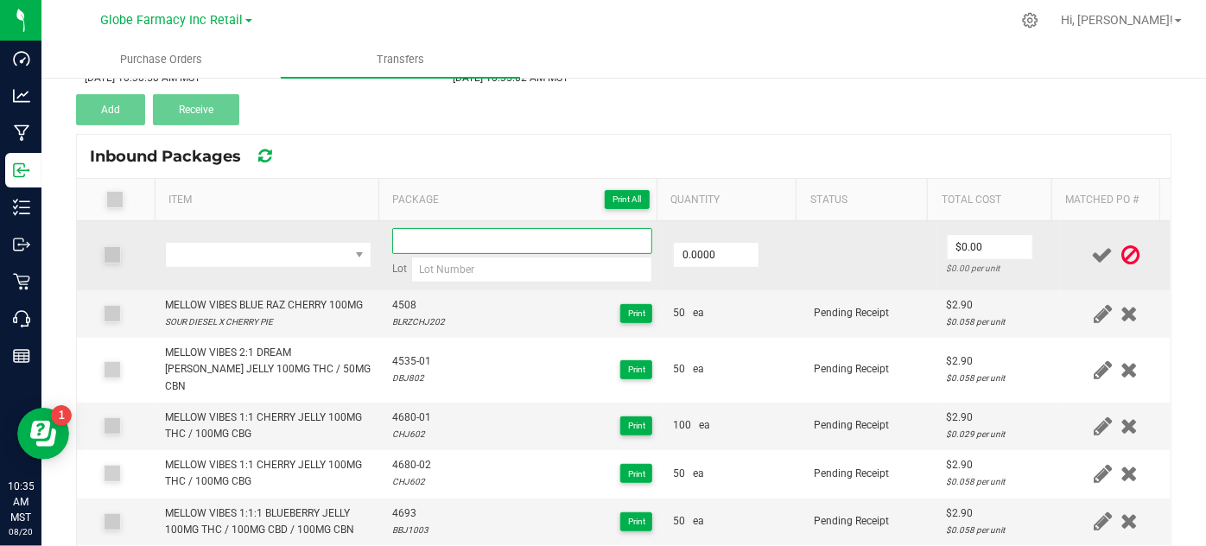
click at [443, 238] on input at bounding box center [522, 241] width 261 height 26
paste input "4535-01"
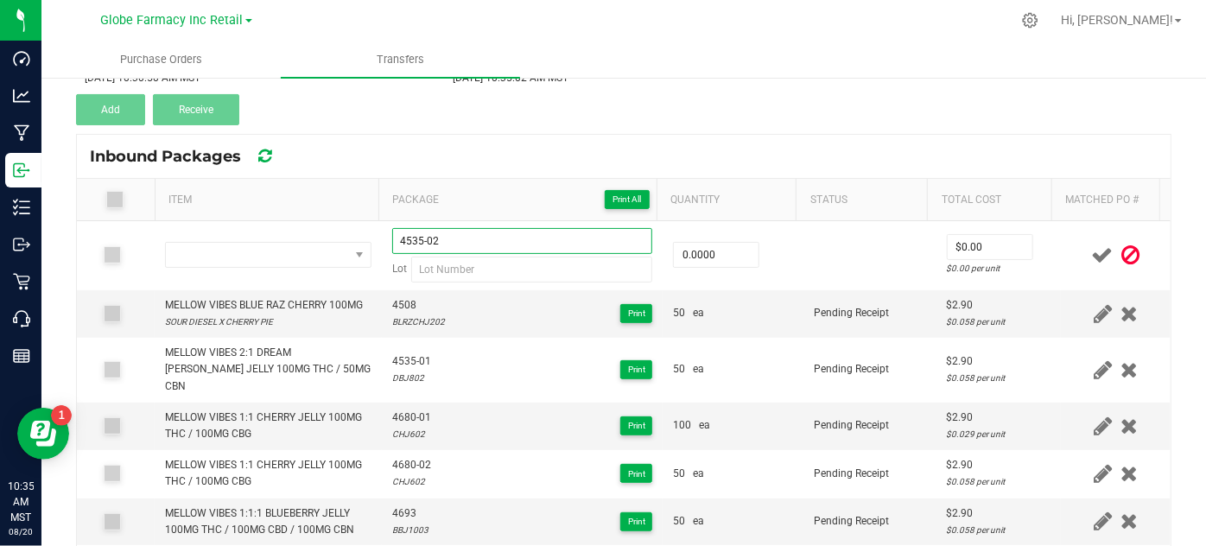
type input "4535-02"
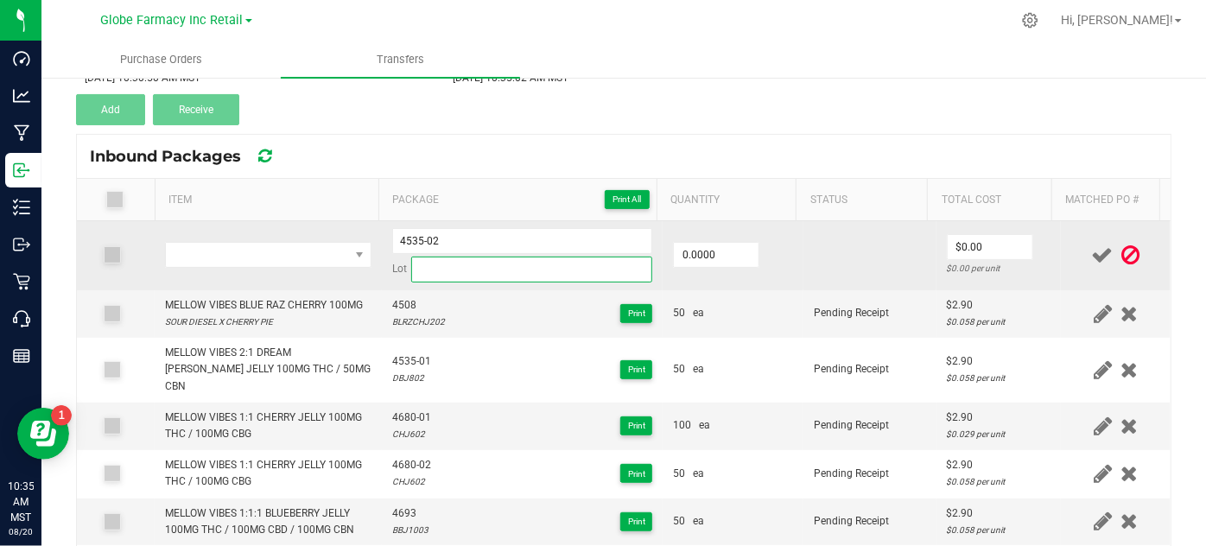
click at [468, 268] on input at bounding box center [532, 270] width 242 height 26
paste input "DBJ802"
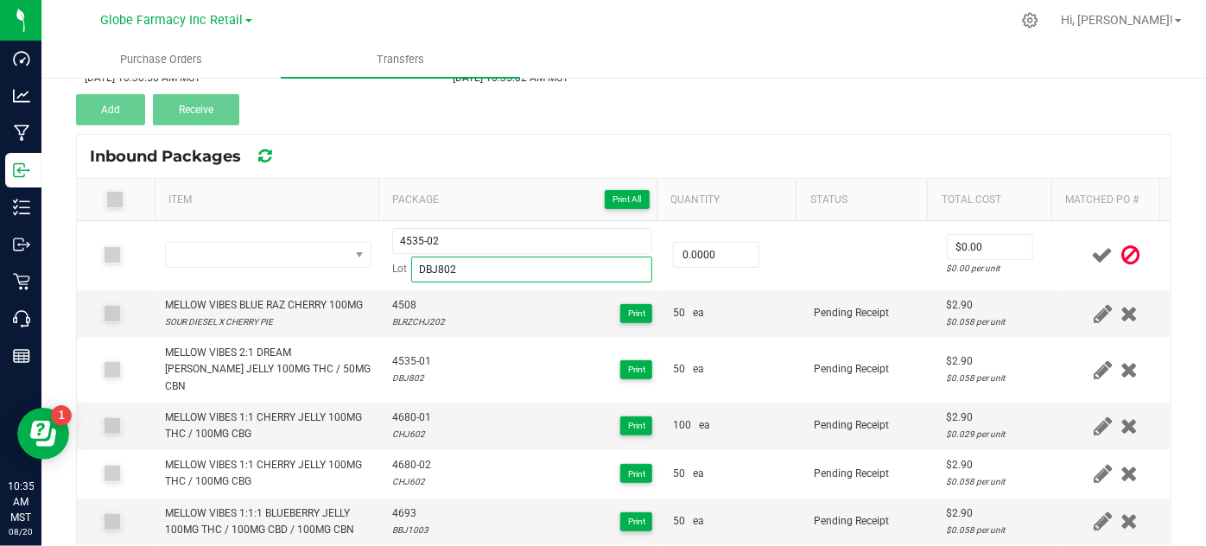
type input "DBJ802"
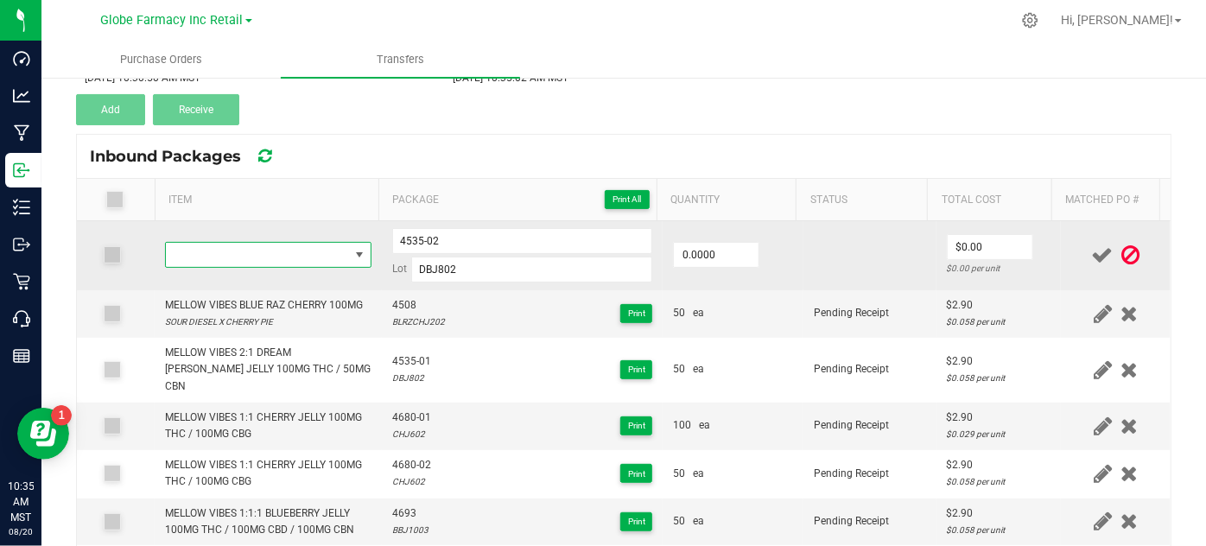
click at [285, 257] on span "NO DATA FOUND" at bounding box center [257, 255] width 182 height 24
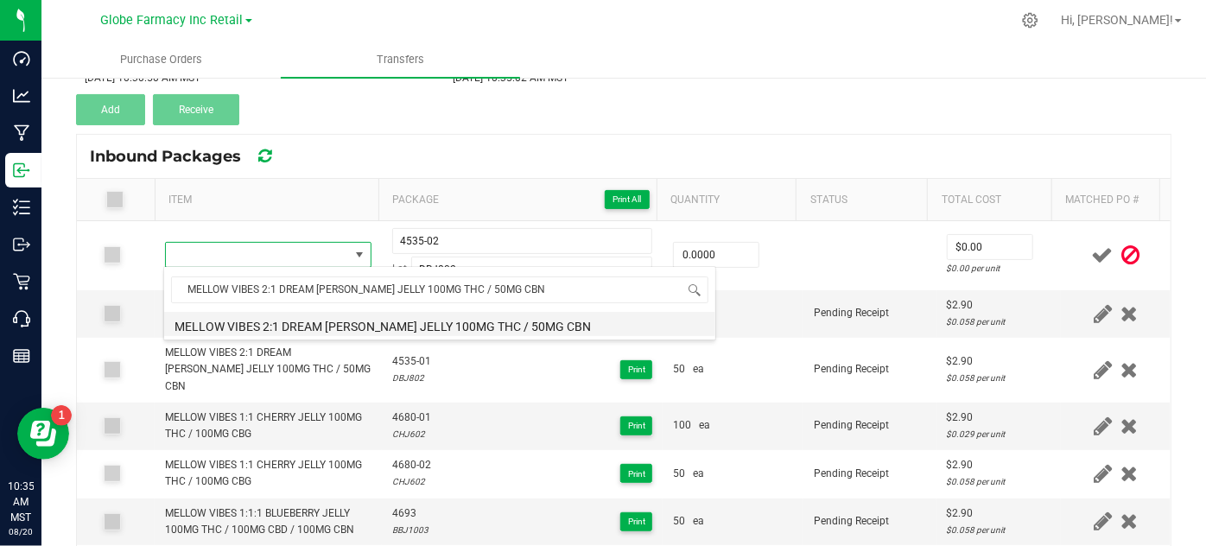
click at [271, 329] on li "MELLOW VIBES 2:1 DREAM [PERSON_NAME] JELLY 100MG THC / 50MG CBN" at bounding box center [439, 324] width 551 height 24
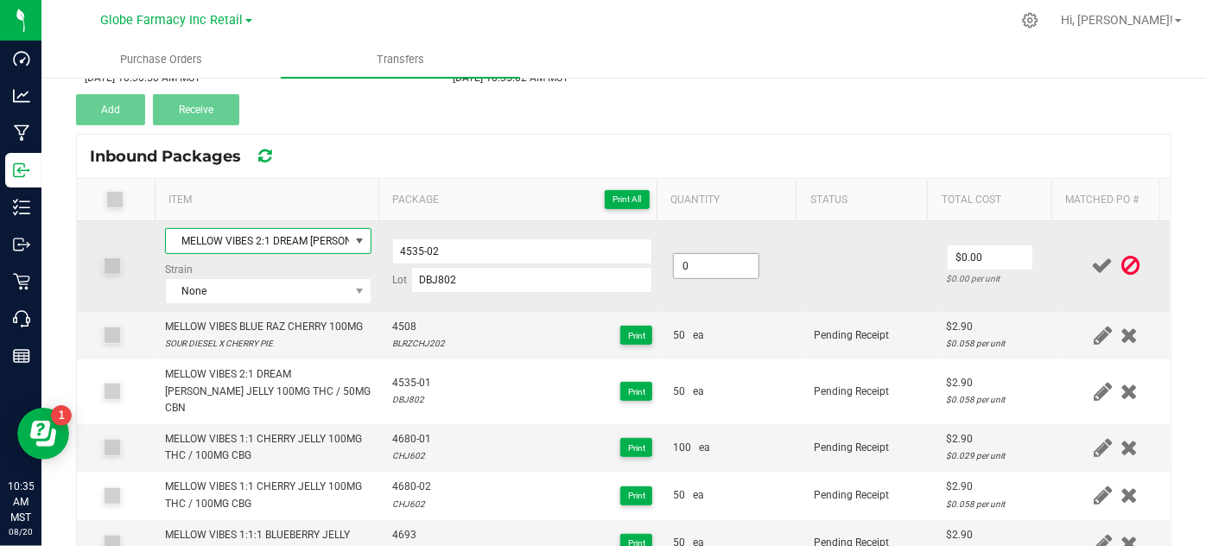
click at [697, 257] on input "0" at bounding box center [716, 266] width 85 height 24
type input "50 ea"
click at [775, 285] on td "50 ea" at bounding box center [732, 266] width 141 height 91
click at [948, 254] on input "0" at bounding box center [989, 257] width 85 height 24
type input "$2.90"
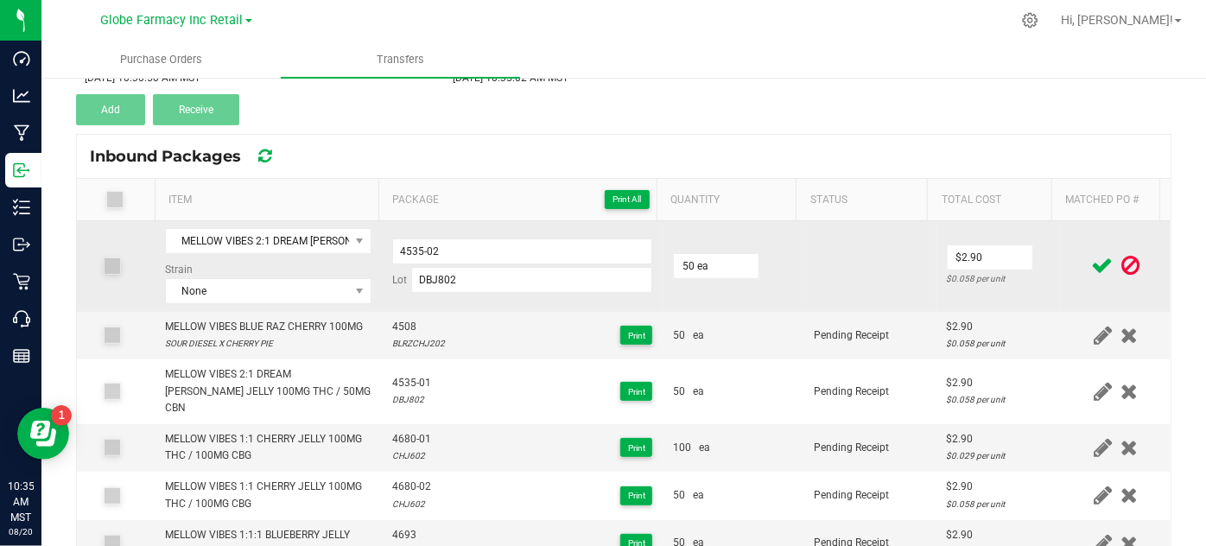
click at [882, 289] on td at bounding box center [869, 266] width 133 height 91
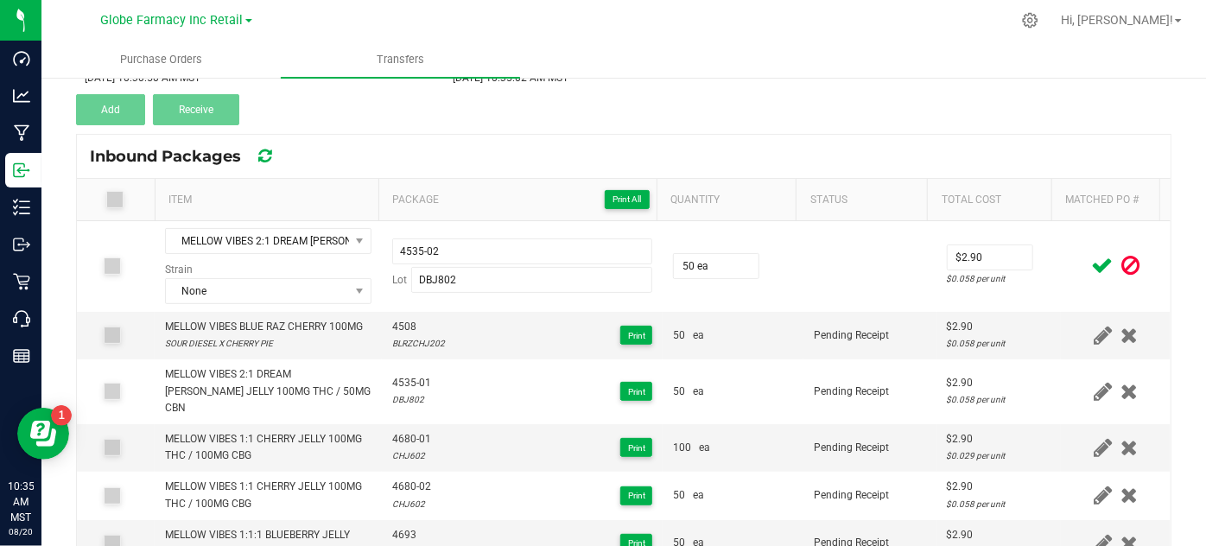
click at [1092, 257] on icon at bounding box center [1103, 266] width 22 height 22
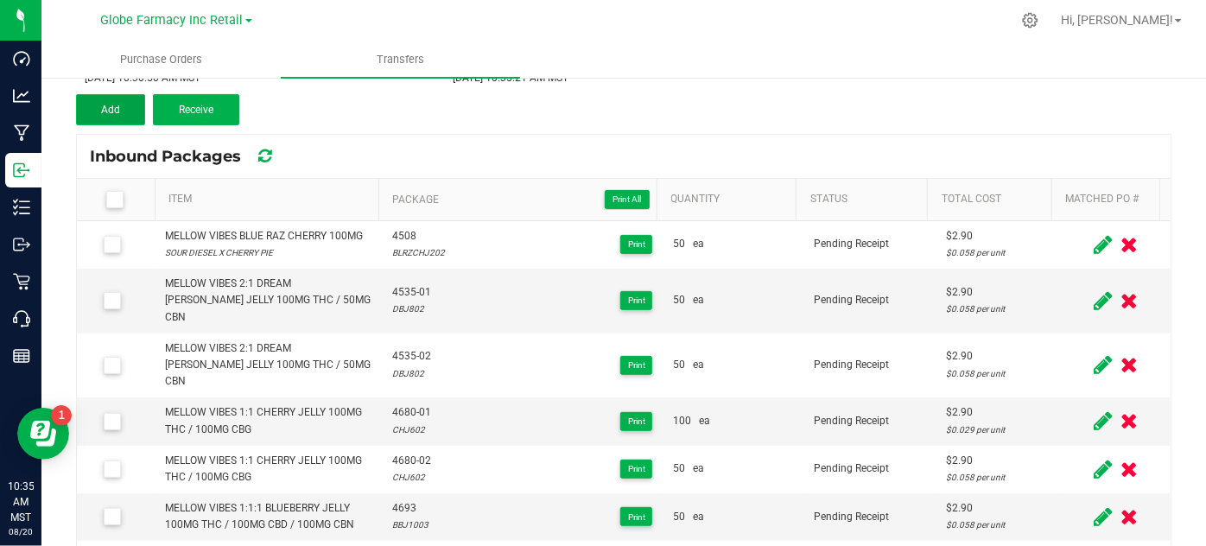
click at [131, 110] on button "Add" at bounding box center [110, 109] width 69 height 31
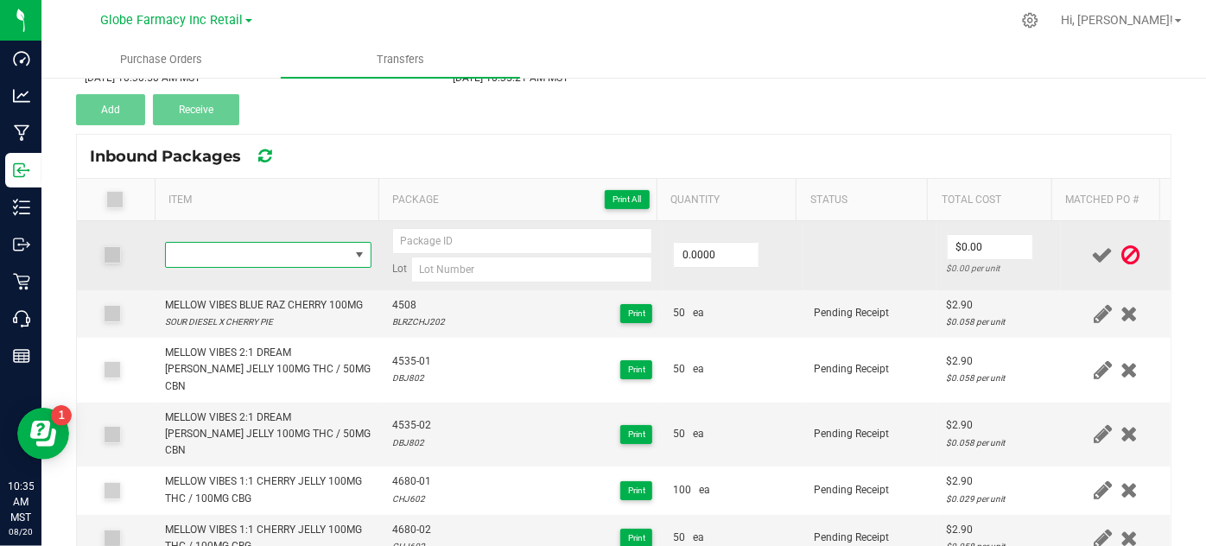
click at [251, 259] on span "NO DATA FOUND" at bounding box center [257, 255] width 182 height 24
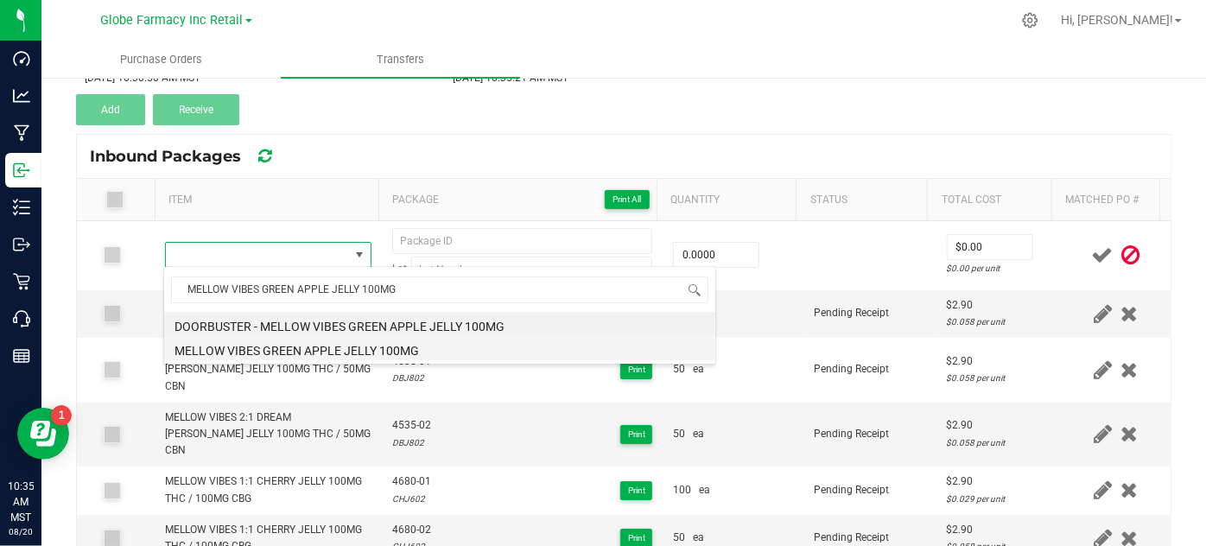
click at [242, 347] on li "MELLOW VIBES GREEN APPLE JELLY 100MG" at bounding box center [439, 348] width 551 height 24
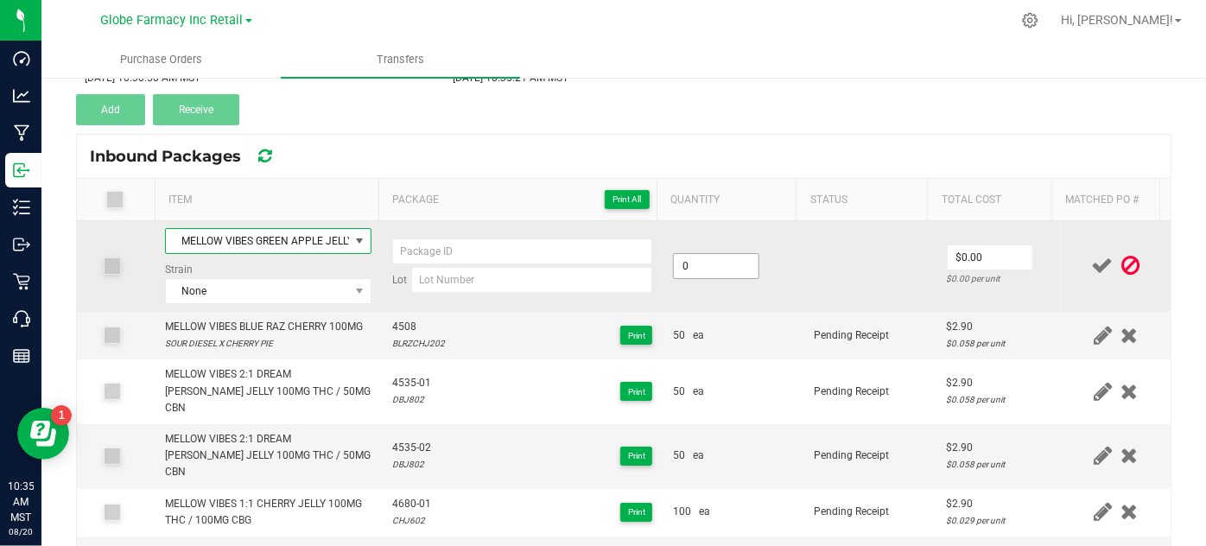
click at [700, 263] on input "0" at bounding box center [716, 266] width 85 height 24
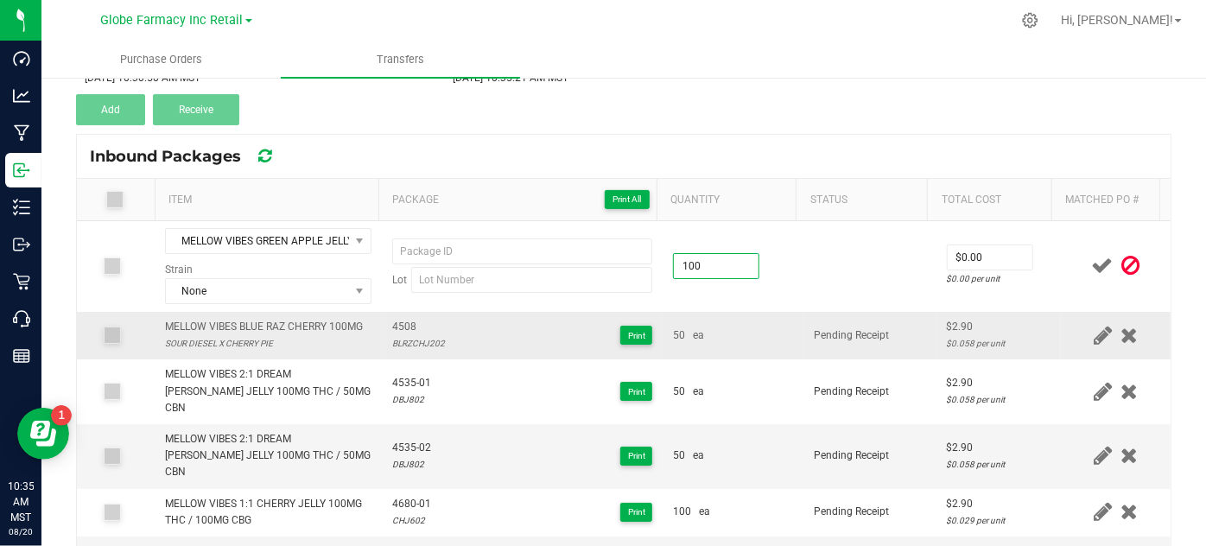
type input "100 ea"
click at [785, 330] on td "50 ea" at bounding box center [732, 336] width 141 height 48
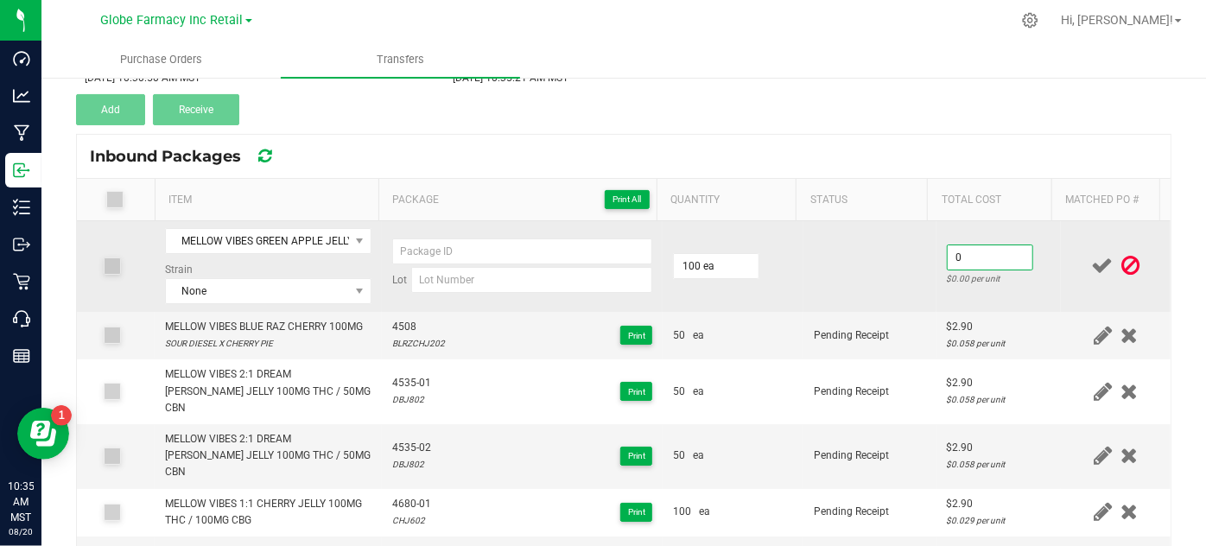
click at [948, 250] on input "0" at bounding box center [989, 257] width 85 height 24
type input "$2.90"
click at [868, 269] on td at bounding box center [869, 266] width 133 height 91
click at [428, 269] on input at bounding box center [532, 280] width 242 height 26
paste input "GAJ802"
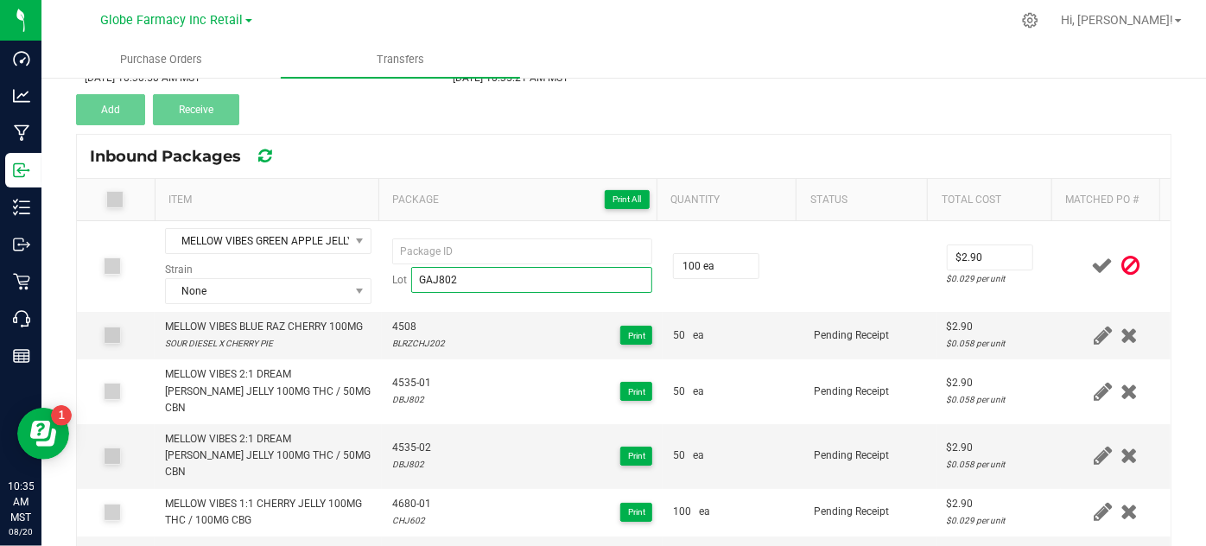
type input "GAJ802"
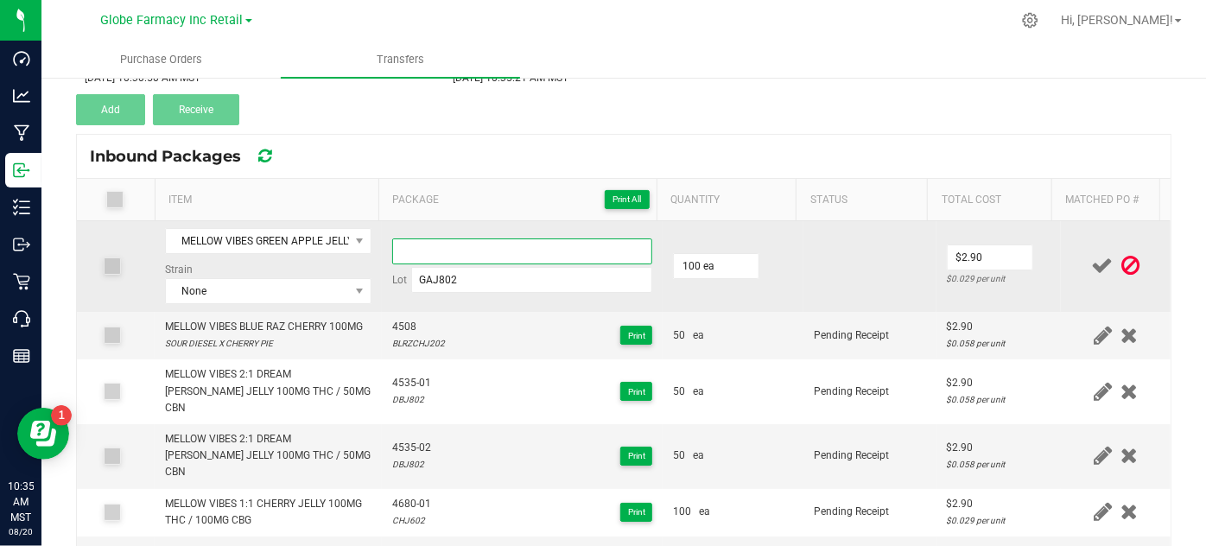
click at [420, 244] on input at bounding box center [522, 251] width 261 height 26
paste input "4534"
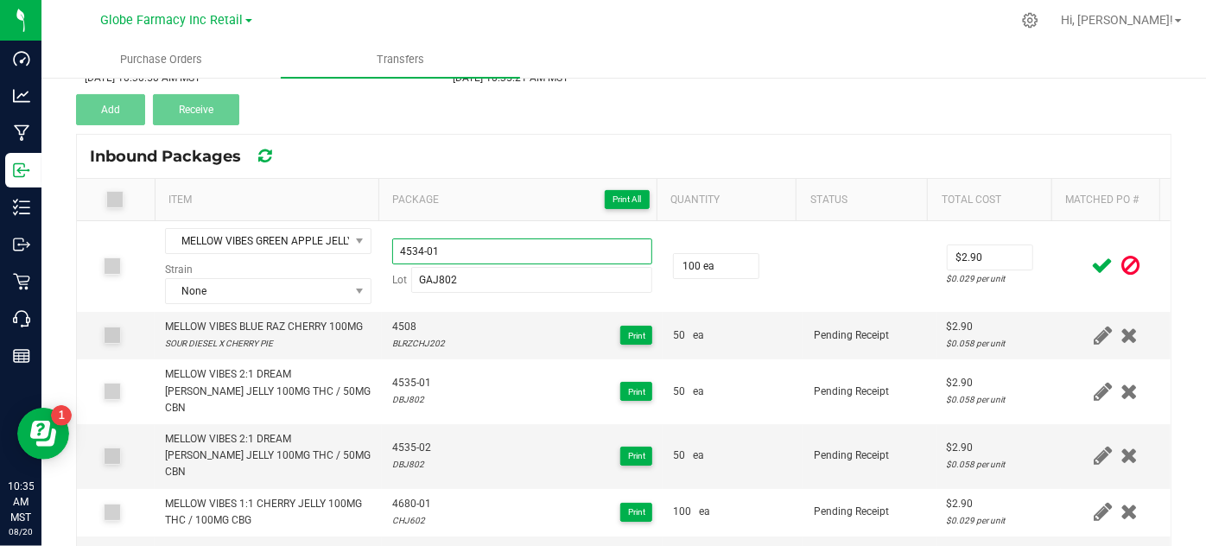
type input "4534-01"
click at [1092, 267] on icon at bounding box center [1103, 266] width 22 height 22
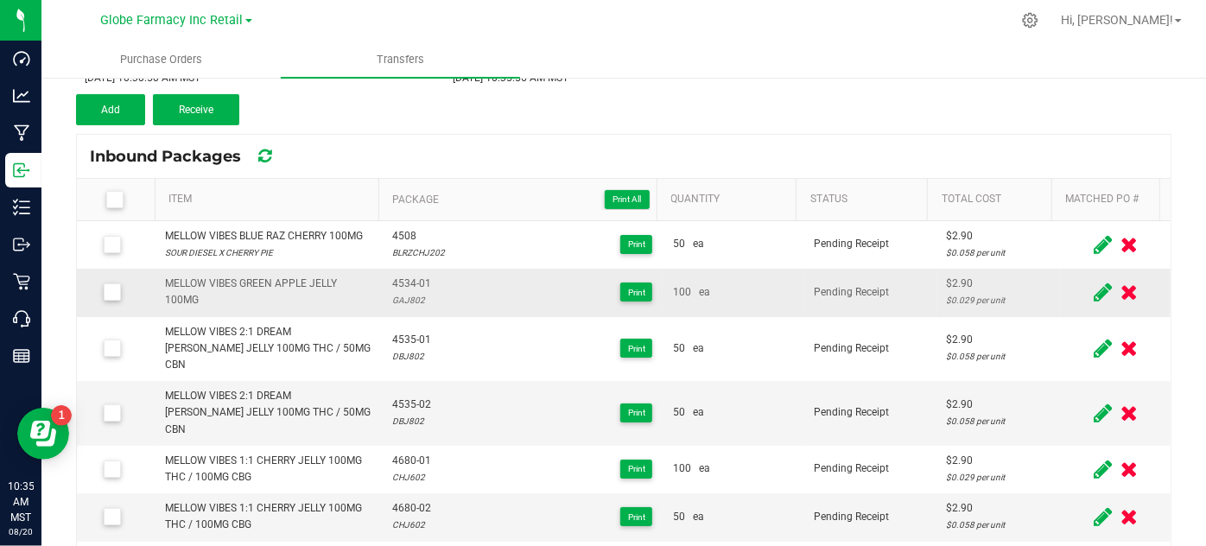
click at [408, 281] on span "4534-01" at bounding box center [411, 284] width 39 height 16
copy span "4534-01"
click at [86, 99] on button "Add" at bounding box center [110, 109] width 69 height 31
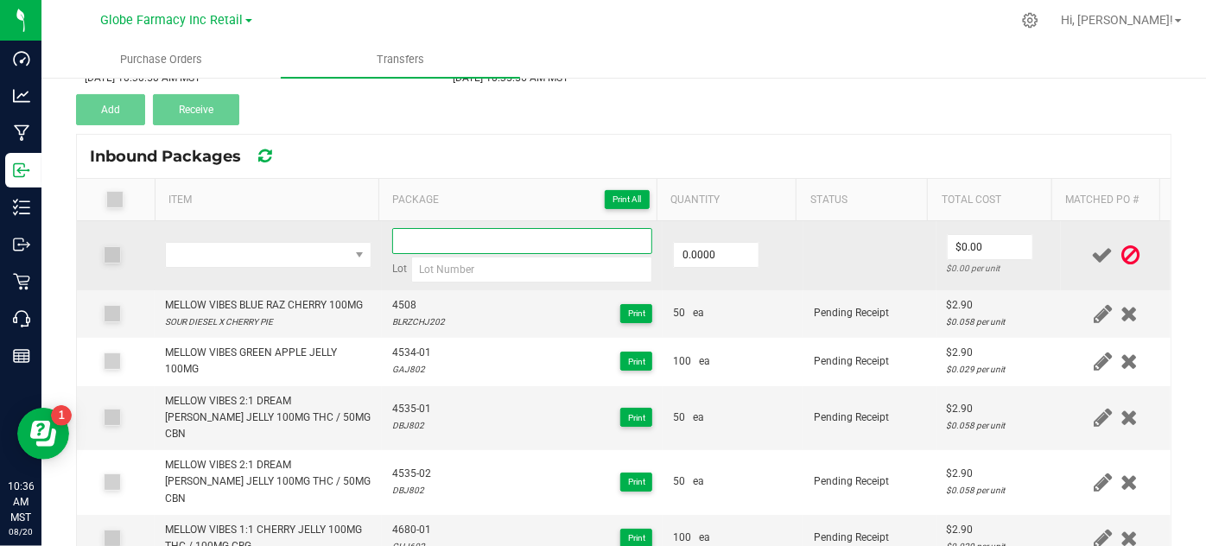
click at [484, 241] on input at bounding box center [522, 241] width 261 height 26
paste input "4534-01"
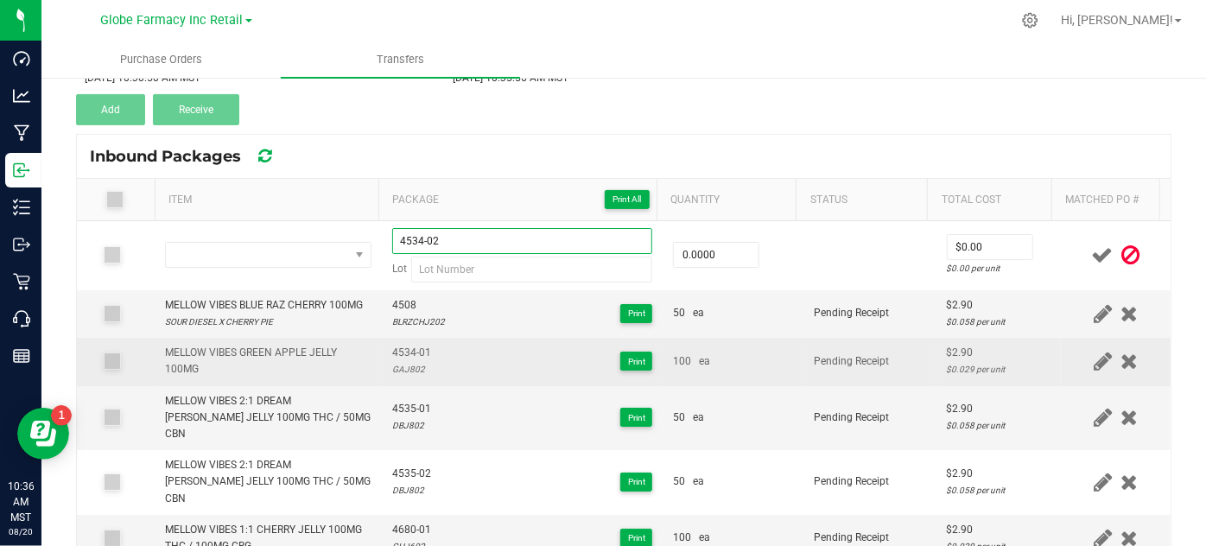
type input "4534-02"
drag, startPoint x: 194, startPoint y: 341, endPoint x: 196, endPoint y: 352, distance: 11.4
click at [194, 345] on td "MELLOW VIBES GREEN APPLE JELLY 100MG" at bounding box center [268, 362] width 226 height 48
click at [196, 352] on div "MELLOW VIBES GREEN APPLE JELLY 100MG" at bounding box center [268, 361] width 206 height 33
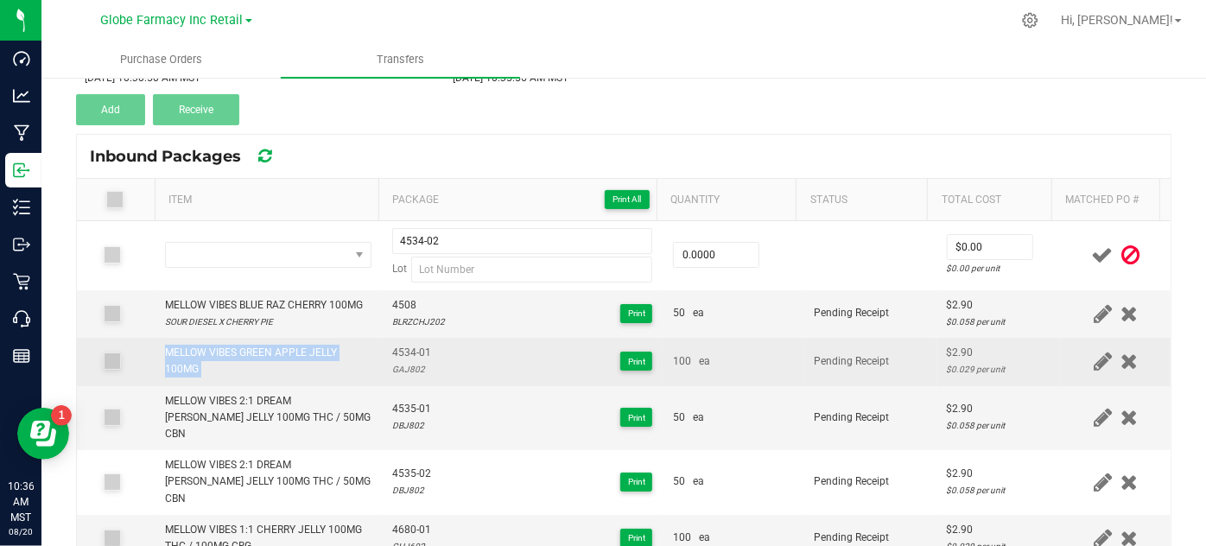
click at [196, 352] on div "MELLOW VIBES GREEN APPLE JELLY 100MG" at bounding box center [268, 361] width 206 height 33
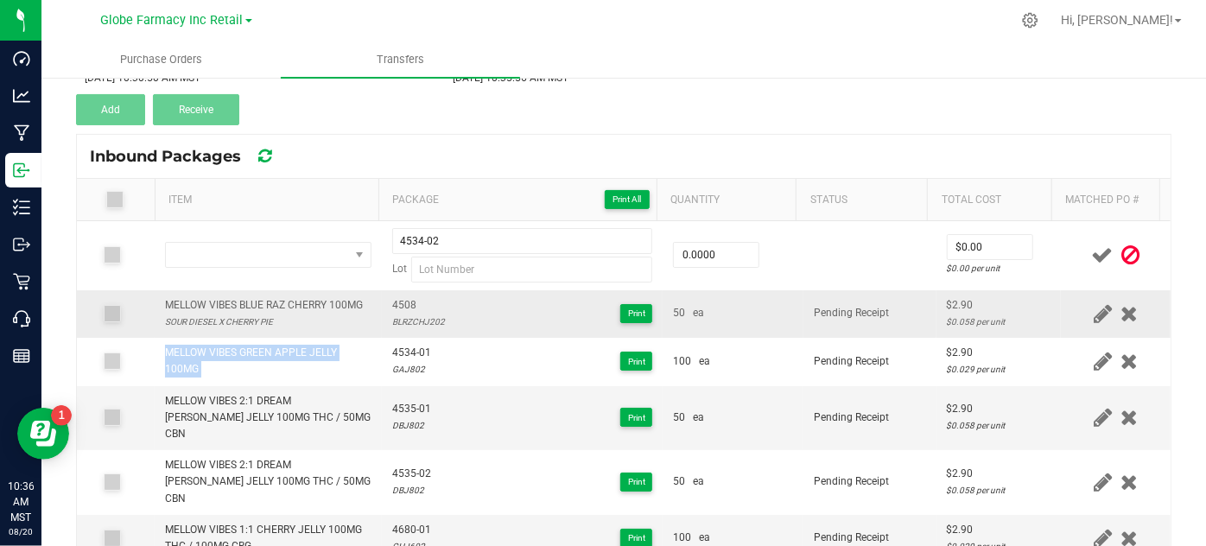
copy span "MELLOW VIBES GREEN APPLE JELLY 100MG"
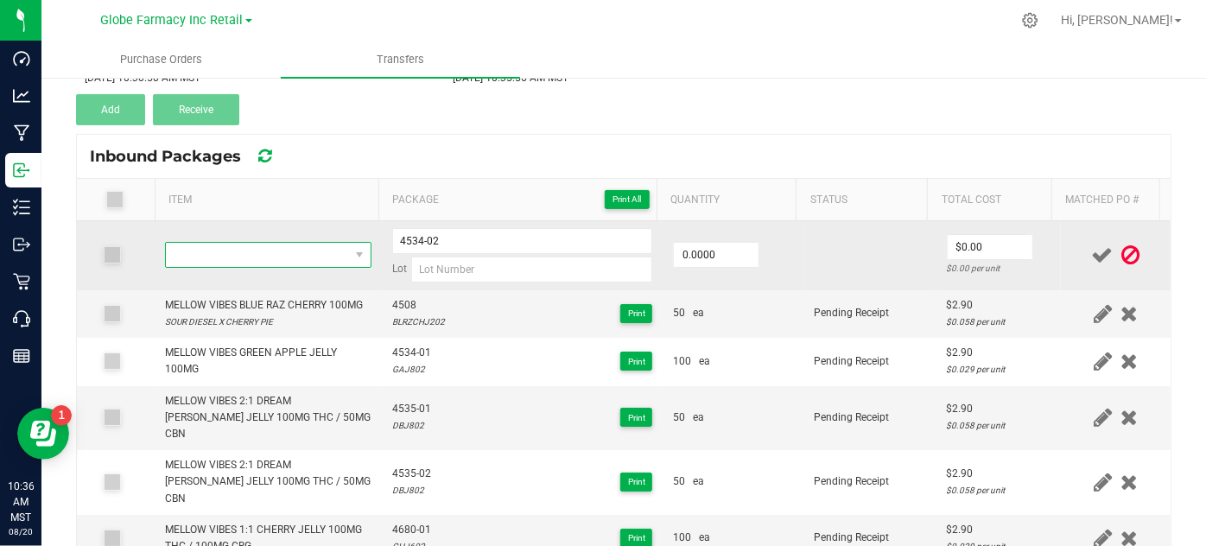
click at [207, 262] on span "NO DATA FOUND" at bounding box center [257, 255] width 182 height 24
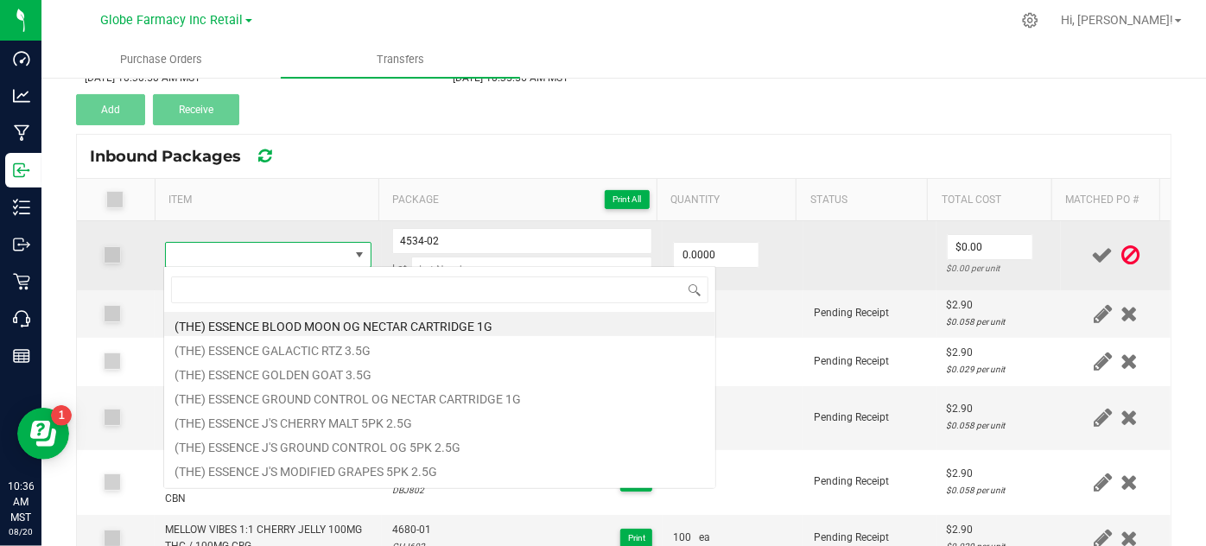
type input "MELLOW VIBES GREEN APPLE JELLY 100MG"
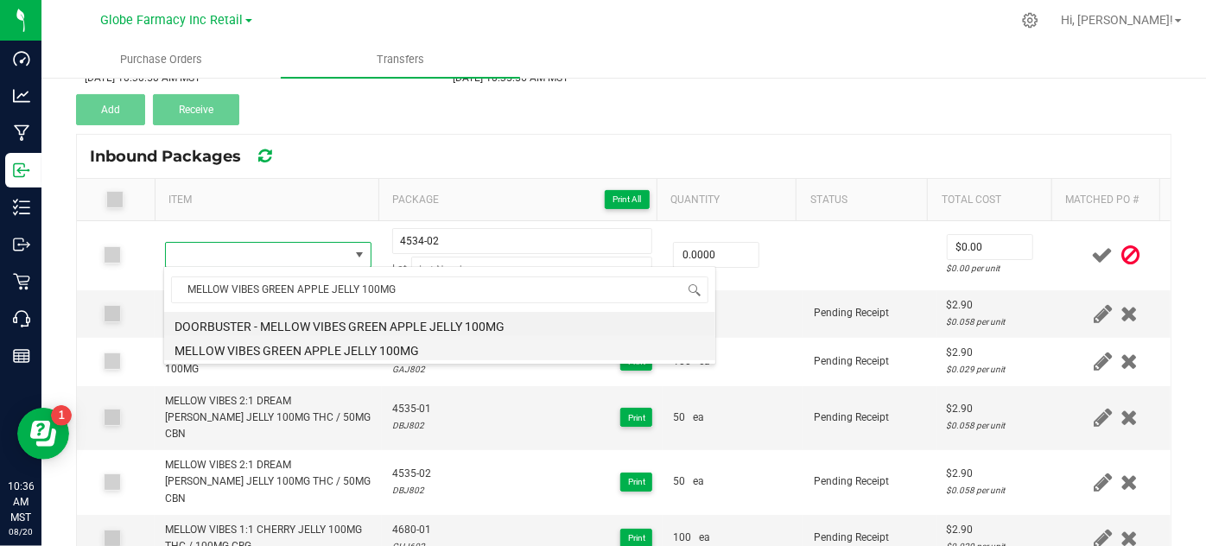
click at [206, 343] on li "MELLOW VIBES GREEN APPLE JELLY 100MG" at bounding box center [439, 348] width 551 height 24
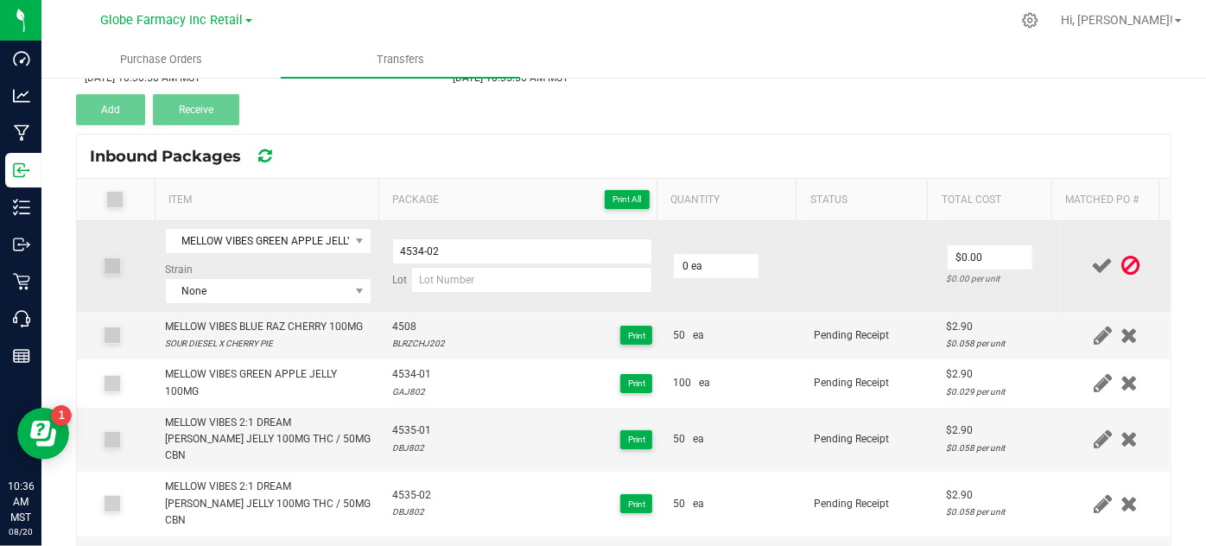
click at [703, 277] on td "0 ea" at bounding box center [732, 266] width 141 height 91
click at [682, 259] on input "0" at bounding box center [716, 266] width 85 height 24
click at [732, 265] on input "50" at bounding box center [716, 266] width 85 height 24
type input "50 ea"
click at [986, 252] on input "0" at bounding box center [989, 257] width 85 height 24
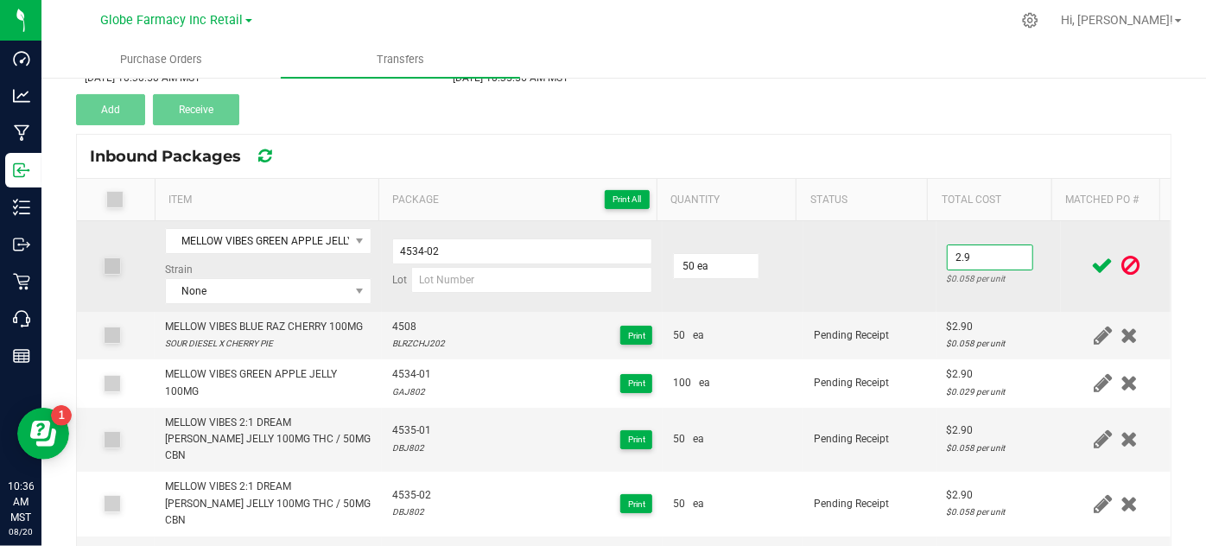
type input "$2.90"
click at [906, 269] on td at bounding box center [869, 266] width 133 height 91
click at [444, 278] on input at bounding box center [532, 280] width 242 height 26
paste input "GAJ802"
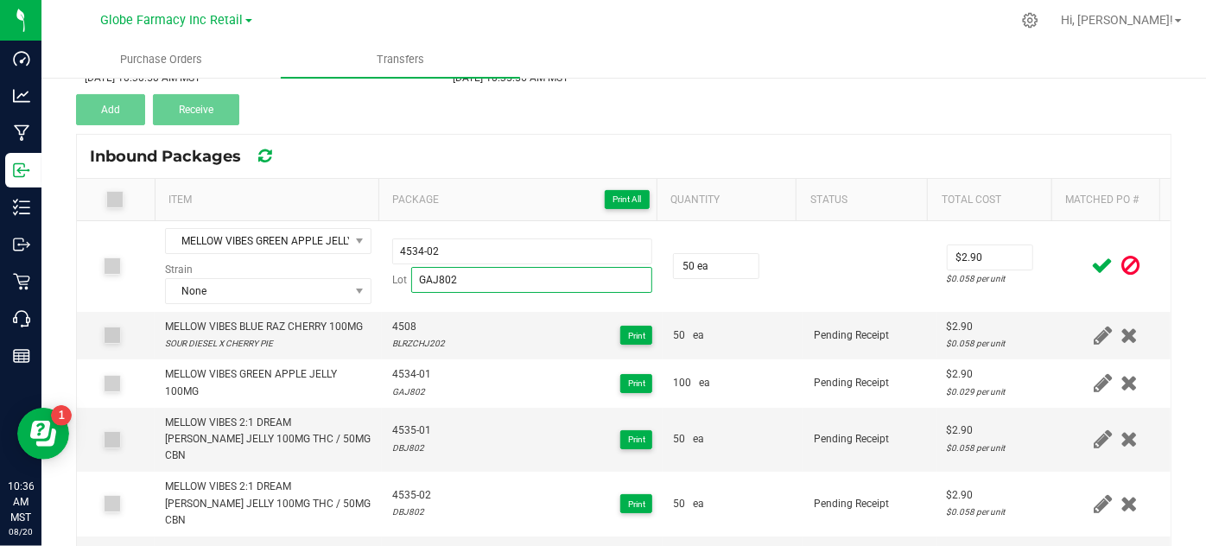
type input "GAJ802"
click at [1087, 267] on span at bounding box center [1102, 266] width 30 height 34
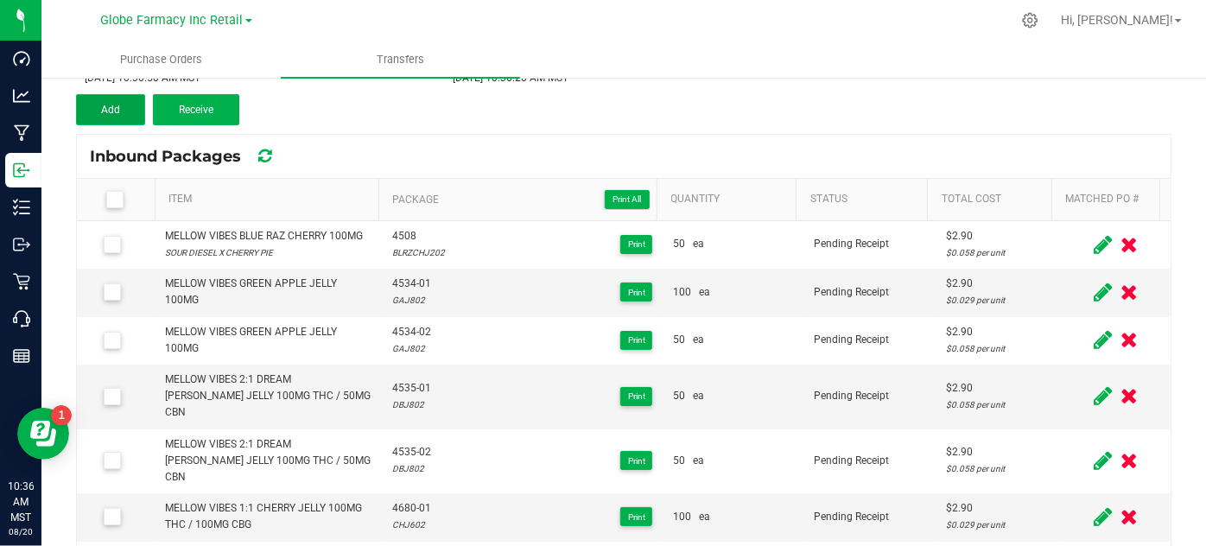
click at [99, 113] on button "Add" at bounding box center [110, 109] width 69 height 31
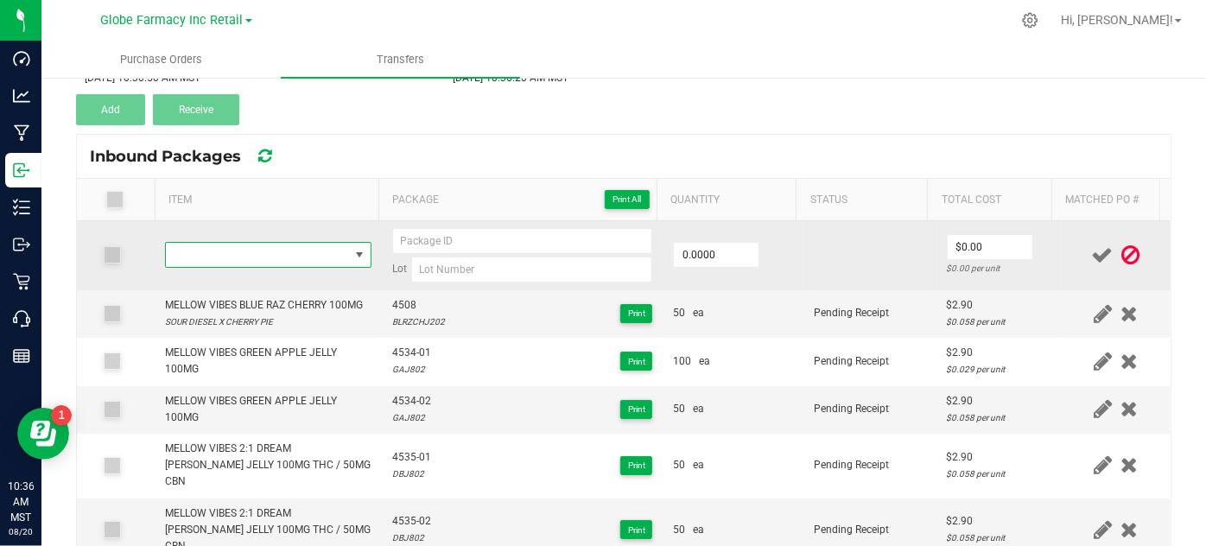
click at [229, 249] on span "NO DATA FOUND" at bounding box center [257, 255] width 182 height 24
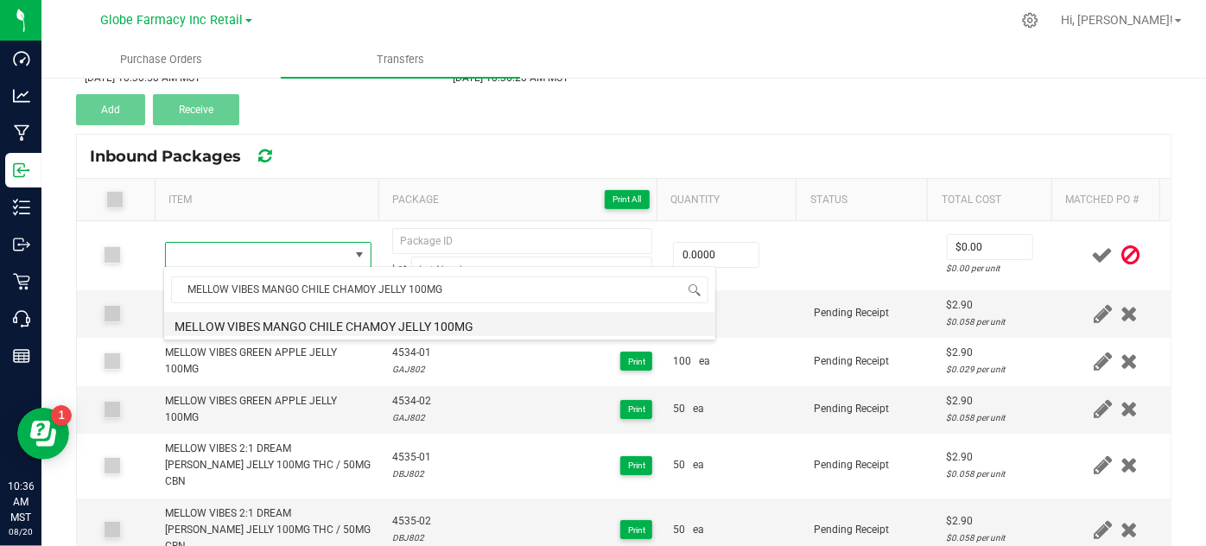
click at [230, 325] on li "MELLOW VIBES MANGO CHILE CHAMOY JELLY 100MG" at bounding box center [439, 324] width 551 height 24
type input "0 ea"
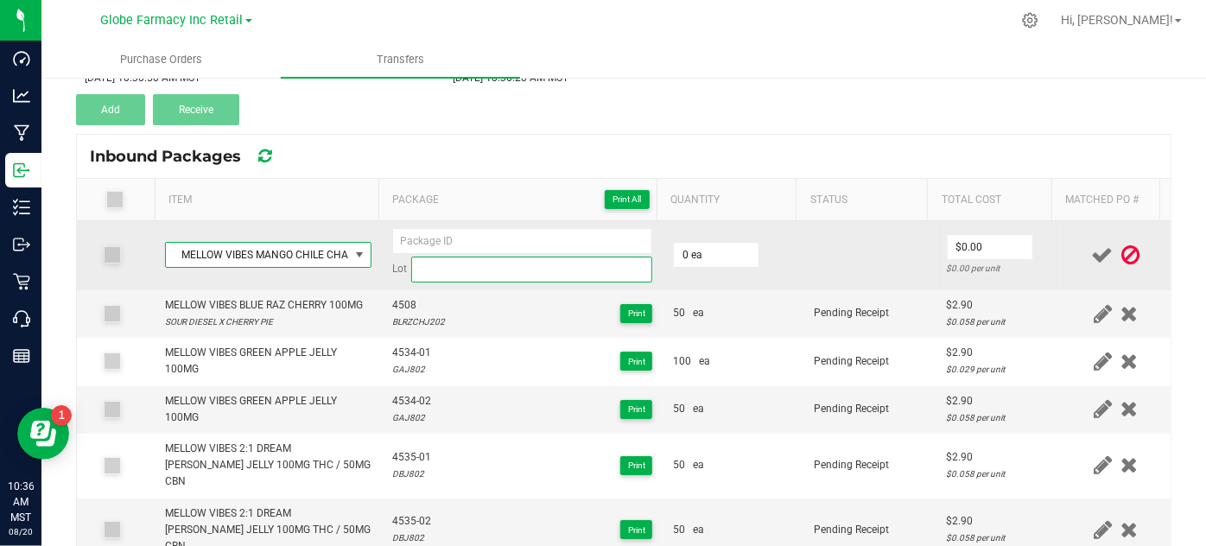
click at [561, 267] on input at bounding box center [532, 270] width 242 height 26
click at [461, 277] on input at bounding box center [532, 270] width 242 height 26
paste input "MCHJ101"
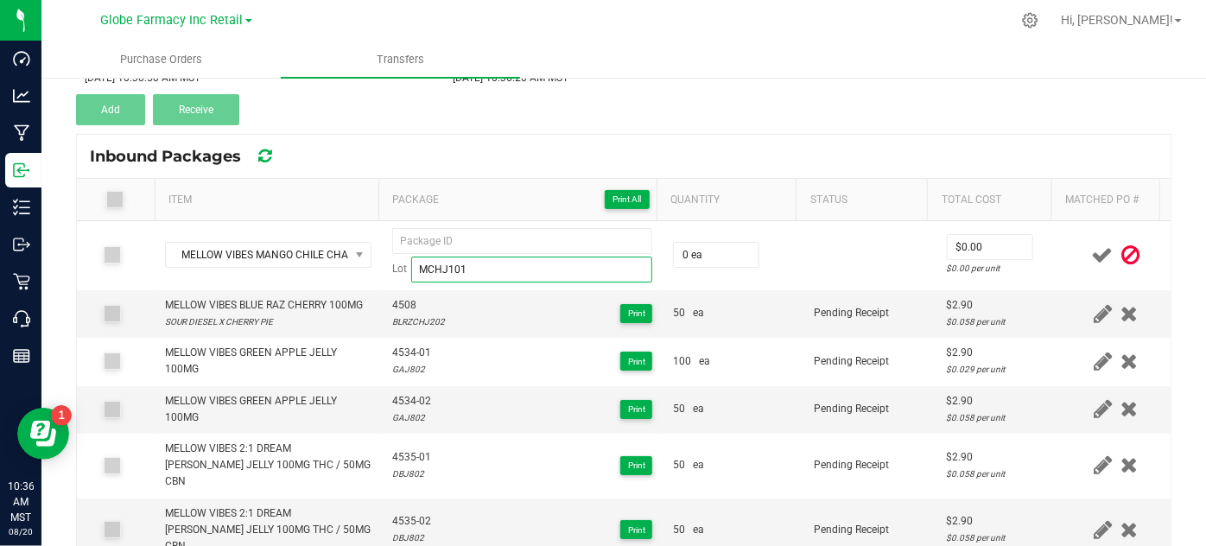
type input "MCHJ101"
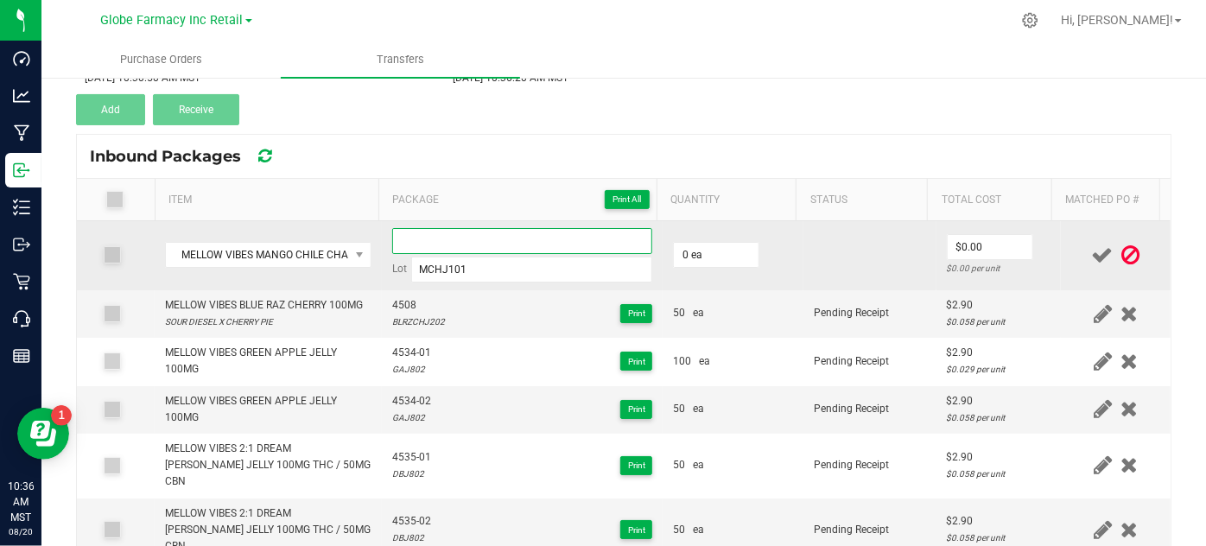
click at [404, 238] on input at bounding box center [522, 241] width 261 height 26
paste input "4303"
type input "4303-01"
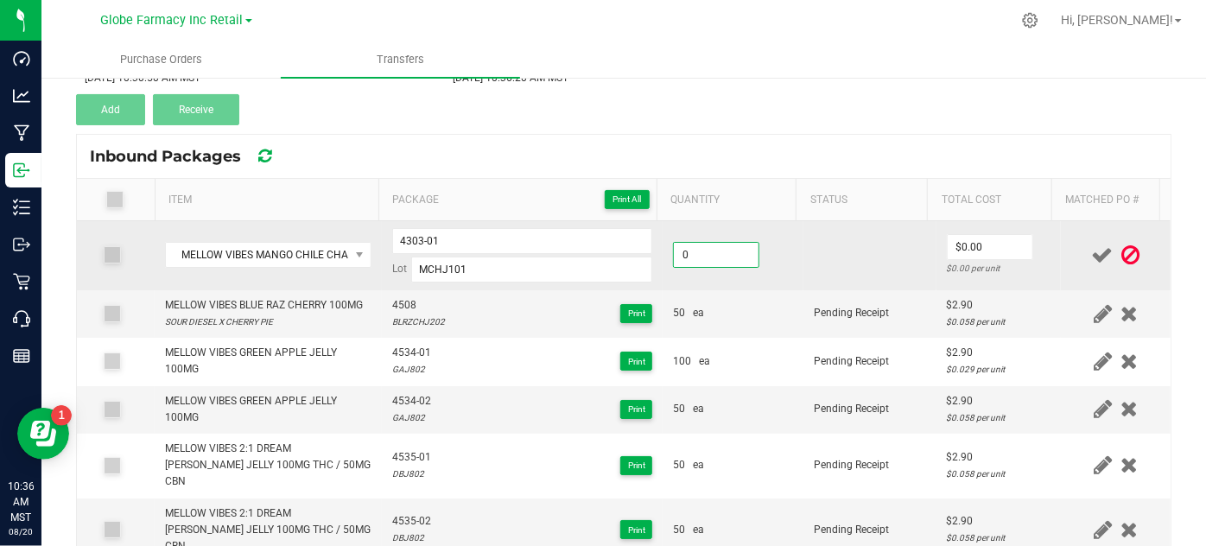
type input "2"
type input "100 ea"
click at [783, 262] on td "100 ea" at bounding box center [732, 255] width 141 height 69
click at [976, 251] on input "0" at bounding box center [989, 247] width 85 height 24
type input "$2.90"
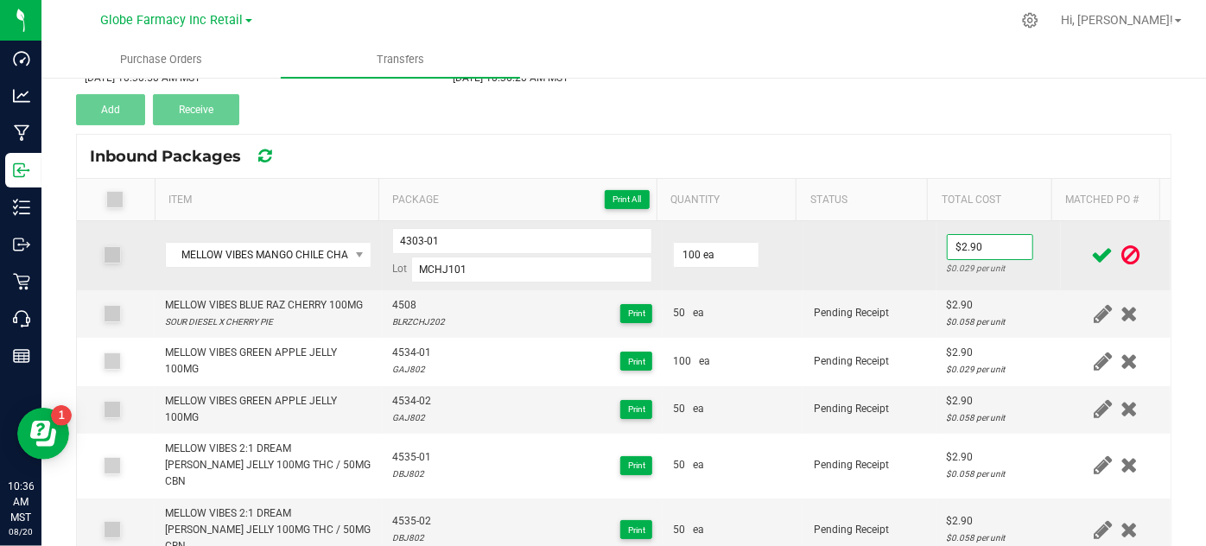
click at [886, 247] on td at bounding box center [869, 255] width 133 height 69
click at [396, 244] on input "4303-01" at bounding box center [522, 241] width 261 height 26
click at [396, 243] on input "4303-01" at bounding box center [522, 241] width 261 height 26
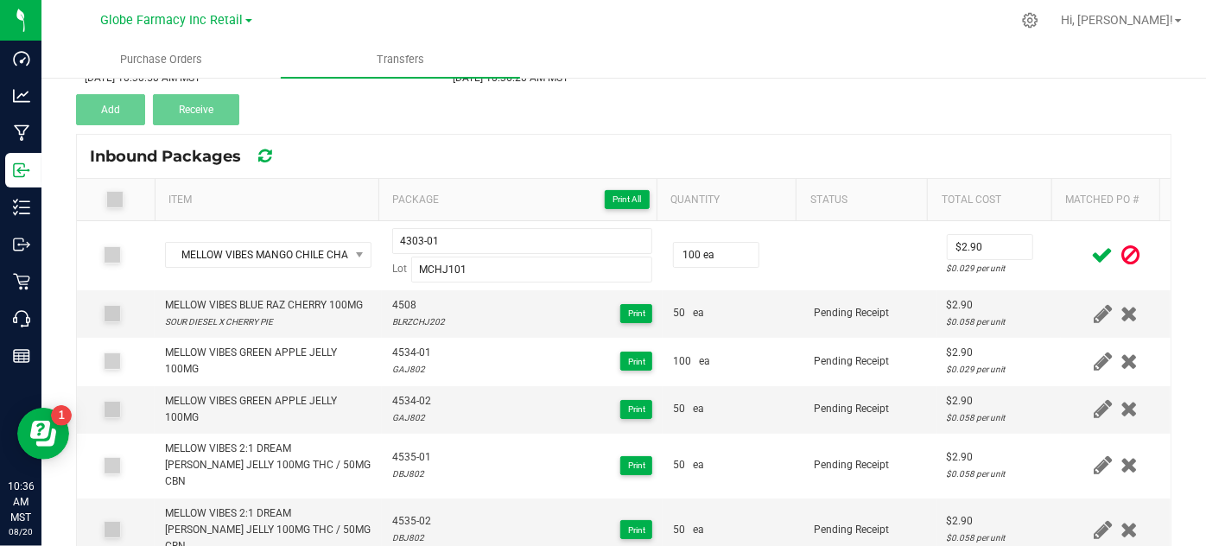
click at [1092, 259] on icon at bounding box center [1103, 255] width 22 height 22
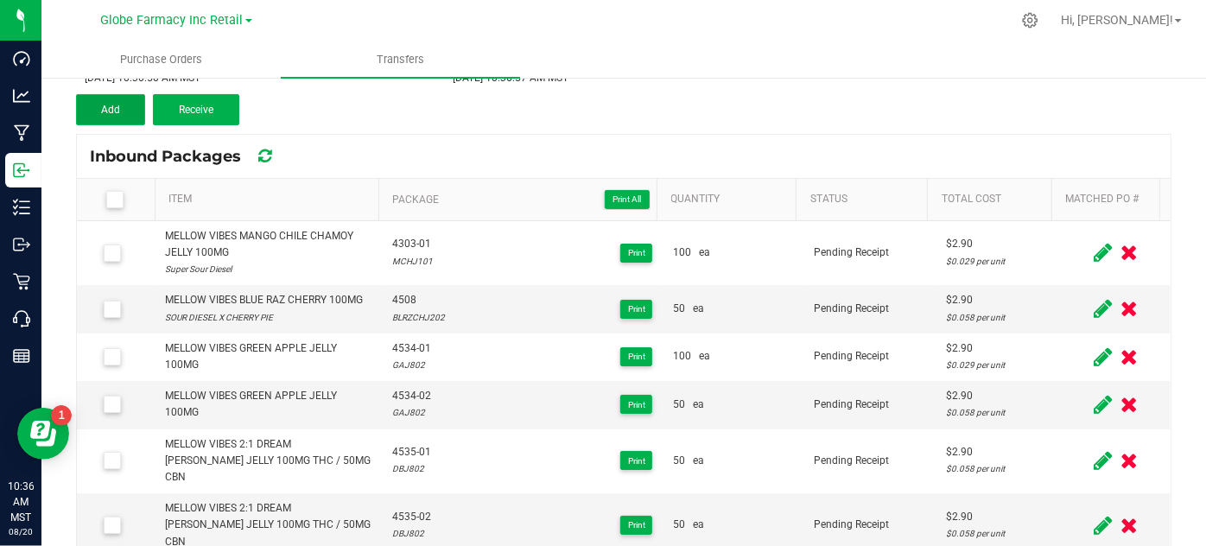
click at [140, 98] on button "Add" at bounding box center [110, 109] width 69 height 31
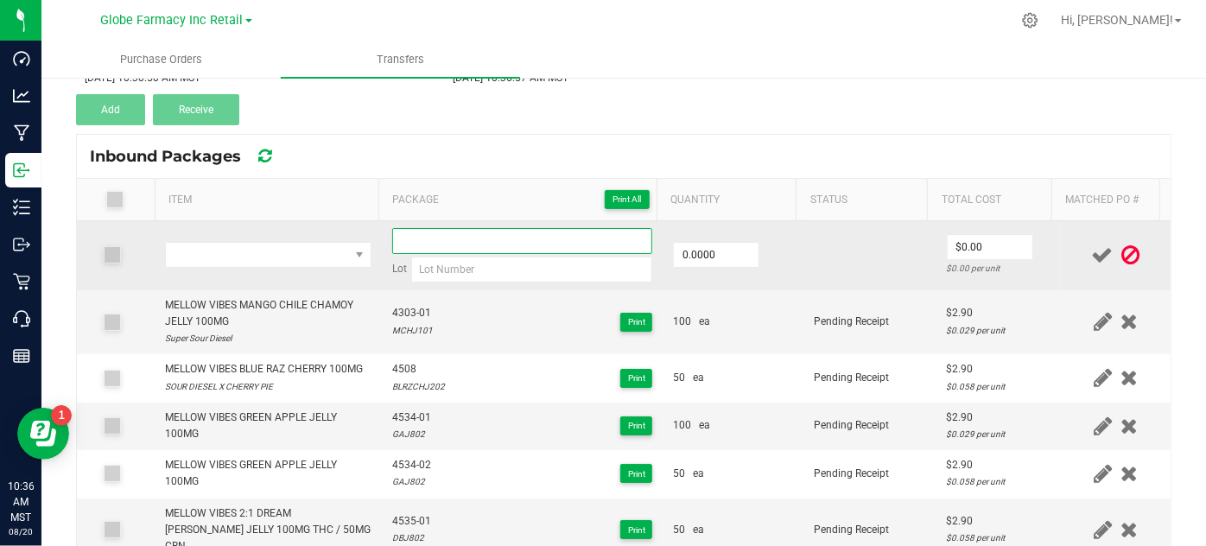
click at [424, 231] on input at bounding box center [522, 241] width 261 height 26
paste input "4303-01"
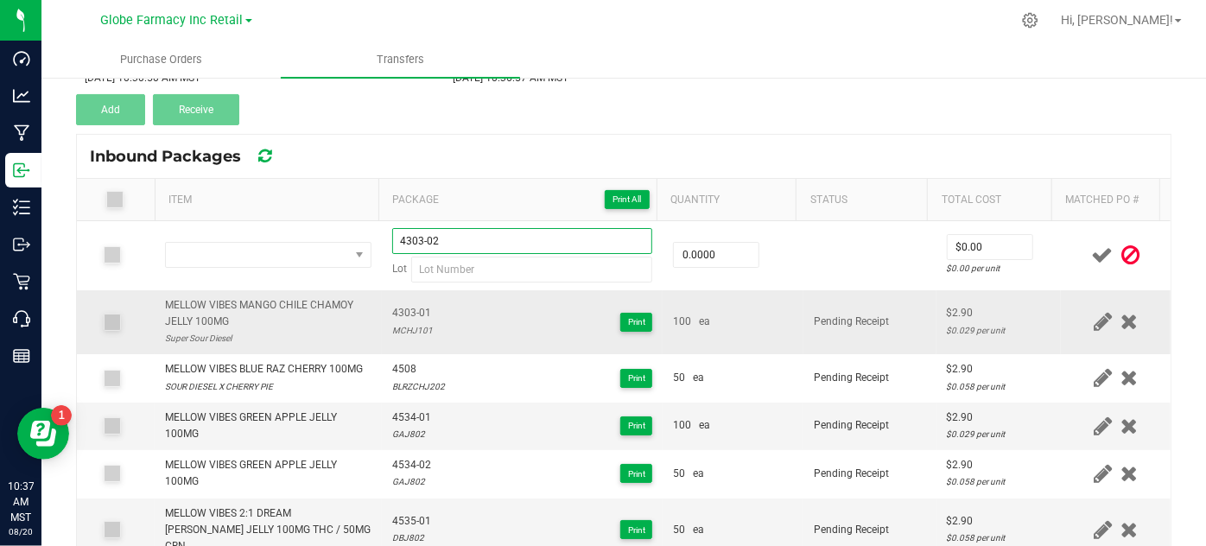
type input "4303-02"
click at [392, 329] on div "MCHJ101" at bounding box center [412, 330] width 41 height 16
click at [392, 328] on div "MCHJ101" at bounding box center [412, 330] width 41 height 16
copy div "MCHJ101"
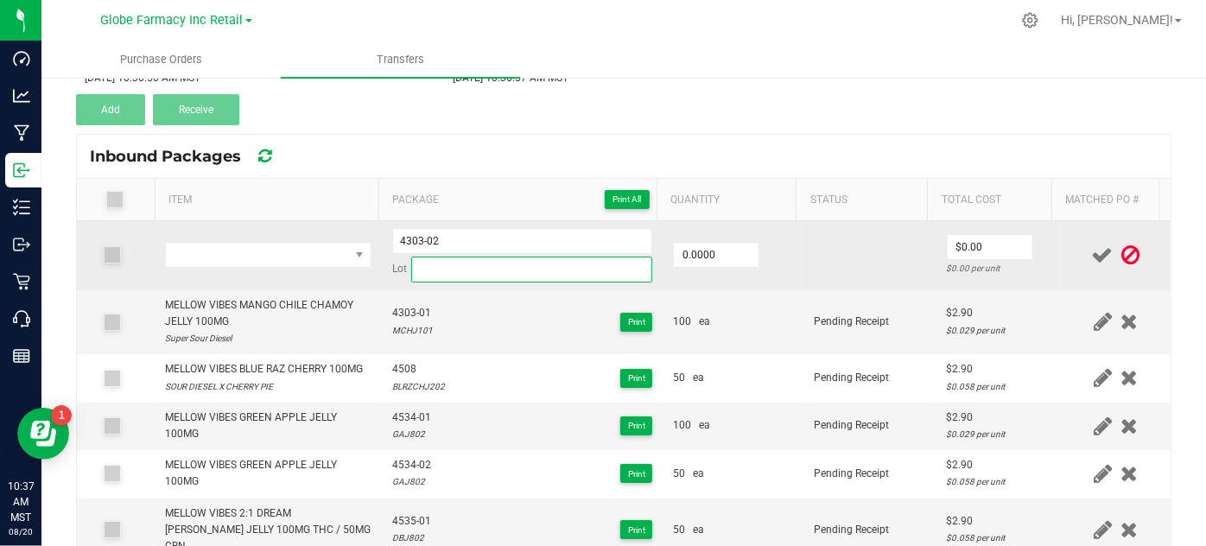
click at [451, 279] on input at bounding box center [532, 270] width 242 height 26
paste input "MCHJ101"
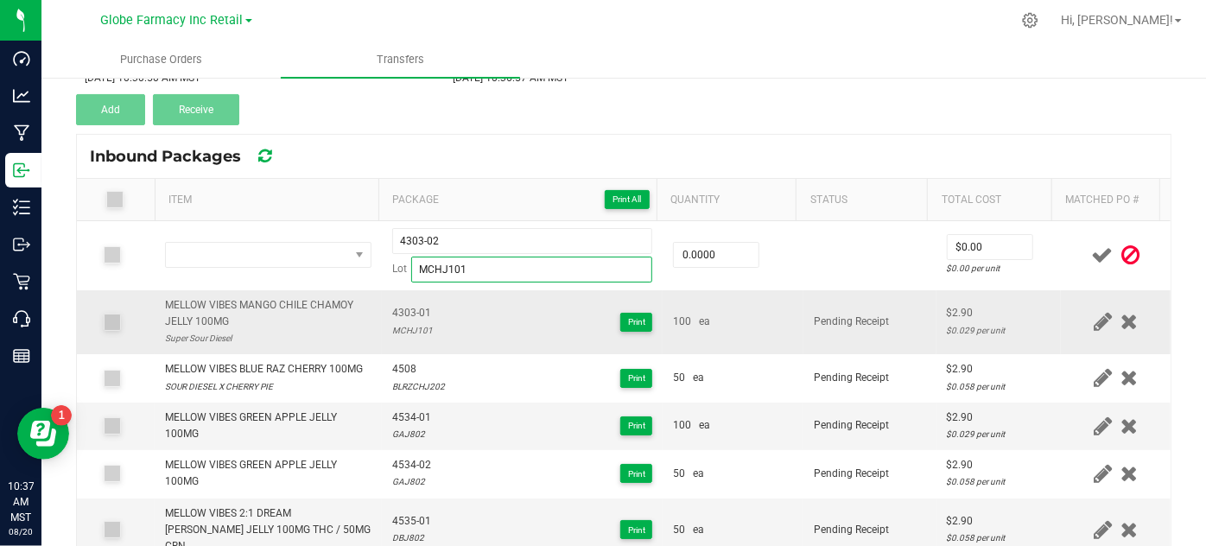
type input "MCHJ101"
click at [297, 301] on div "MELLOW VIBES MANGO CHILE CHAMOY JELLY 100MG" at bounding box center [268, 313] width 206 height 33
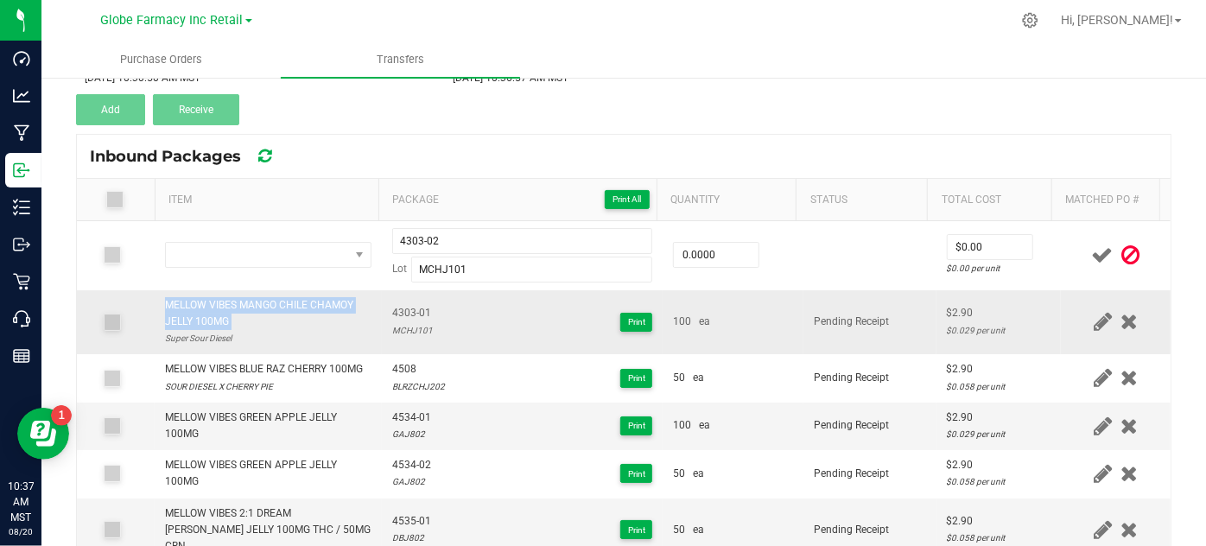
click at [297, 301] on div "MELLOW VIBES MANGO CHILE CHAMOY JELLY 100MG" at bounding box center [268, 313] width 206 height 33
copy div "MELLOW VIBES MANGO CHILE CHAMOY JELLY 100MG"
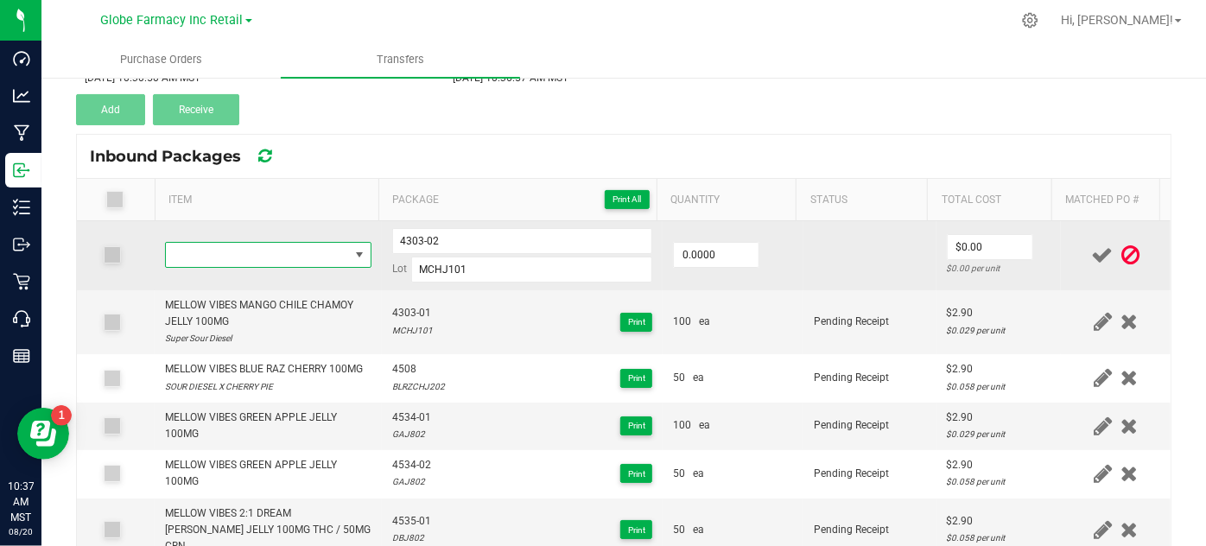
click at [295, 265] on span "NO DATA FOUND" at bounding box center [268, 255] width 206 height 26
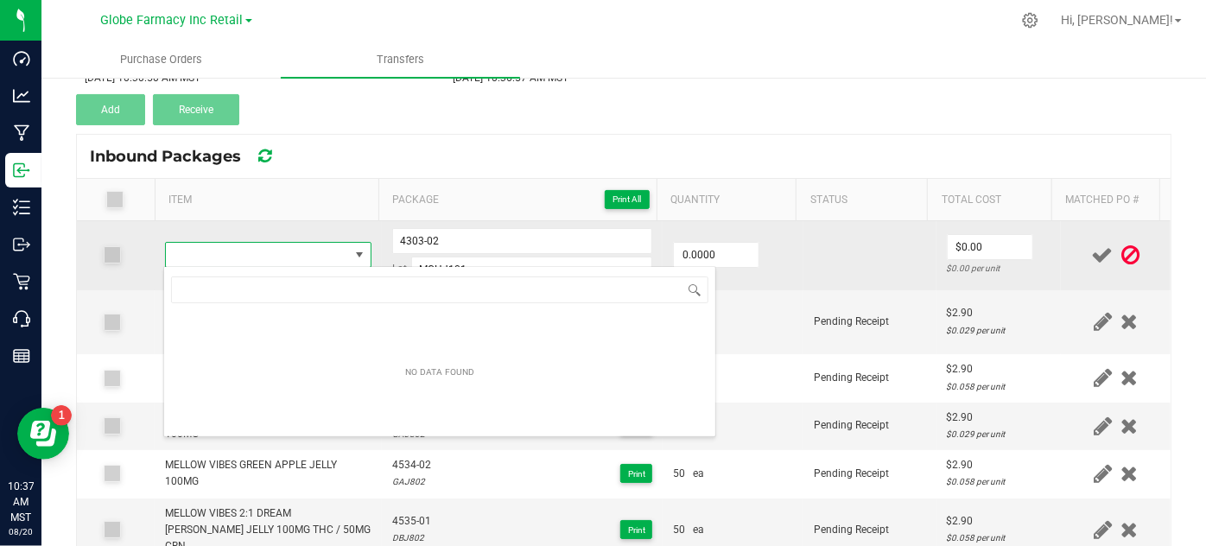
type input "MELLOW VIBES MANGO CHILE CHAMOY JELLY 100MG"
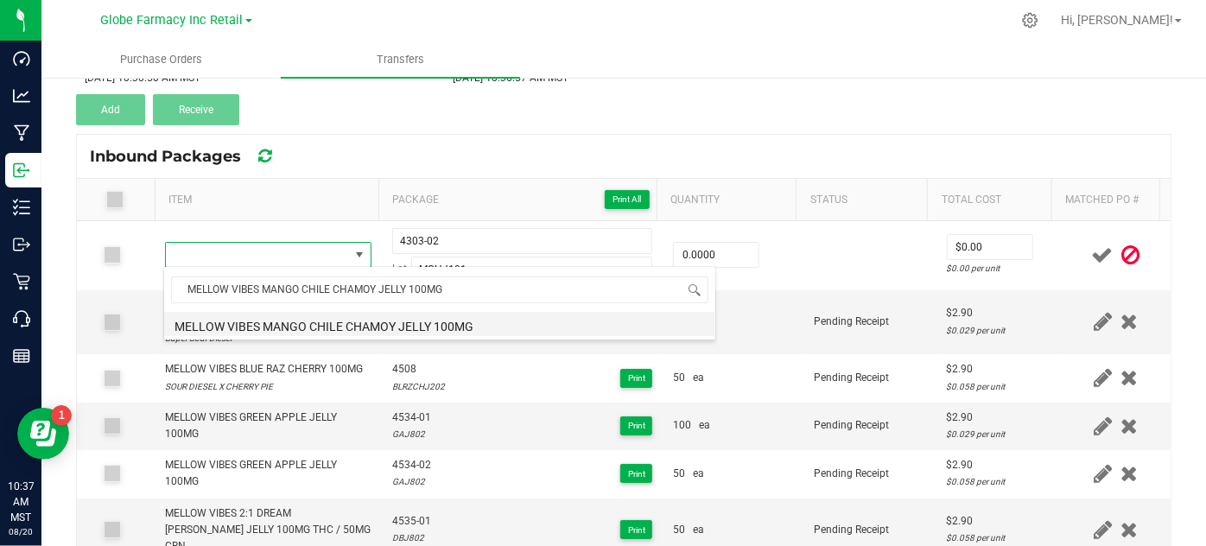
click at [224, 318] on li "MELLOW VIBES MANGO CHILE CHAMOY JELLY 100MG" at bounding box center [439, 324] width 551 height 24
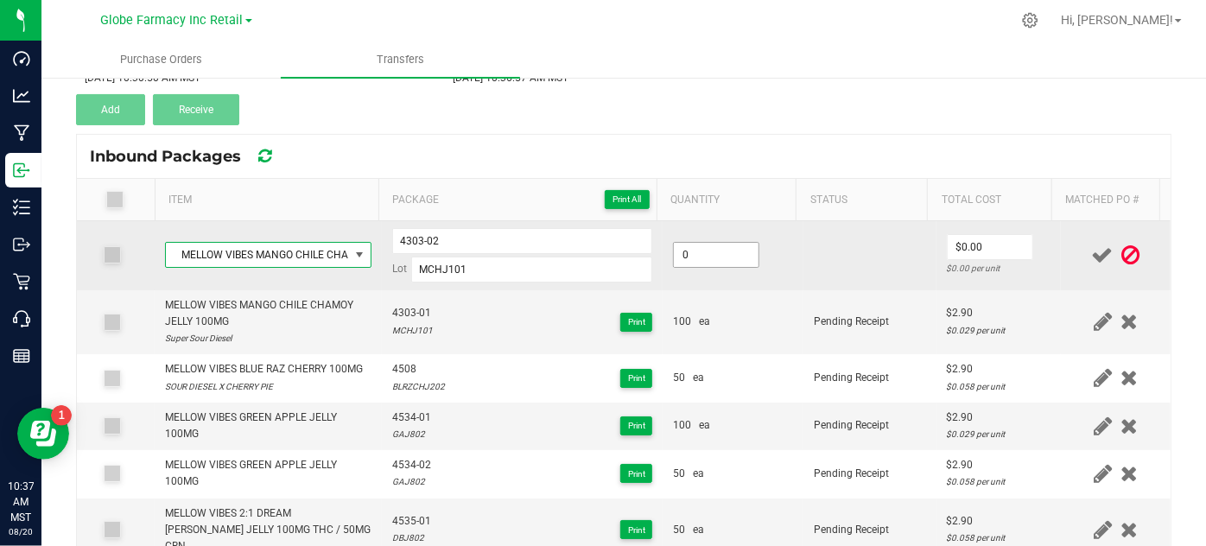
click at [709, 248] on input "0" at bounding box center [716, 255] width 85 height 24
type input "100 ea"
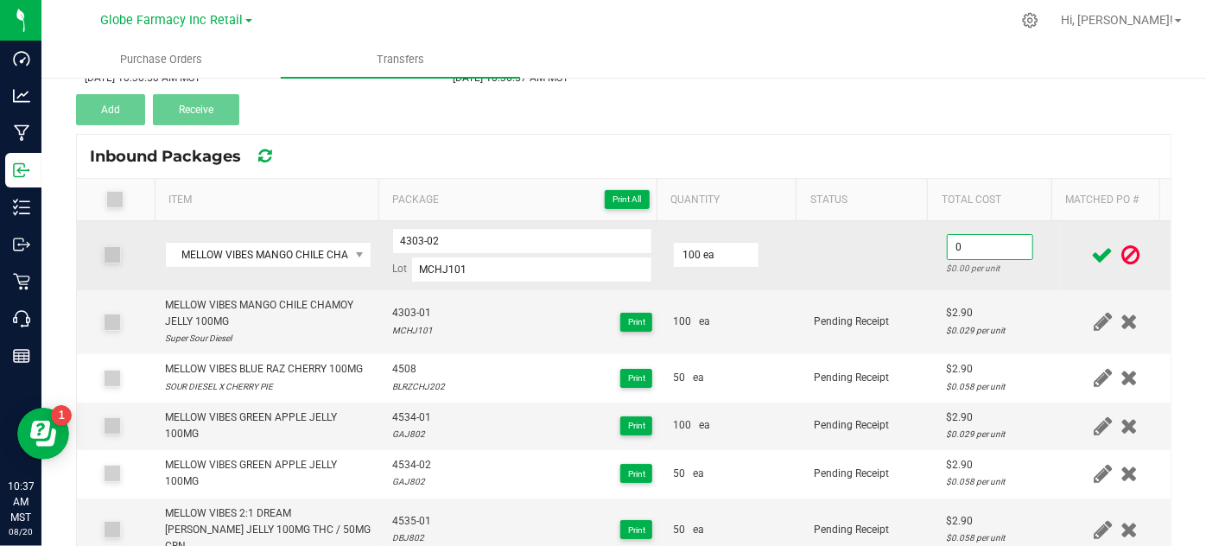
click at [960, 248] on input "0" at bounding box center [989, 247] width 85 height 24
type input "$2.90"
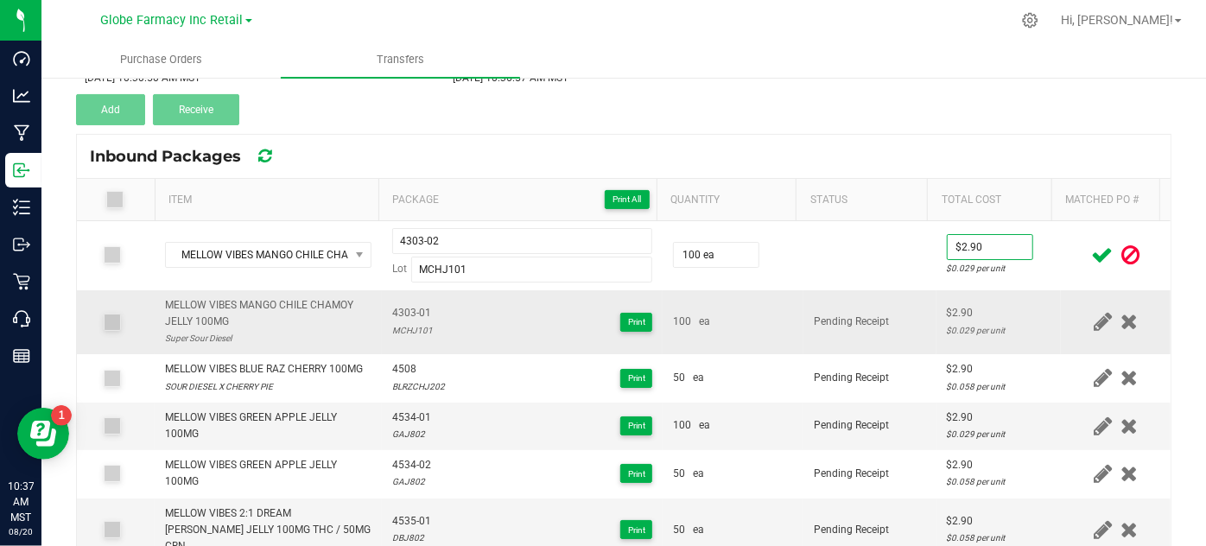
drag, startPoint x: 851, startPoint y: 272, endPoint x: 937, endPoint y: 298, distance: 90.2
click at [850, 273] on td at bounding box center [869, 255] width 133 height 69
click at [1092, 245] on icon at bounding box center [1103, 255] width 22 height 22
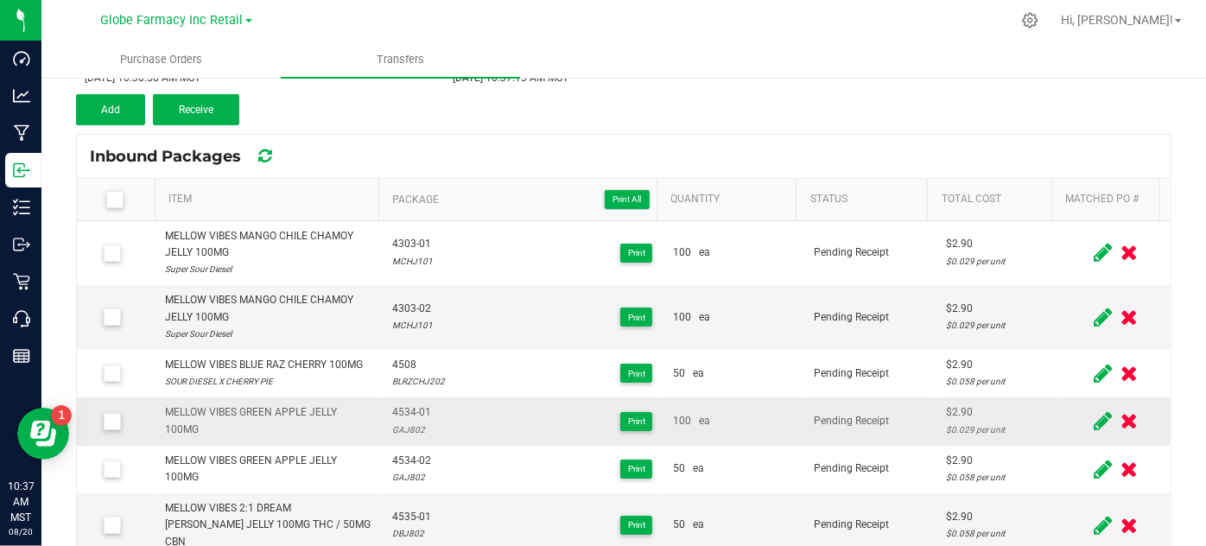
click at [1093, 421] on icon at bounding box center [1102, 421] width 18 height 22
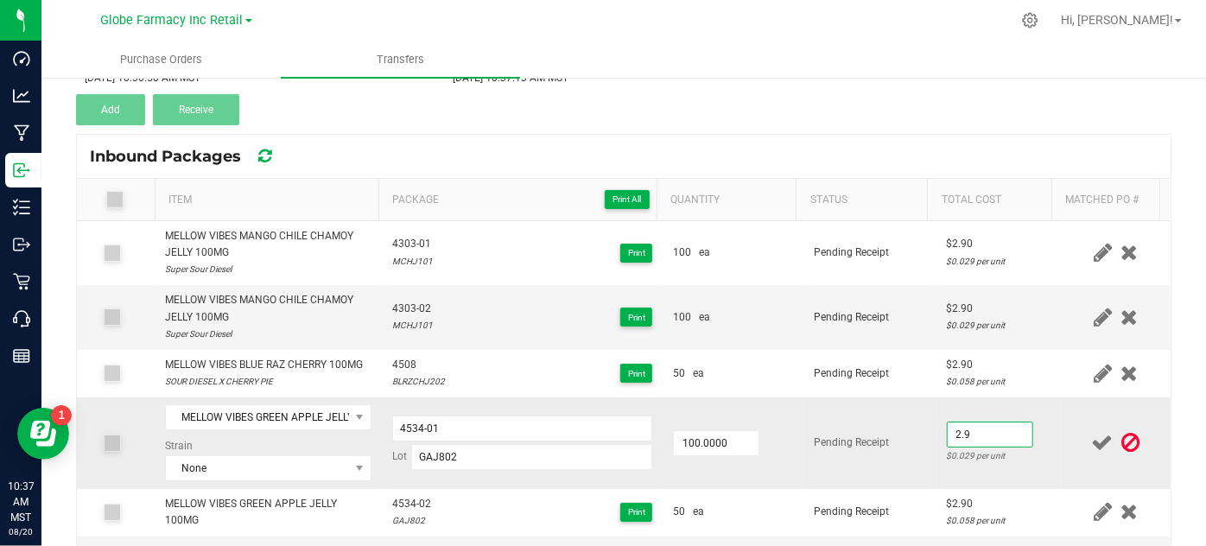
click at [985, 428] on input "2.9" at bounding box center [989, 434] width 85 height 24
click at [1000, 447] on div "$0.029 per unit" at bounding box center [999, 455] width 105 height 16
click at [988, 433] on input "2.9" at bounding box center [989, 434] width 85 height 24
click at [965, 422] on input "2.9" at bounding box center [989, 434] width 85 height 24
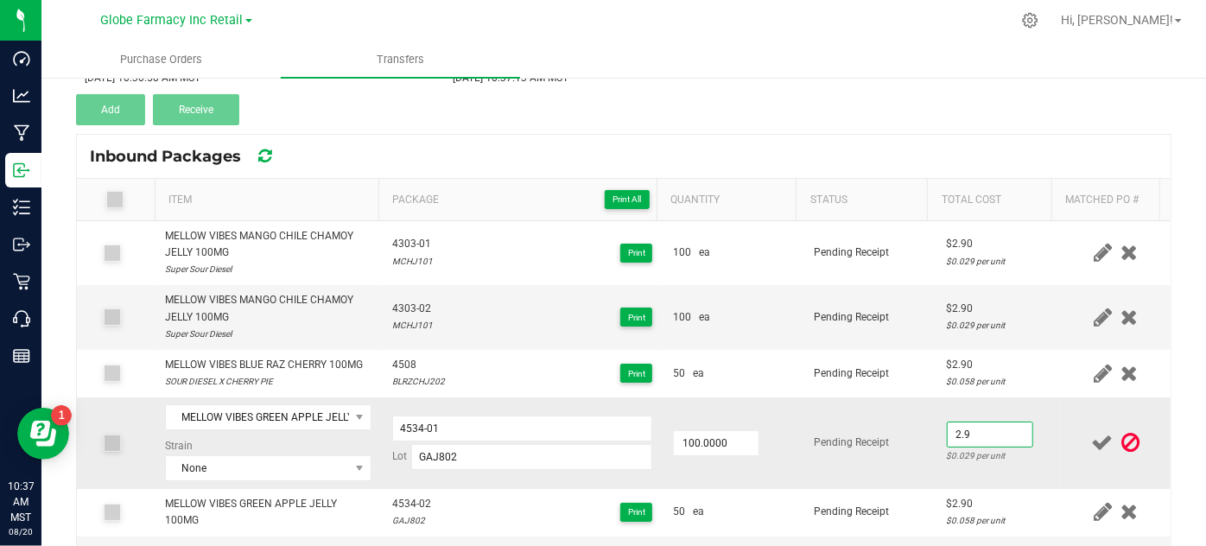
click at [953, 428] on input "2.9" at bounding box center [989, 434] width 85 height 24
type input "$2.70"
click at [1092, 434] on icon at bounding box center [1103, 443] width 22 height 22
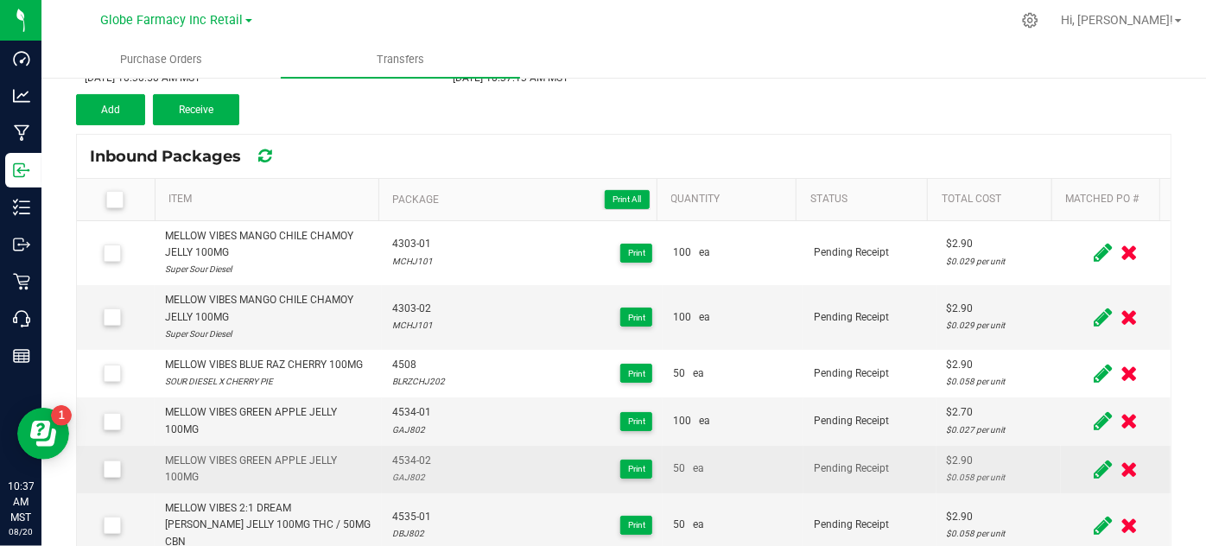
click at [1093, 466] on icon at bounding box center [1102, 470] width 18 height 22
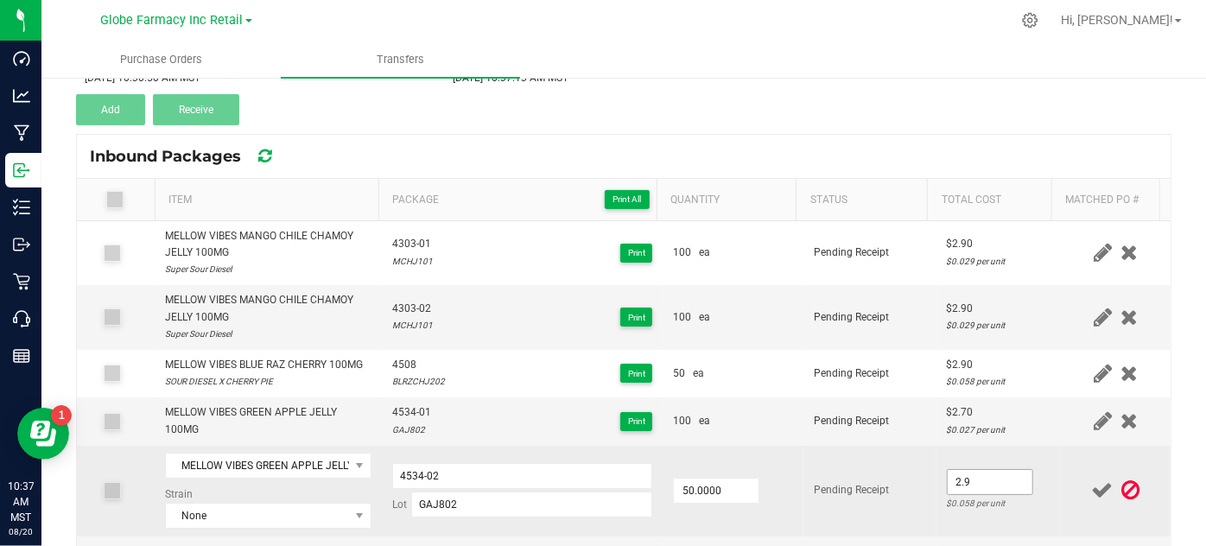
click at [972, 470] on input "2.9" at bounding box center [989, 482] width 85 height 24
click at [963, 480] on input "2.9" at bounding box center [989, 482] width 85 height 24
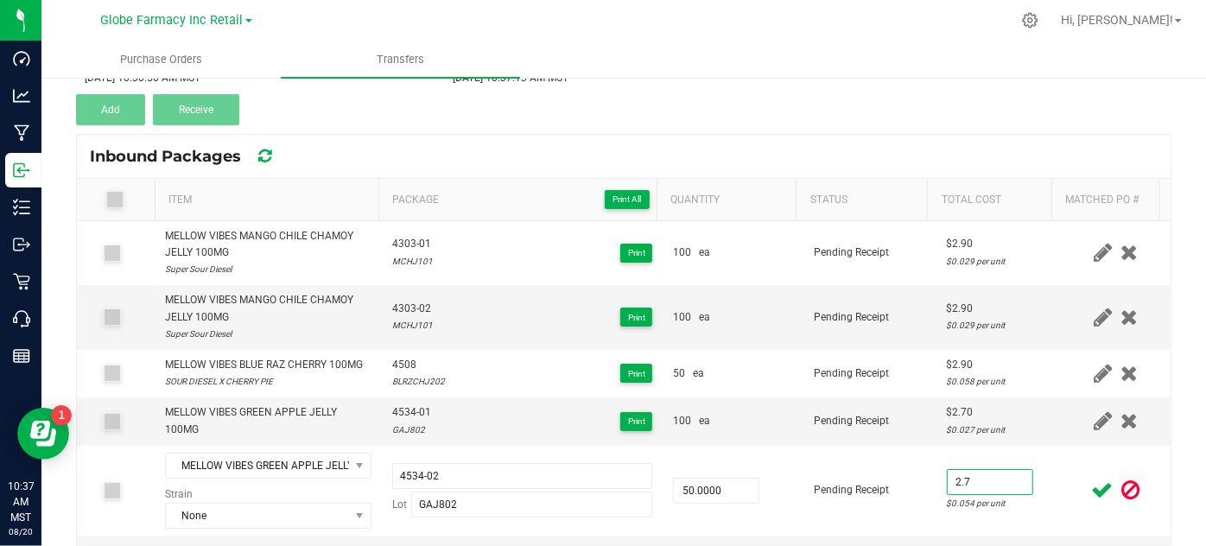
type input "$2.70"
click at [1092, 489] on icon at bounding box center [1103, 490] width 22 height 22
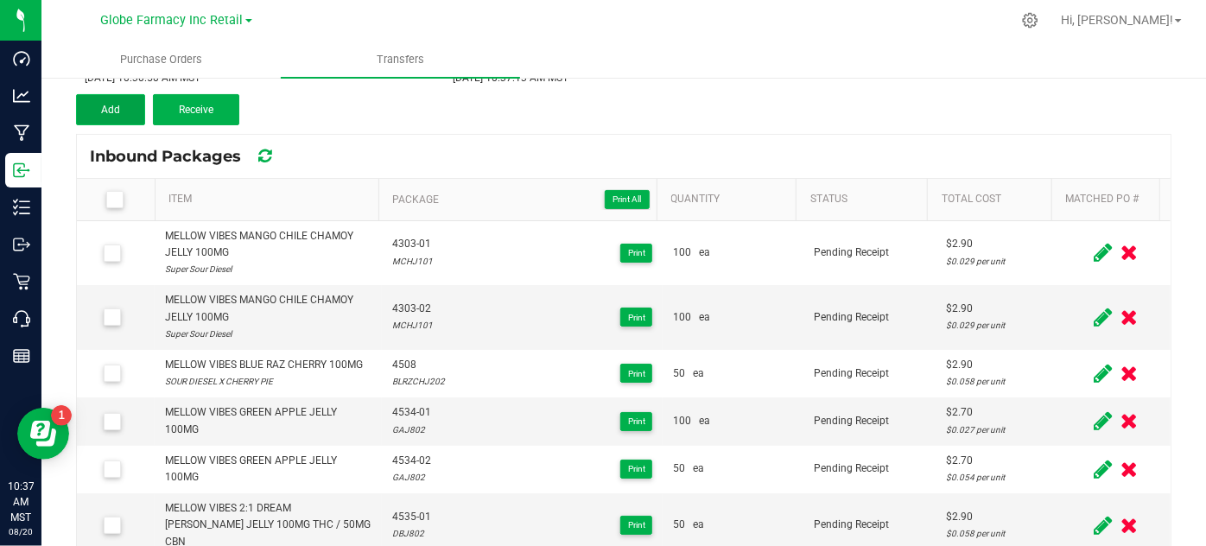
click at [105, 99] on button "Add" at bounding box center [110, 109] width 69 height 31
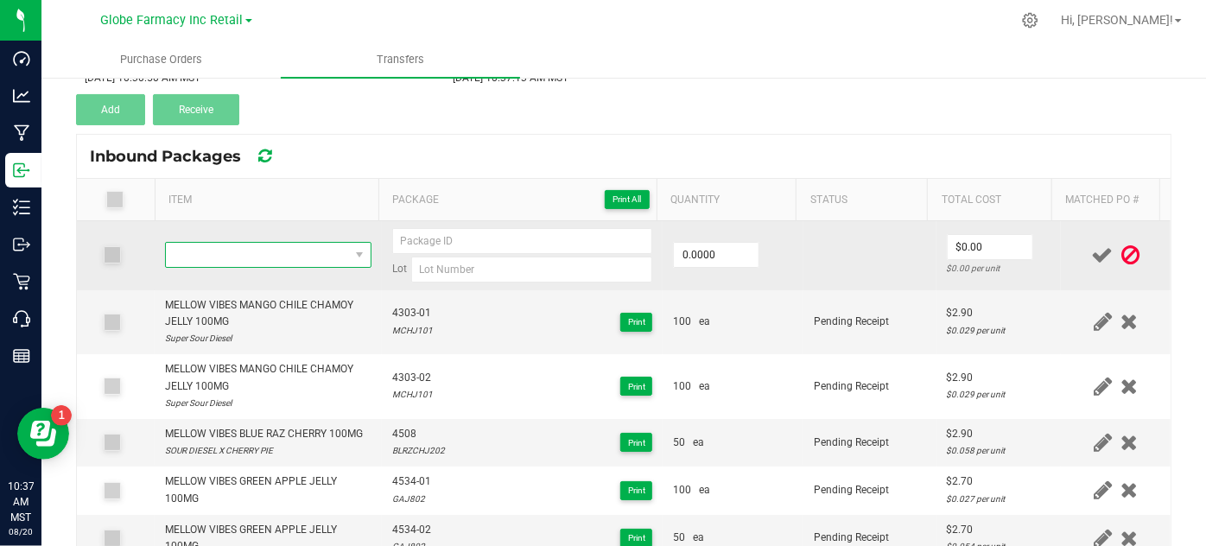
click at [262, 243] on span "NO DATA FOUND" at bounding box center [257, 255] width 182 height 24
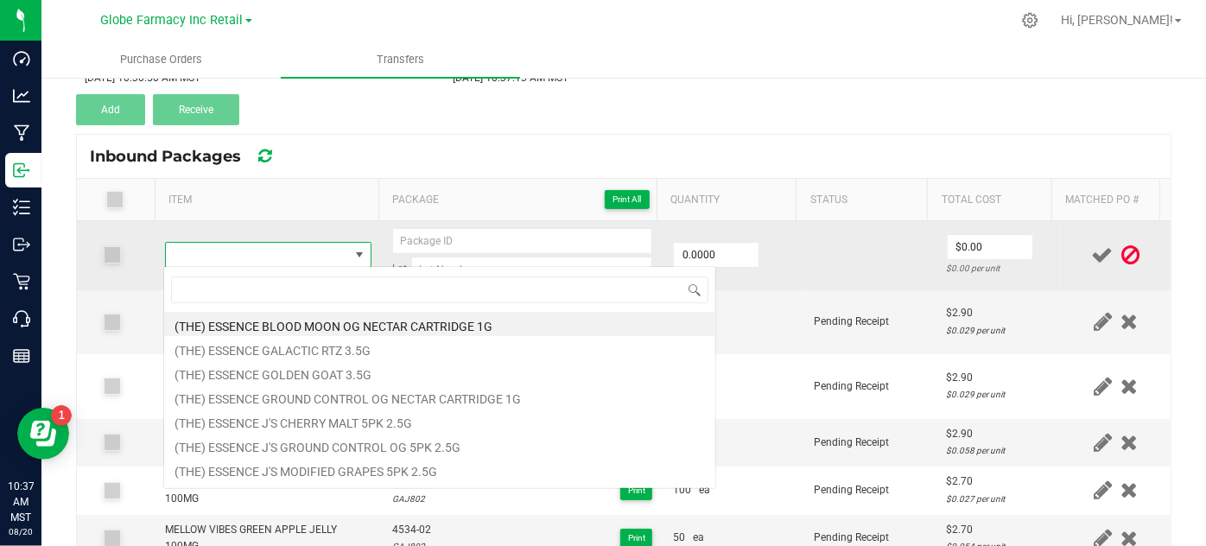
type input "MELLOW VIBES MANGO GUAVA JELLY 100MG"
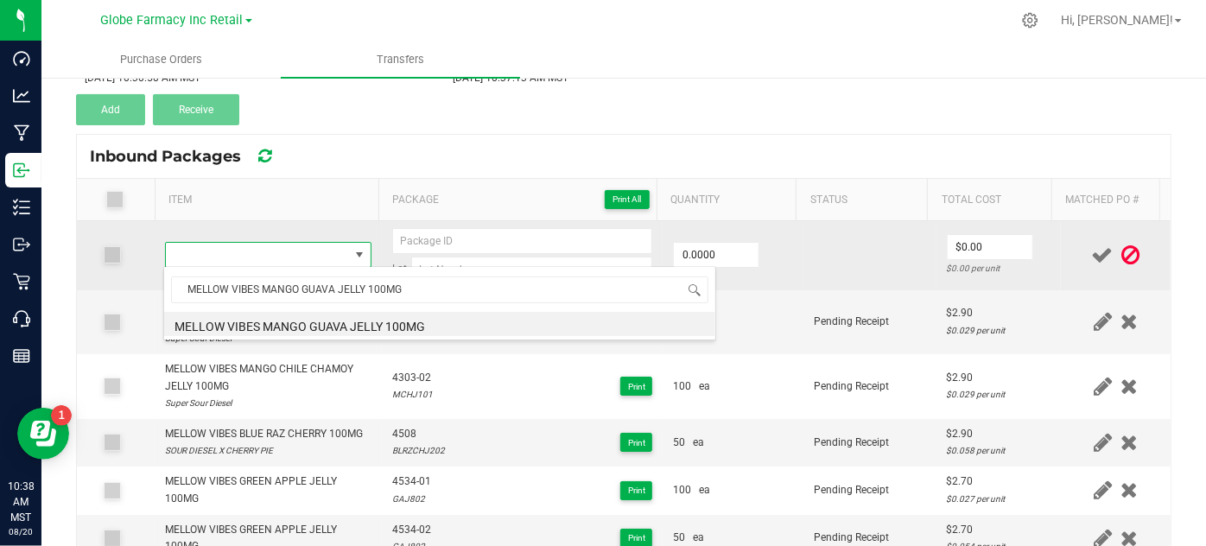
type input "0 ea"
